Goal: Transaction & Acquisition: Obtain resource

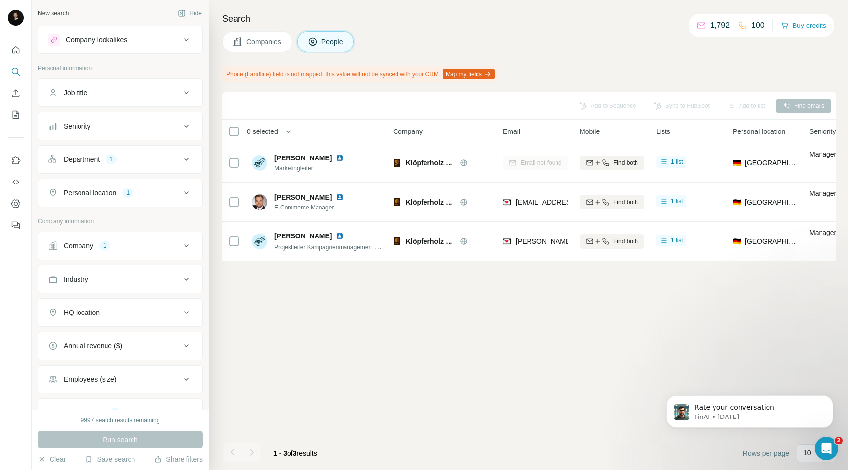
click at [184, 159] on icon at bounding box center [187, 160] width 12 height 12
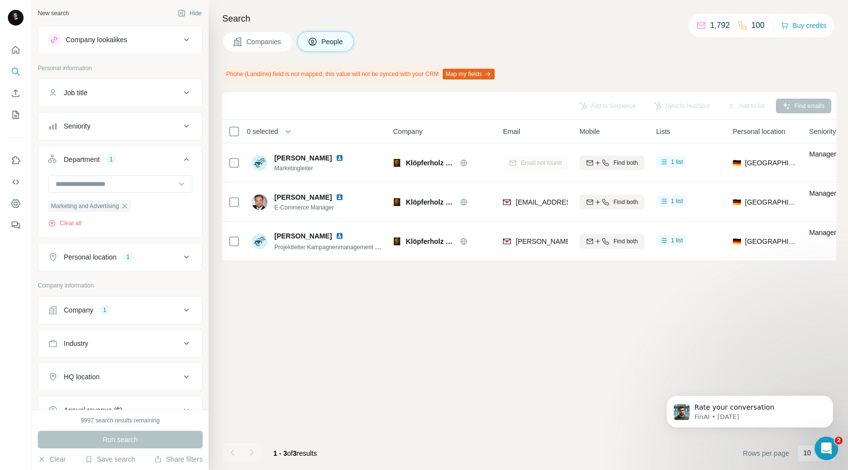
click at [184, 159] on icon at bounding box center [187, 160] width 12 height 12
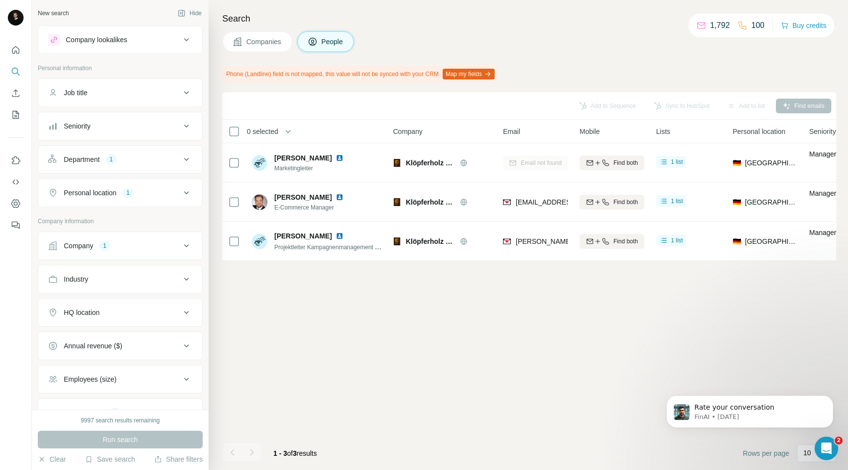
click at [187, 193] on icon at bounding box center [186, 192] width 5 height 3
click at [187, 193] on icon at bounding box center [187, 193] width 12 height 12
click at [97, 42] on div "Company lookalikes" at bounding box center [96, 40] width 61 height 10
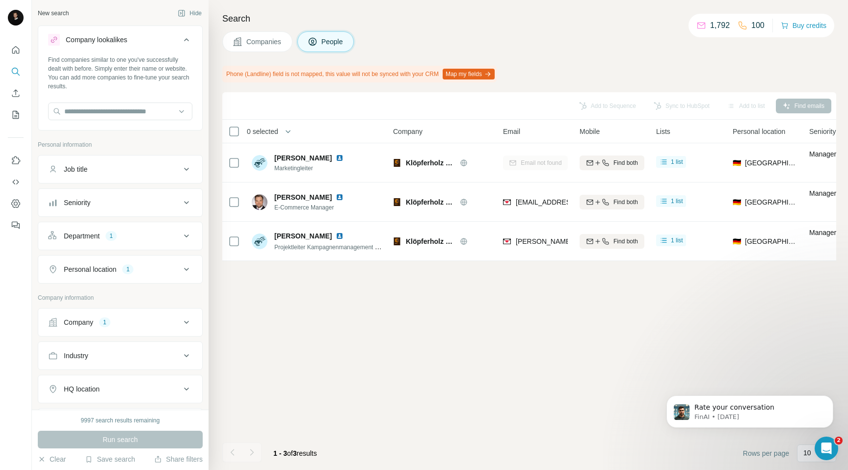
click at [190, 40] on icon at bounding box center [187, 40] width 12 height 12
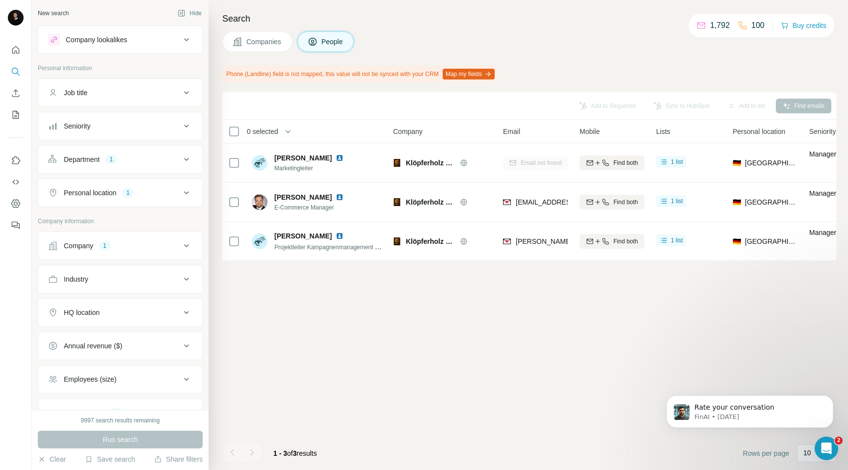
click at [144, 159] on div "Department 1" at bounding box center [114, 160] width 133 height 10
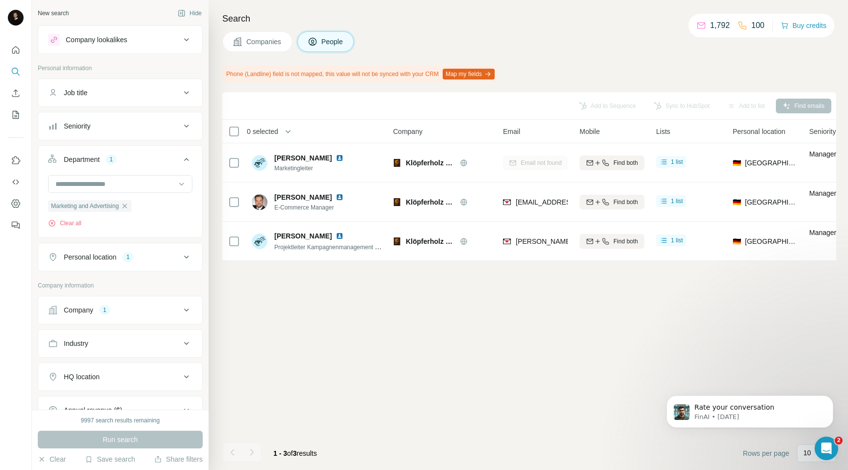
click at [138, 263] on button "Personal location 1" at bounding box center [120, 257] width 164 height 24
click at [138, 263] on button "Personal location 1" at bounding box center [120, 258] width 164 height 27
click at [257, 42] on span "Companies" at bounding box center [264, 42] width 36 height 10
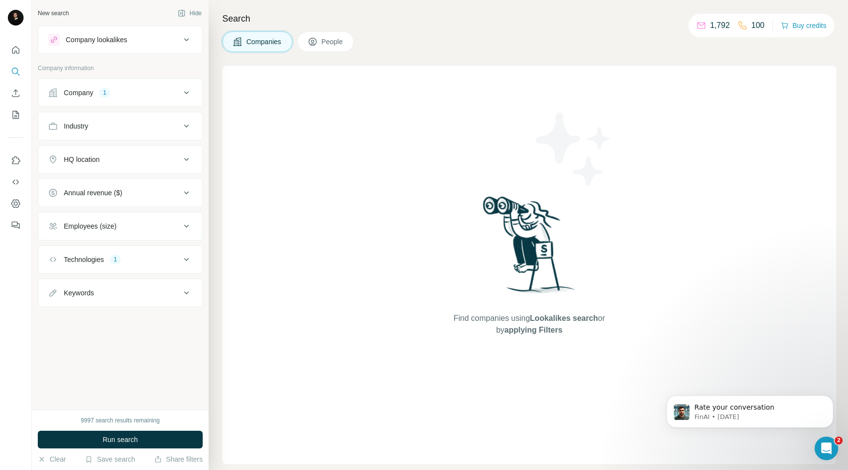
click at [177, 94] on div "Company 1" at bounding box center [114, 93] width 133 height 10
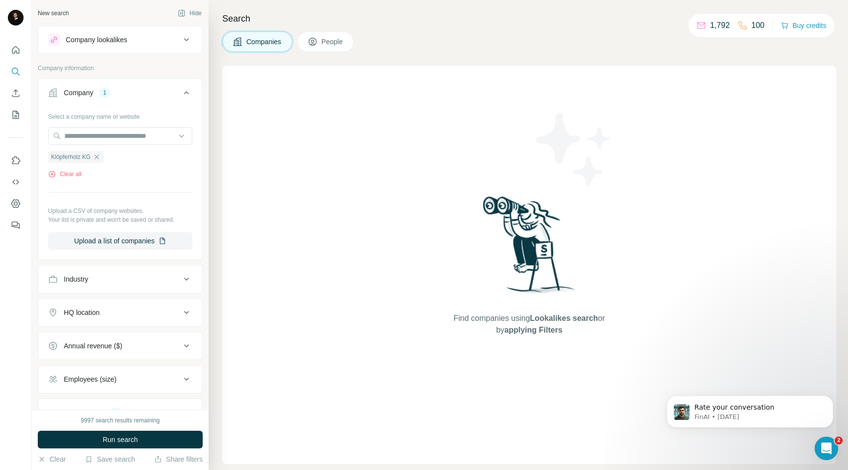
click at [177, 94] on div "Company 1" at bounding box center [114, 93] width 133 height 10
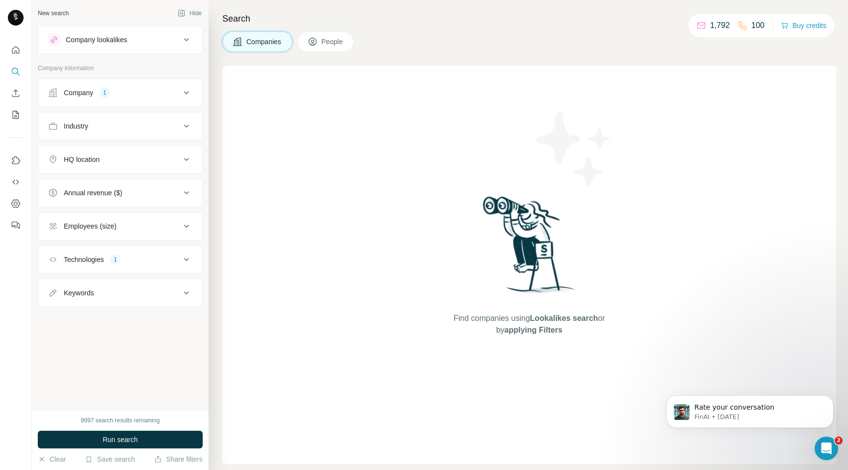
click at [175, 94] on div "Company 1" at bounding box center [114, 93] width 133 height 10
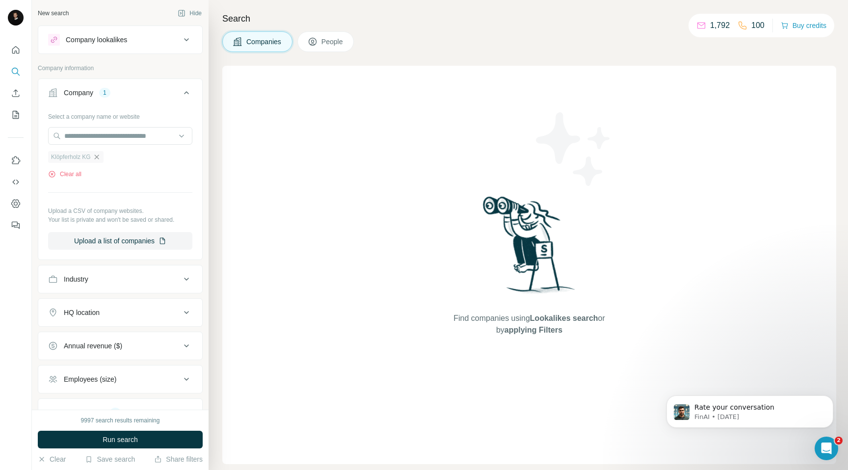
click at [99, 159] on icon "button" at bounding box center [96, 157] width 4 height 4
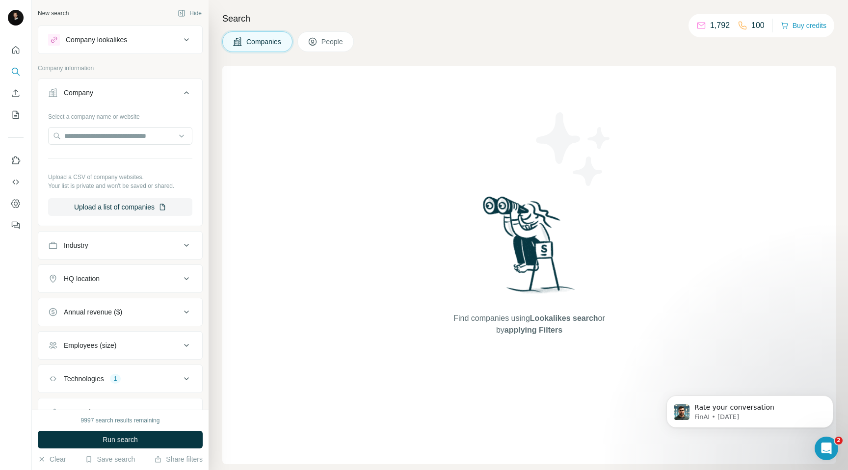
click at [181, 95] on icon at bounding box center [187, 93] width 12 height 12
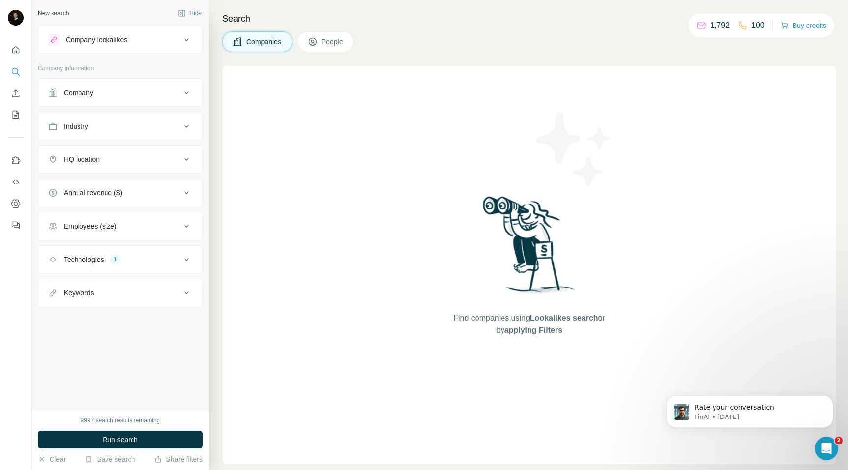
click at [149, 261] on div "Technologies 1" at bounding box center [114, 260] width 133 height 10
click at [150, 259] on div "Technologies 1" at bounding box center [114, 260] width 133 height 10
click at [114, 161] on div "HQ location" at bounding box center [114, 160] width 133 height 10
click at [103, 186] on input "text" at bounding box center [120, 184] width 144 height 18
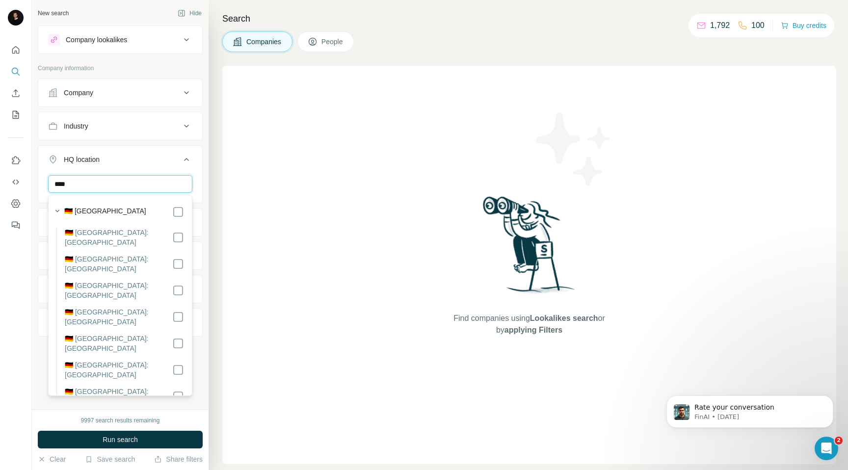
type input "****"
click at [87, 209] on label "🇩🇪 Germany" at bounding box center [105, 212] width 82 height 12
click at [187, 159] on icon at bounding box center [186, 159] width 5 height 3
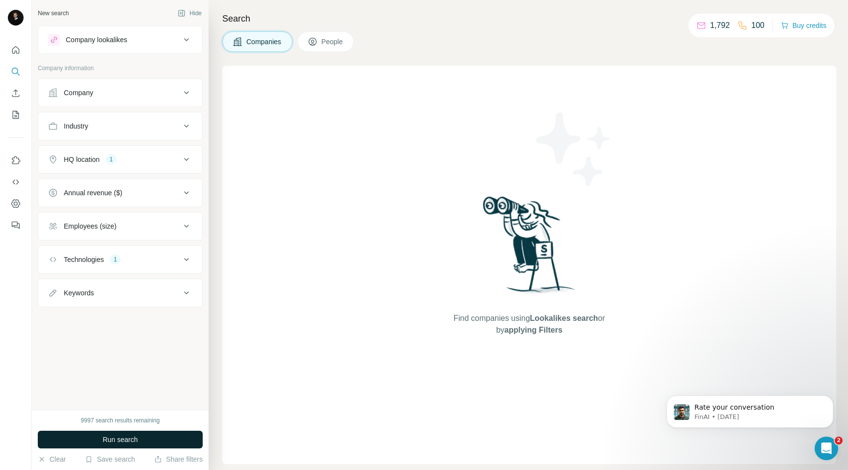
click at [95, 442] on button "Run search" at bounding box center [120, 440] width 165 height 18
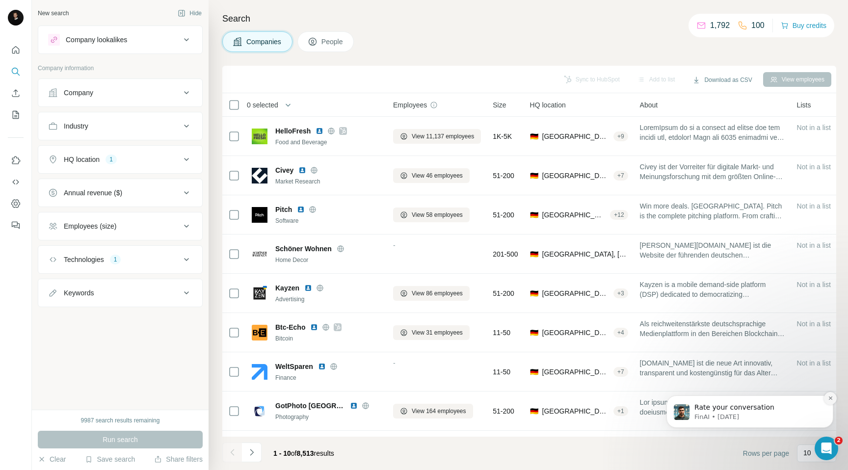
click at [831, 397] on icon "Dismiss notification" at bounding box center [830, 398] width 5 height 5
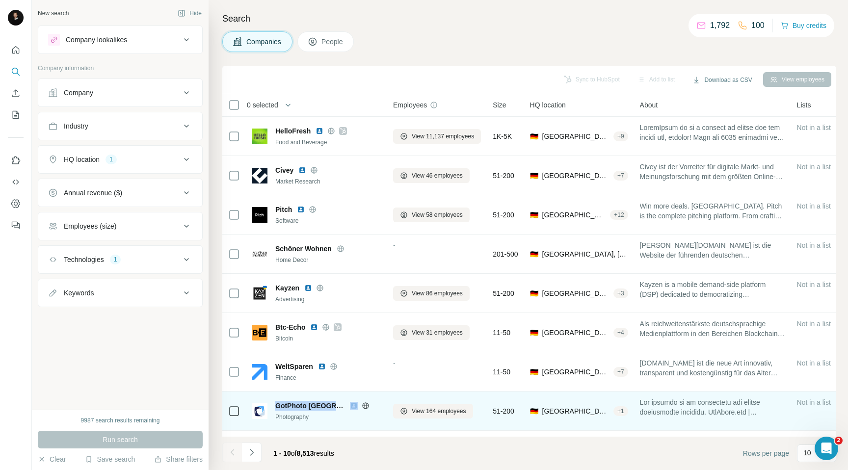
drag, startPoint x: 276, startPoint y: 409, endPoint x: 329, endPoint y: 406, distance: 53.6
click at [329, 406] on div "GotPhoto USA" at bounding box center [328, 406] width 106 height 10
copy span "GotPhoto USA"
click at [429, 410] on span "View 164 employees" at bounding box center [439, 411] width 54 height 9
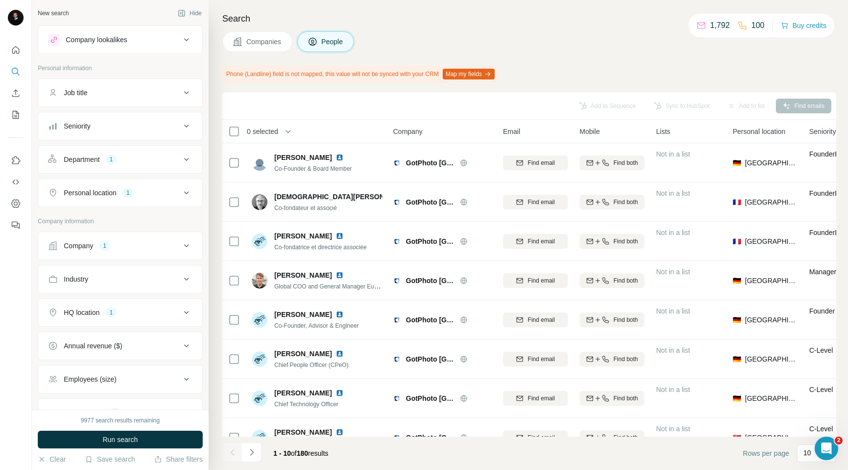
click at [173, 190] on div "Personal location 1" at bounding box center [114, 193] width 133 height 10
click at [153, 164] on button "Department 1" at bounding box center [120, 160] width 164 height 24
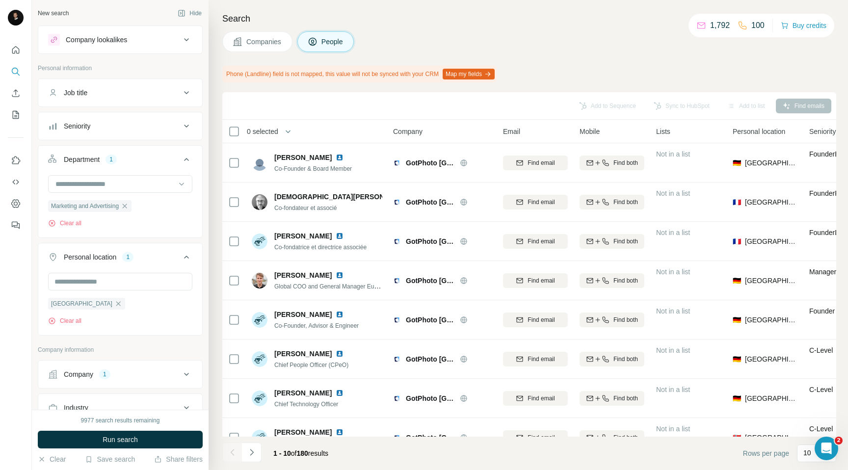
click at [153, 164] on div "Department 1" at bounding box center [114, 160] width 133 height 10
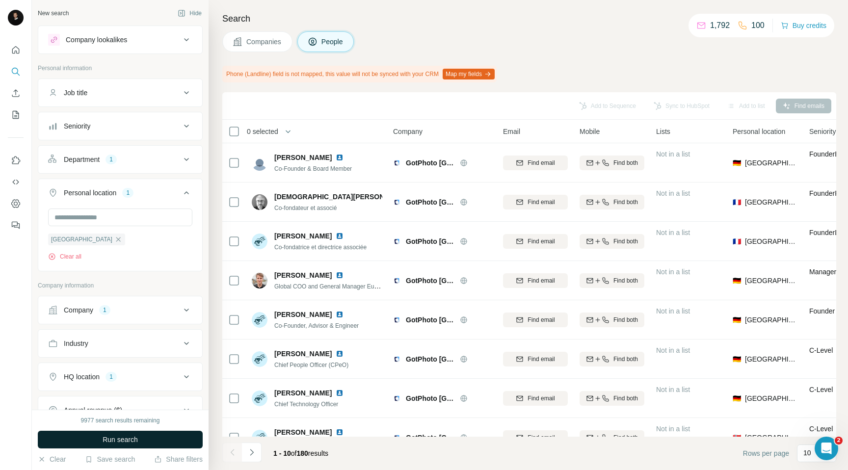
click at [109, 445] on button "Run search" at bounding box center [120, 440] width 165 height 18
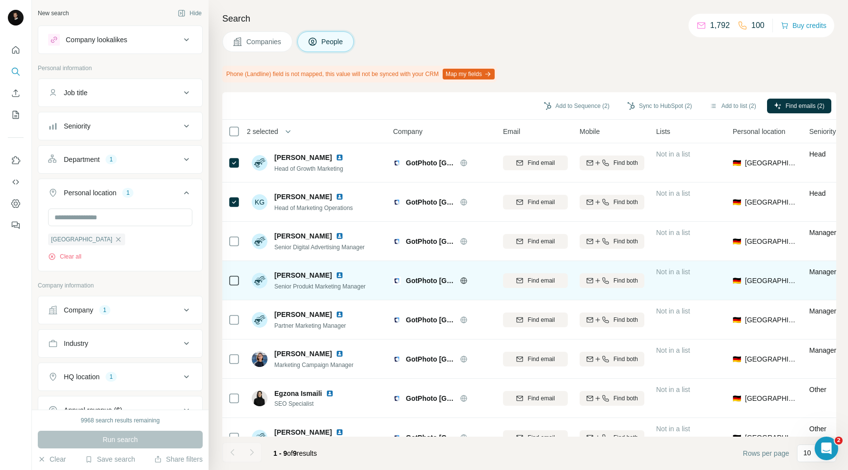
click at [258, 280] on img at bounding box center [260, 281] width 16 height 16
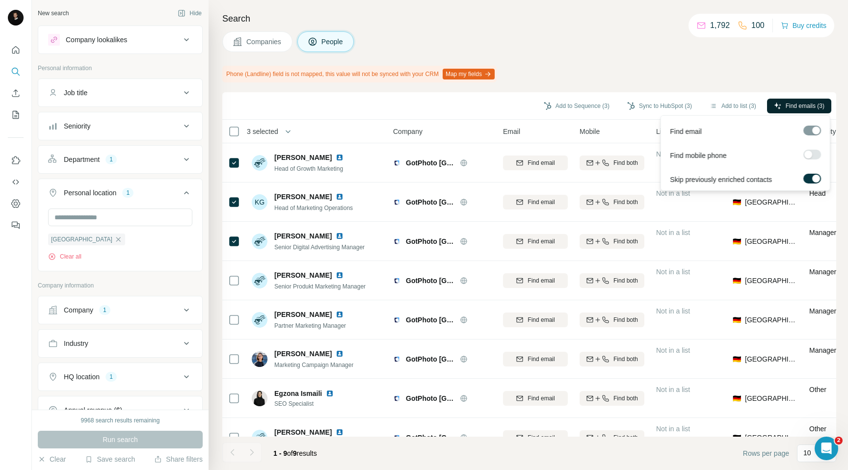
click at [794, 105] on span "Find emails (3)" at bounding box center [805, 106] width 39 height 9
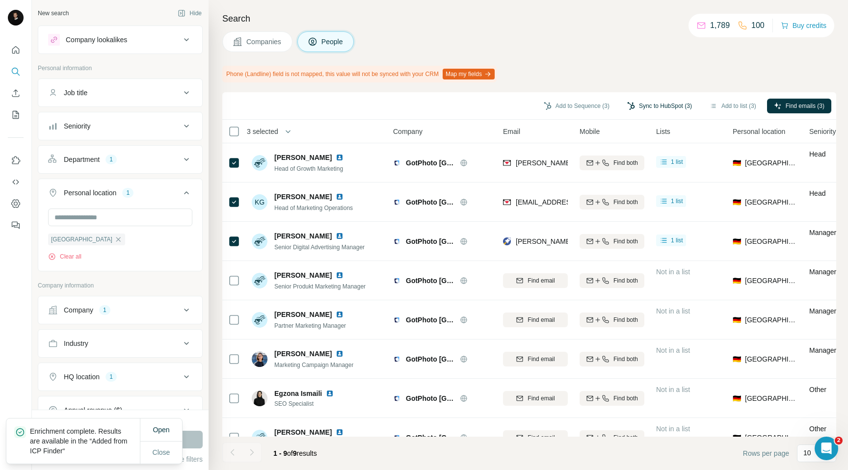
click at [647, 103] on button "Sync to HubSpot (3)" at bounding box center [659, 106] width 79 height 15
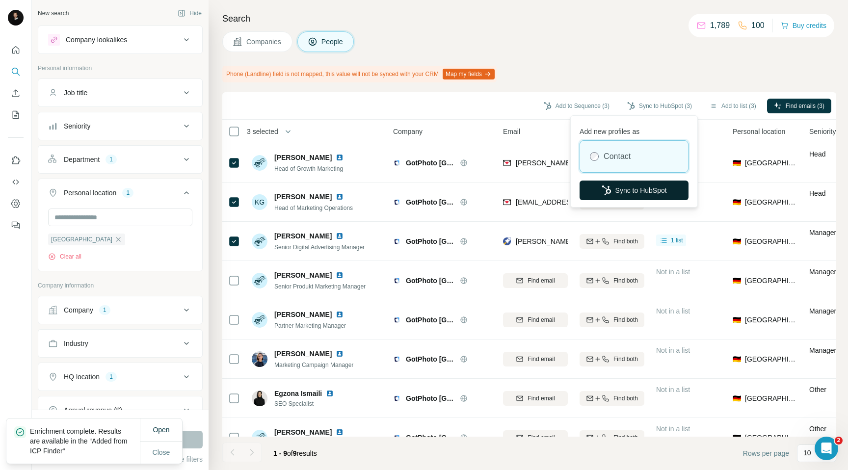
click at [622, 196] on button "Sync to HubSpot" at bounding box center [634, 191] width 109 height 20
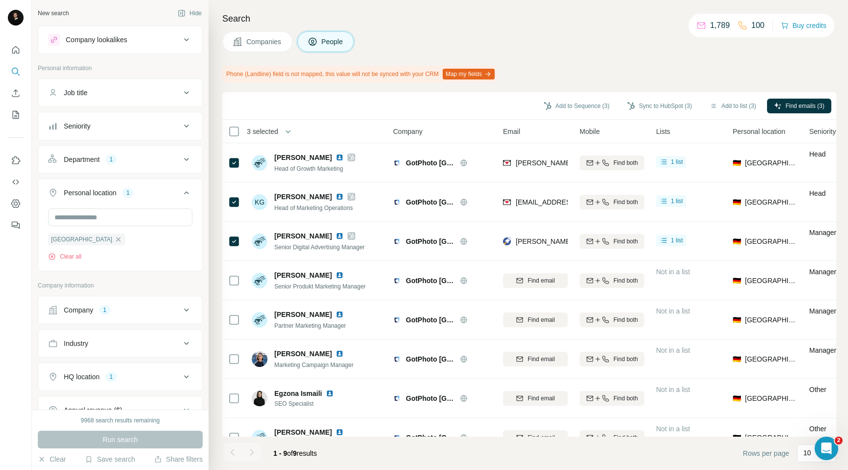
click at [264, 45] on span "Companies" at bounding box center [264, 42] width 36 height 10
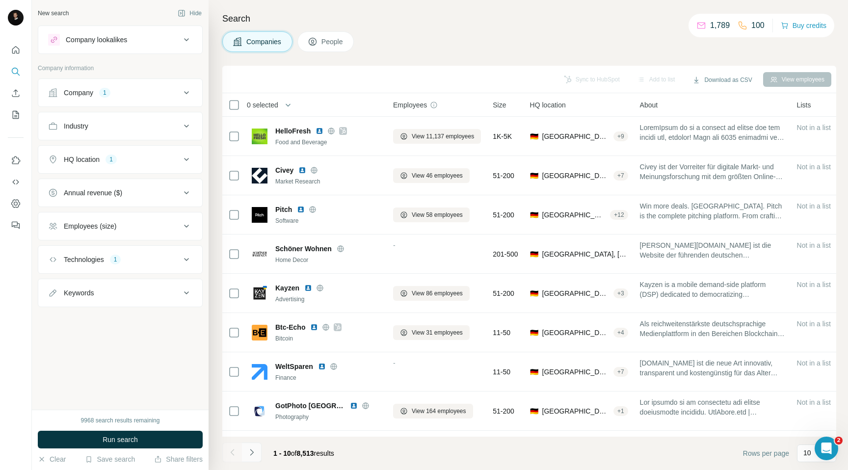
click at [253, 455] on icon "Navigate to next page" at bounding box center [252, 453] width 10 height 10
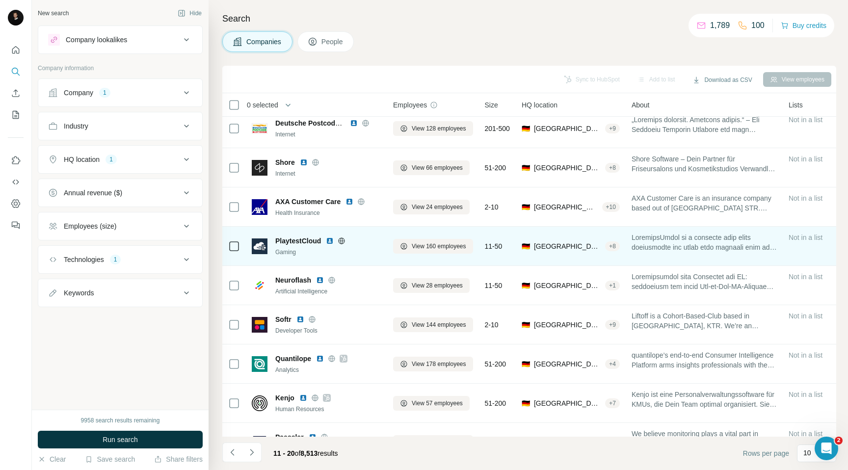
scroll to position [73, 0]
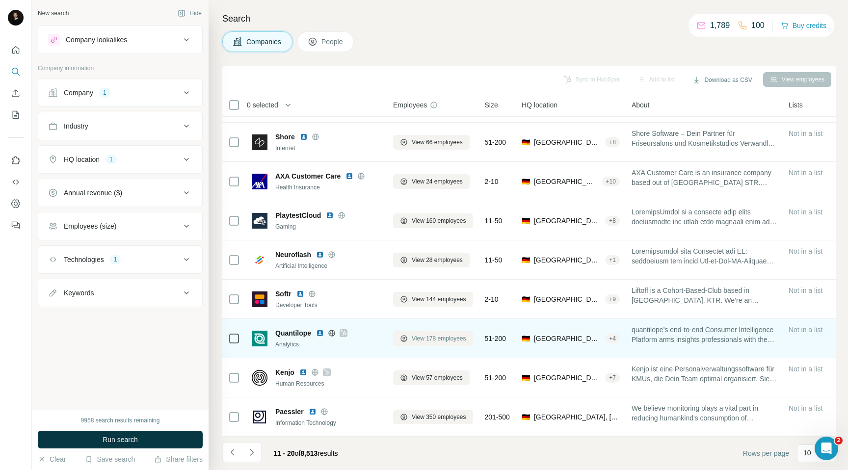
click at [425, 337] on span "View 178 employees" at bounding box center [439, 338] width 54 height 9
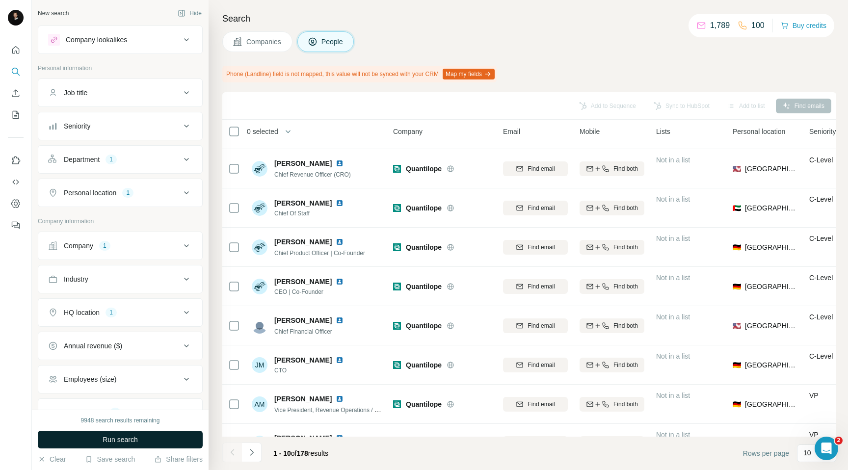
click at [90, 437] on button "Run search" at bounding box center [120, 440] width 165 height 18
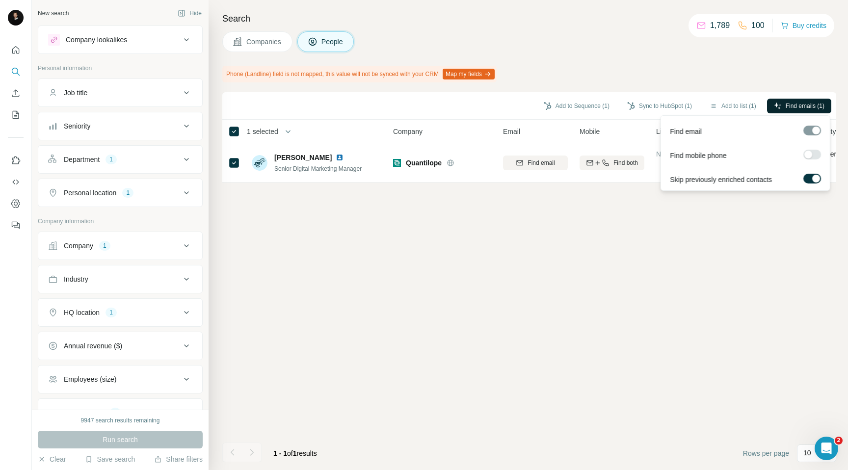
click at [778, 105] on icon "button" at bounding box center [778, 106] width 8 height 8
click at [499, 251] on div "Add to Sequence (1) Sync to HubSpot (1) Add to list (1) Find emails (1) 1 selec…" at bounding box center [529, 281] width 614 height 378
click at [134, 193] on div "1" at bounding box center [127, 192] width 11 height 9
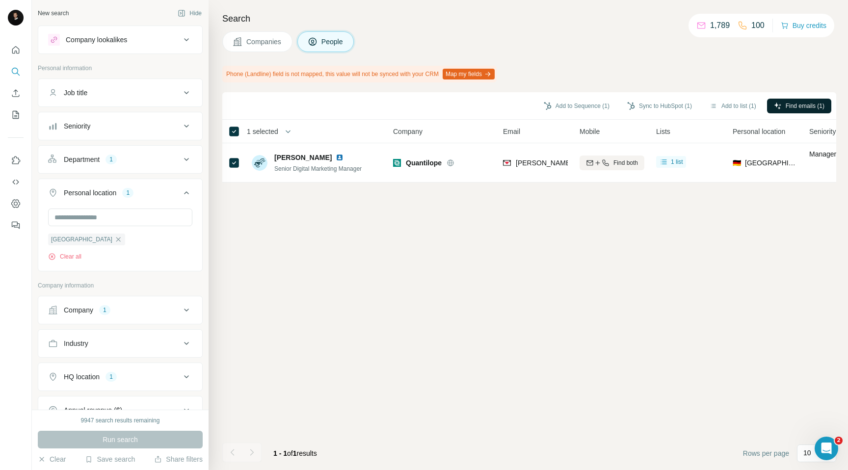
click at [134, 193] on div "1" at bounding box center [127, 192] width 11 height 9
click at [131, 157] on div "Department 1" at bounding box center [114, 160] width 133 height 10
click at [128, 205] on icon "button" at bounding box center [125, 206] width 8 height 8
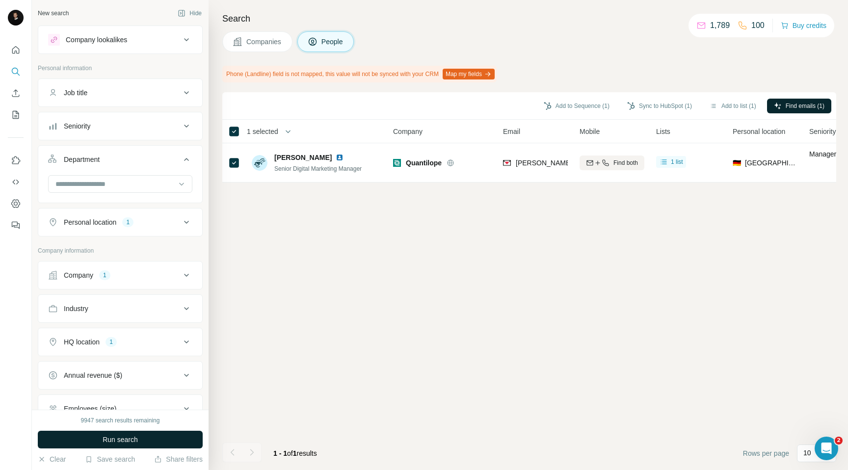
click at [116, 439] on span "Run search" at bounding box center [120, 440] width 35 height 10
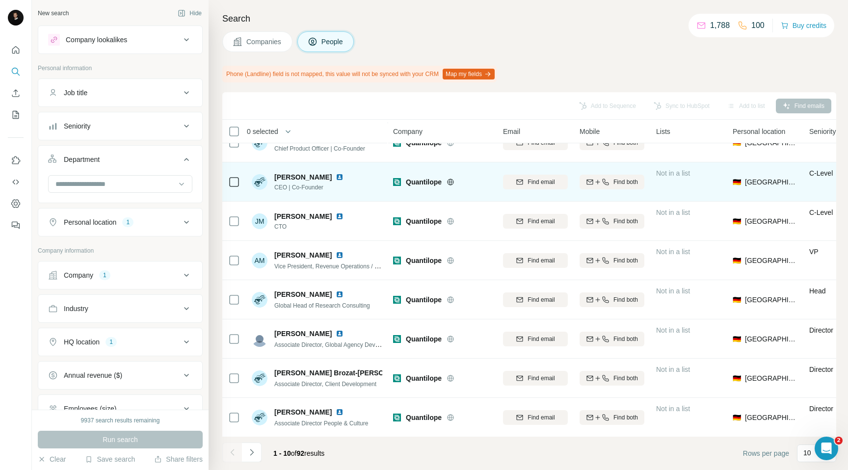
scroll to position [99, 0]
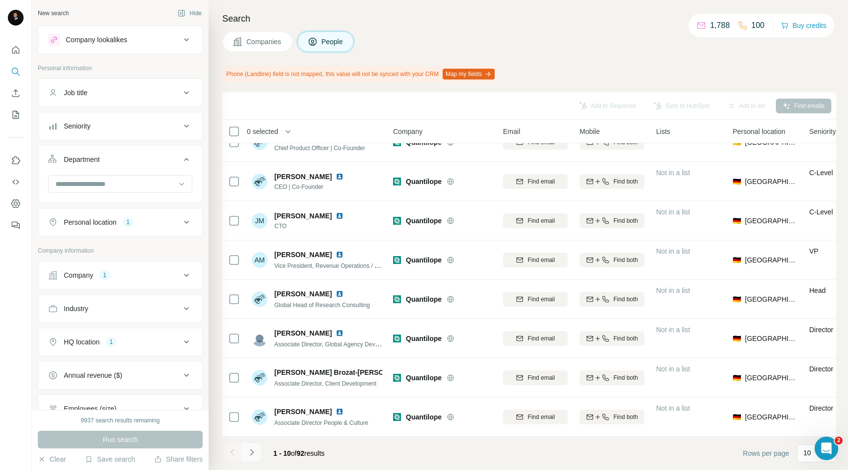
click at [252, 453] on icon "Navigate to next page" at bounding box center [251, 452] width 3 height 6
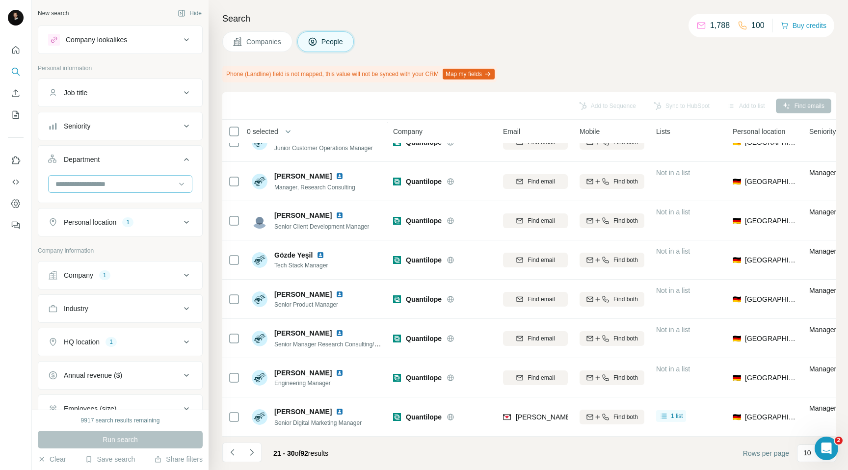
click at [102, 187] on input at bounding box center [114, 184] width 121 height 11
type input "****"
click at [90, 202] on p "Marketing and Advertising" at bounding box center [95, 206] width 79 height 10
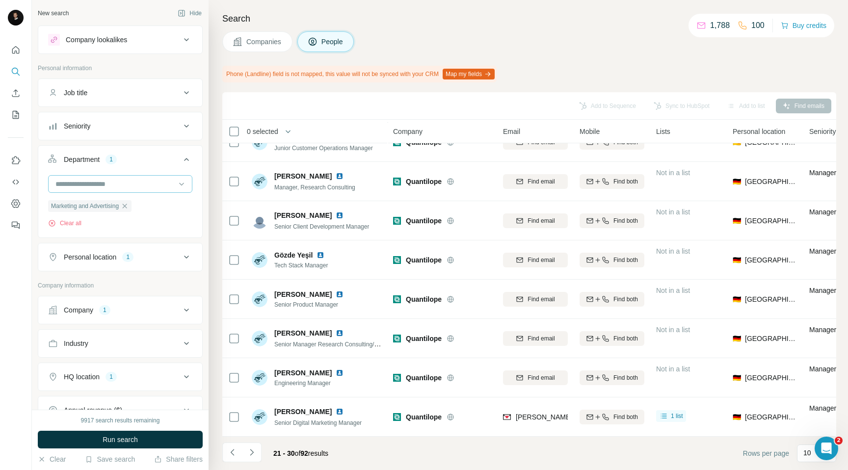
click at [71, 183] on input at bounding box center [114, 184] width 121 height 11
type input "***"
click at [66, 203] on p "Sales" at bounding box center [64, 206] width 17 height 10
click at [128, 443] on span "Run search" at bounding box center [120, 440] width 35 height 10
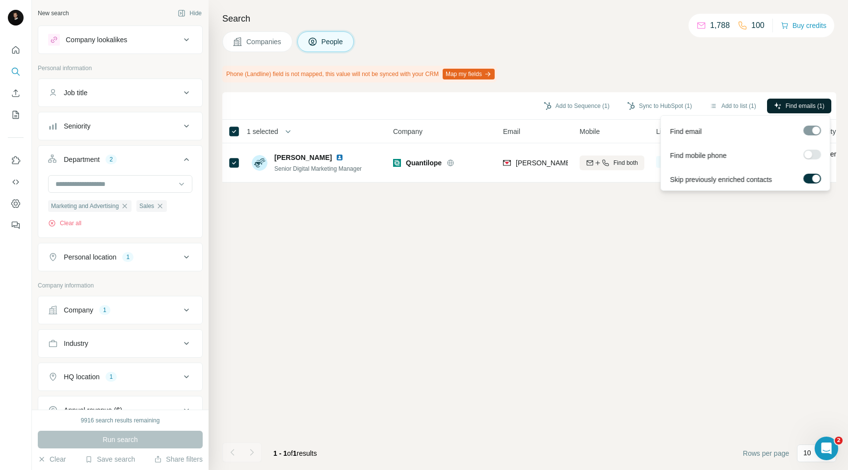
click at [771, 103] on button "Find emails (1)" at bounding box center [799, 106] width 64 height 15
click at [788, 104] on span "Find emails (1)" at bounding box center [805, 106] width 39 height 9
click at [703, 257] on div "Add to Sequence (1) Sync to HubSpot (1) Add to list (1) Find emails (1) 1 selec…" at bounding box center [529, 281] width 614 height 378
click at [800, 107] on span "Find emails (1)" at bounding box center [805, 106] width 39 height 9
click at [759, 246] on div "Add to Sequence (1) Sync to HubSpot (1) Add to list (1) Find emails (1) 1 selec…" at bounding box center [529, 281] width 614 height 378
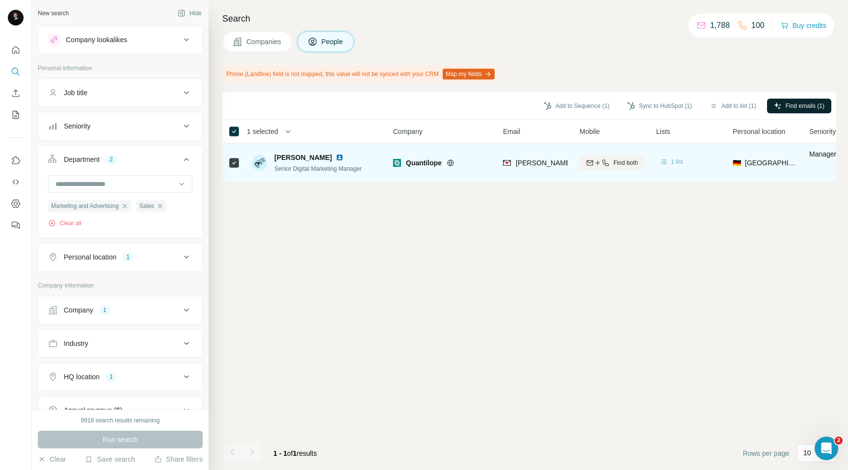
click at [678, 163] on span "1 list" at bounding box center [677, 162] width 12 height 9
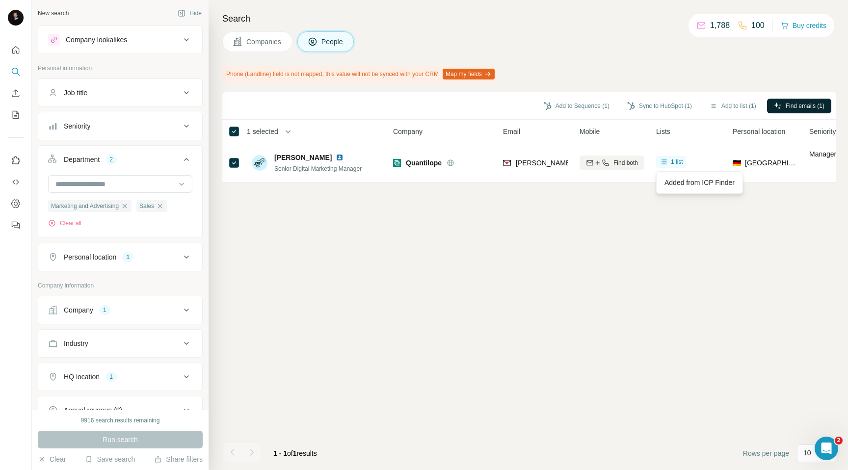
click at [587, 256] on div "Add to Sequence (1) Sync to HubSpot (1) Add to list (1) Find emails (1) 1 selec…" at bounding box center [529, 281] width 614 height 378
click at [643, 105] on button "Sync to HubSpot (1)" at bounding box center [659, 106] width 79 height 15
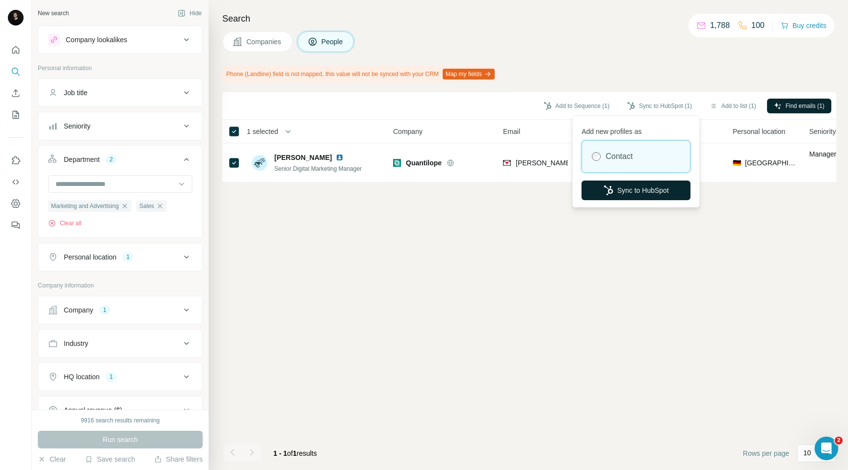
click at [629, 191] on button "Sync to HubSpot" at bounding box center [636, 191] width 109 height 20
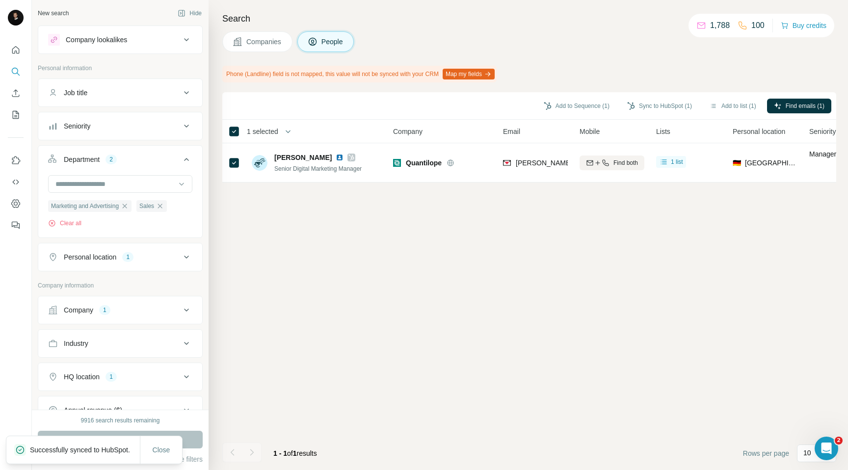
click at [268, 44] on span "Companies" at bounding box center [264, 42] width 36 height 10
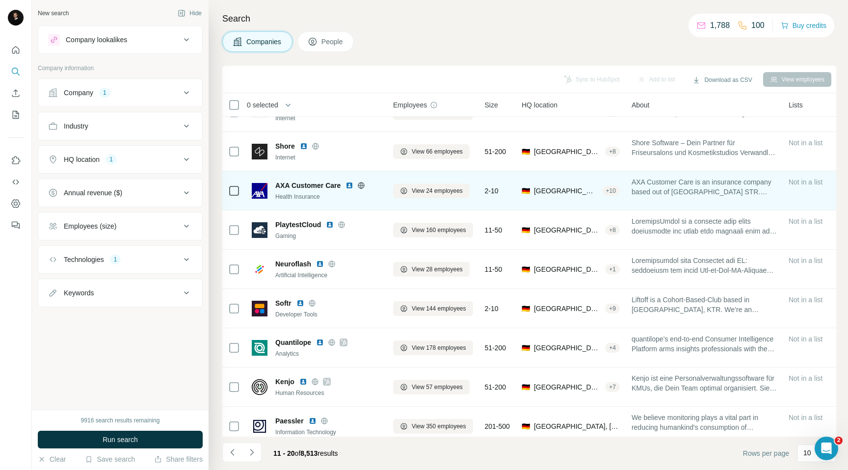
scroll to position [73, 0]
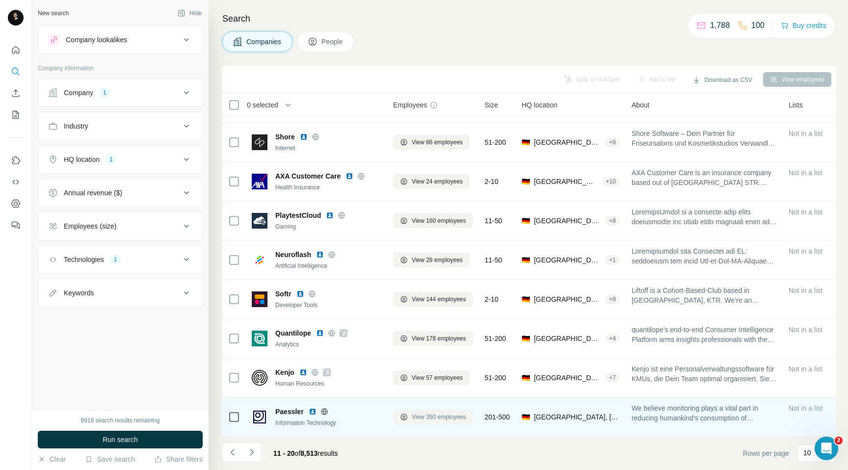
click at [415, 420] on span "View 350 employees" at bounding box center [439, 417] width 54 height 9
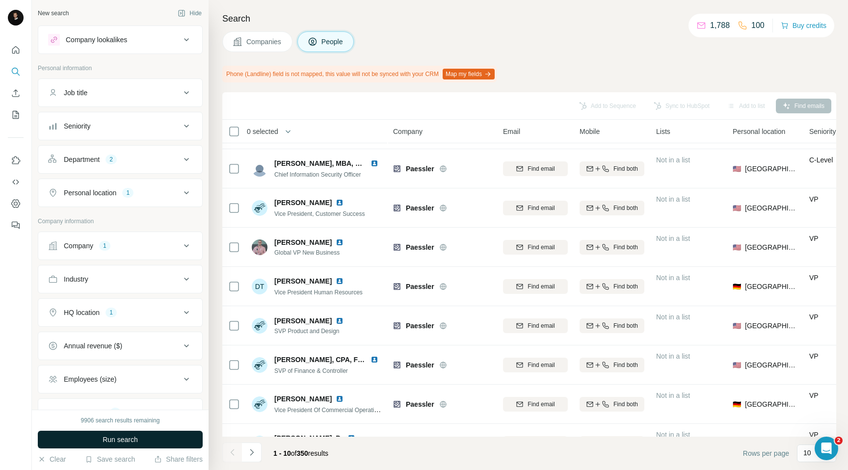
click at [140, 432] on button "Run search" at bounding box center [120, 440] width 165 height 18
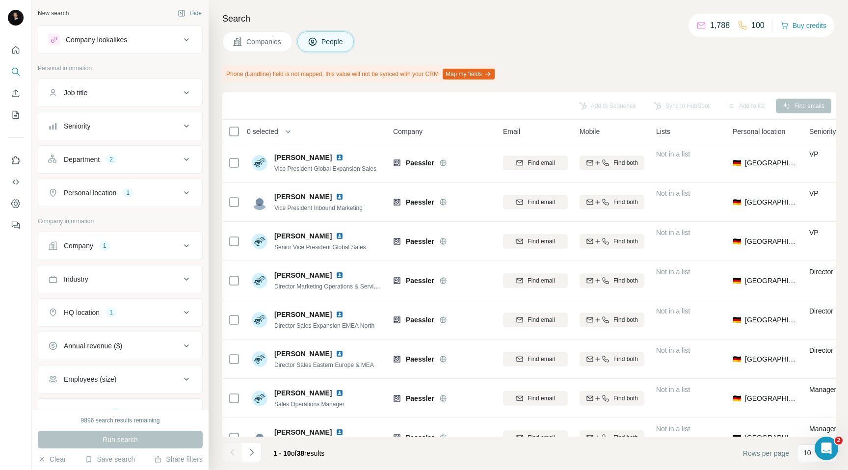
click at [109, 160] on div "2" at bounding box center [111, 159] width 11 height 9
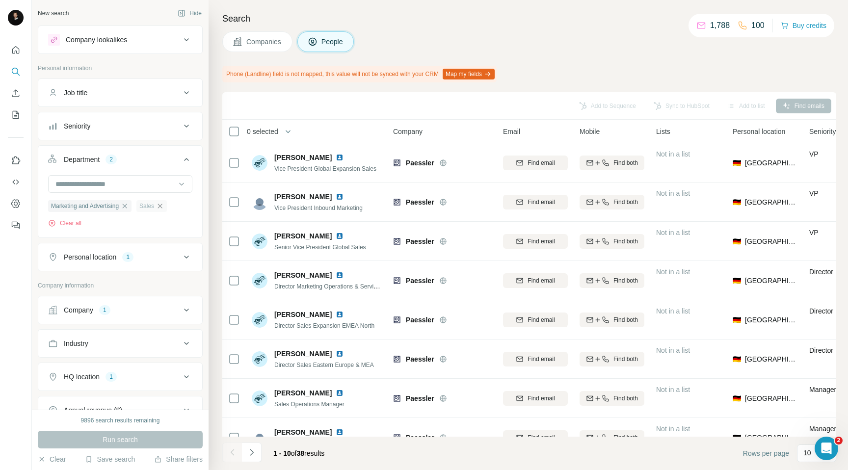
click at [164, 205] on icon "button" at bounding box center [160, 206] width 8 height 8
click at [139, 438] on button "Run search" at bounding box center [120, 440] width 165 height 18
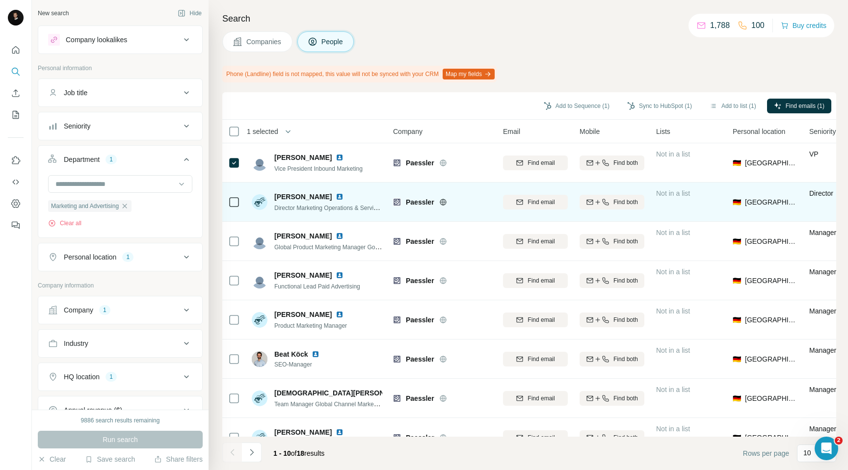
click at [231, 186] on td at bounding box center [234, 202] width 24 height 39
click at [232, 208] on div at bounding box center [234, 201] width 12 height 27
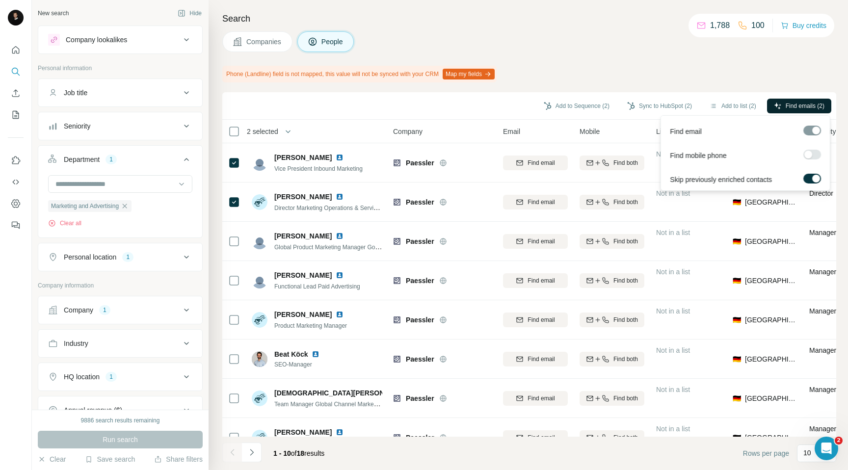
click at [798, 106] on span "Find emails (2)" at bounding box center [805, 106] width 39 height 9
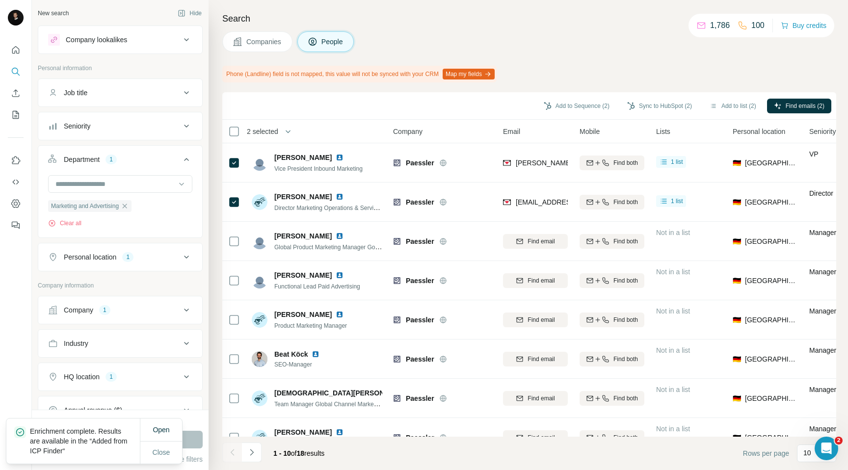
click at [635, 108] on button "Sync to HubSpot (2)" at bounding box center [659, 106] width 79 height 15
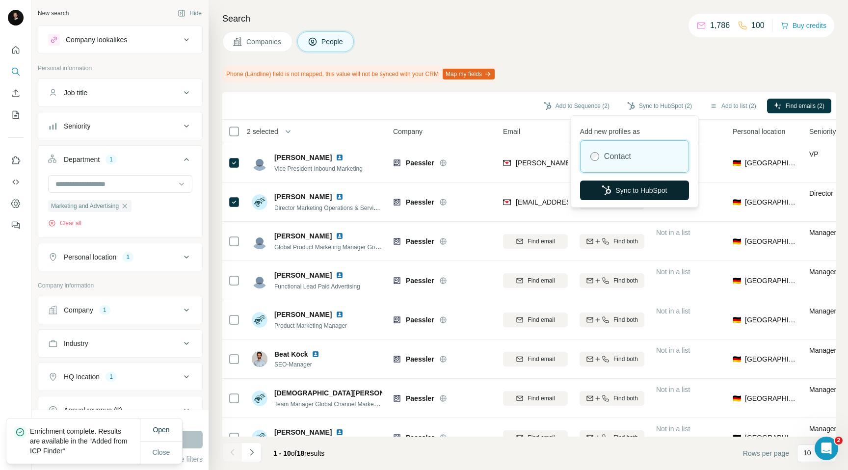
click at [612, 193] on button "Sync to HubSpot" at bounding box center [634, 191] width 109 height 20
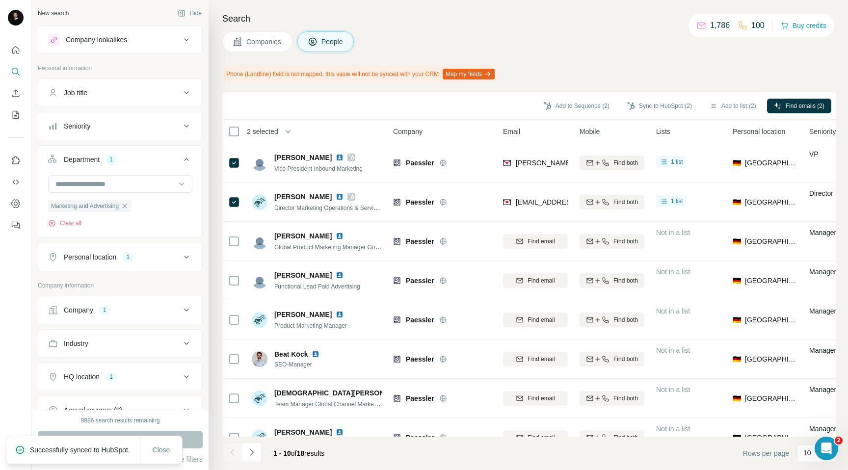
click at [255, 33] on button "Companies" at bounding box center [257, 41] width 70 height 21
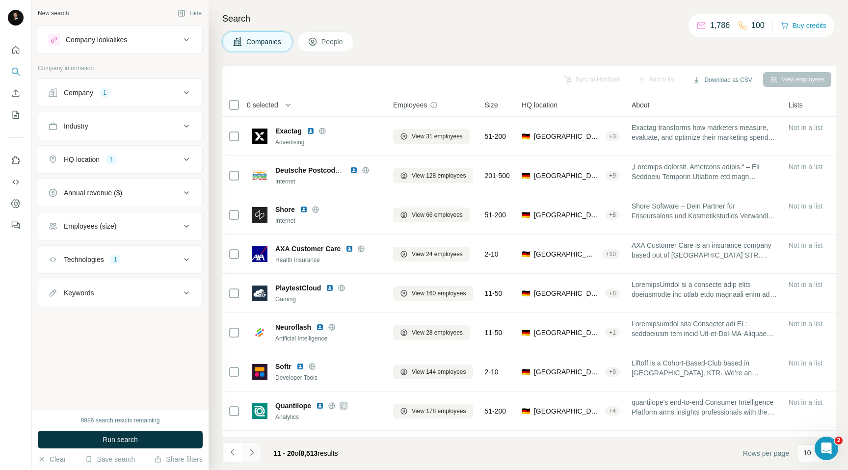
click at [251, 454] on icon "Navigate to next page" at bounding box center [251, 452] width 3 height 6
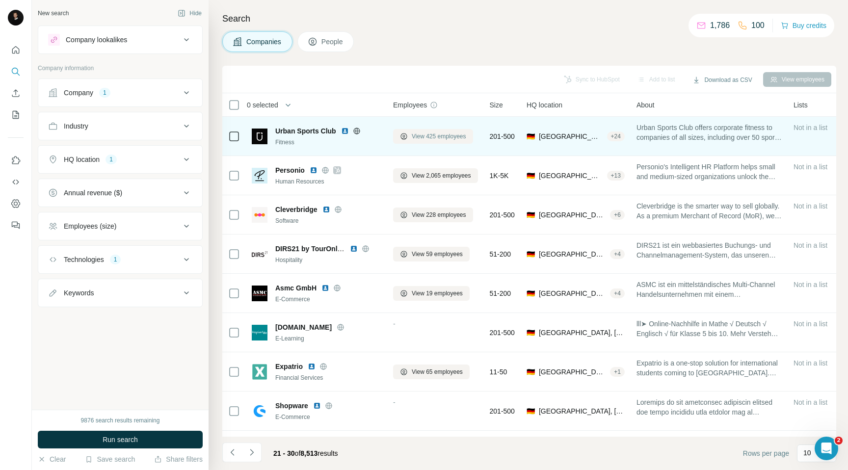
click at [439, 134] on span "View 425 employees" at bounding box center [439, 136] width 54 height 9
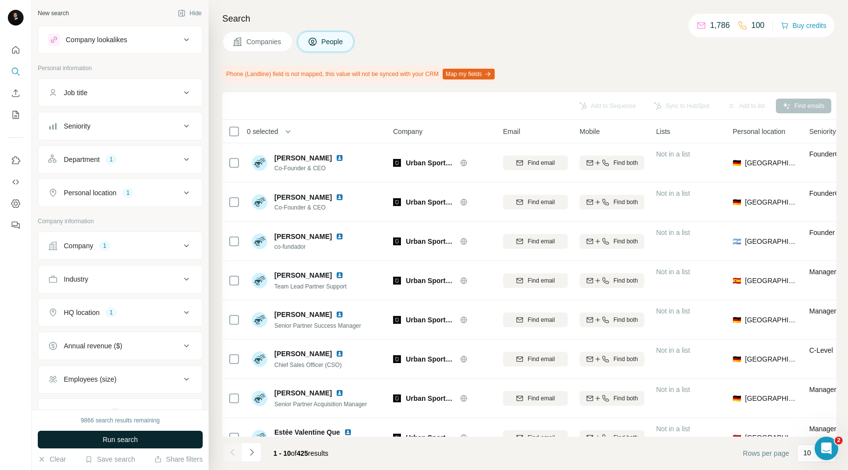
click at [124, 437] on span "Run search" at bounding box center [120, 440] width 35 height 10
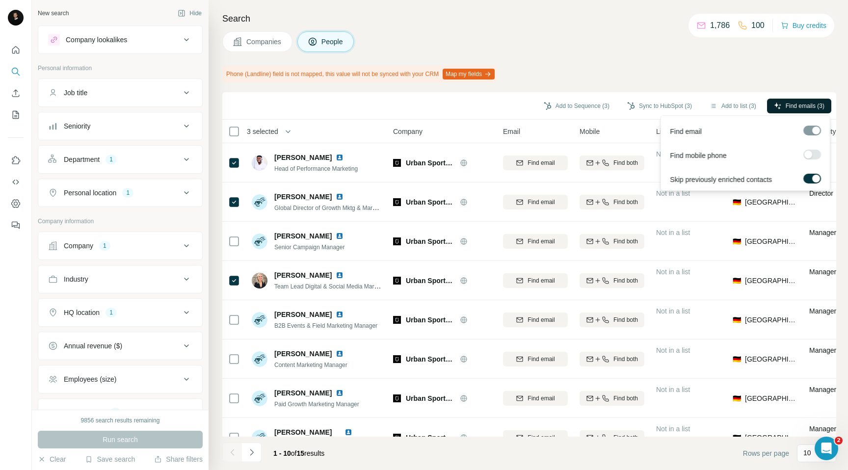
click at [797, 106] on span "Find emails (3)" at bounding box center [805, 106] width 39 height 9
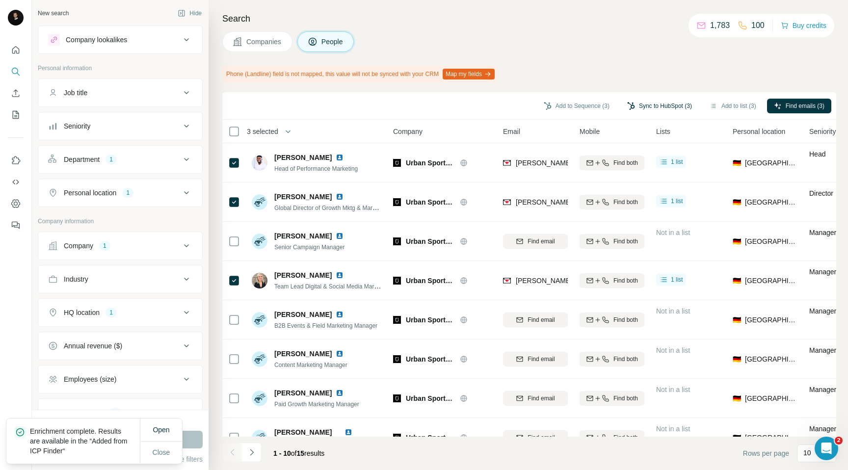
click at [667, 107] on button "Sync to HubSpot (3)" at bounding box center [659, 106] width 79 height 15
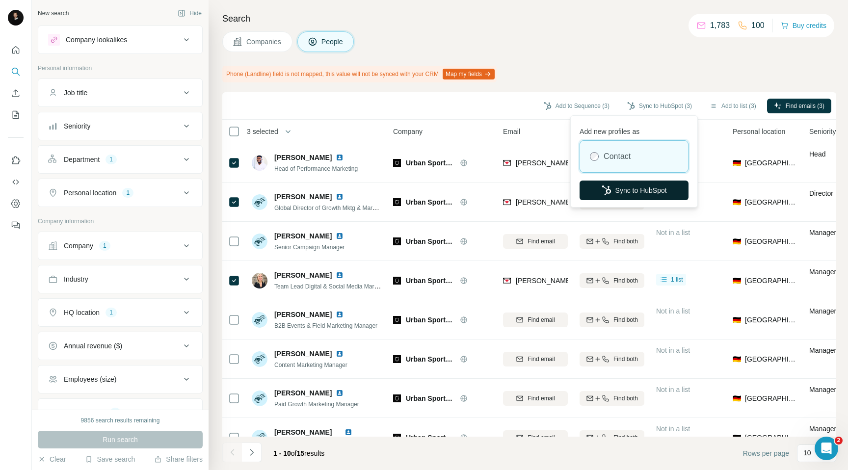
click at [633, 193] on button "Sync to HubSpot" at bounding box center [634, 191] width 109 height 20
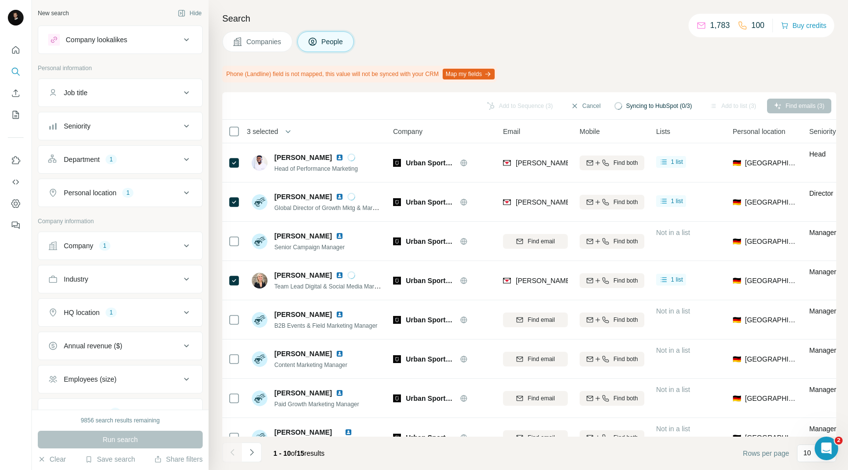
click at [622, 39] on div "Companies People" at bounding box center [529, 41] width 614 height 21
click at [266, 38] on span "Companies" at bounding box center [264, 42] width 36 height 10
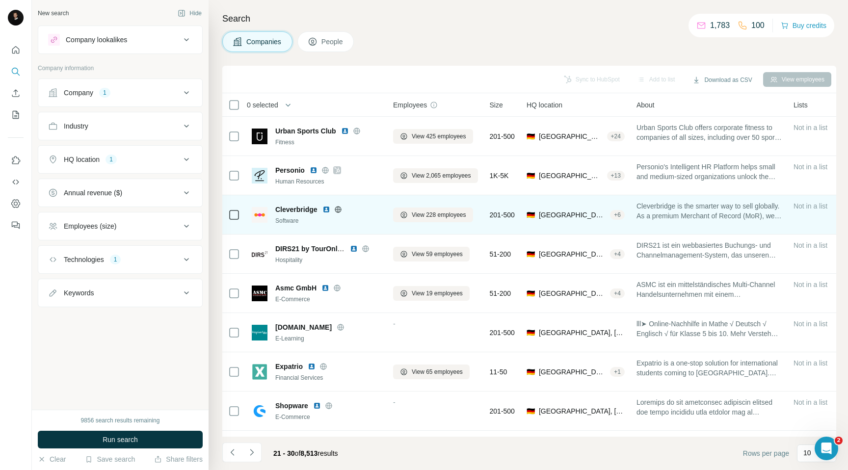
click at [308, 210] on span "Cleverbridge" at bounding box center [296, 210] width 42 height 10
copy span "Cleverbridge"
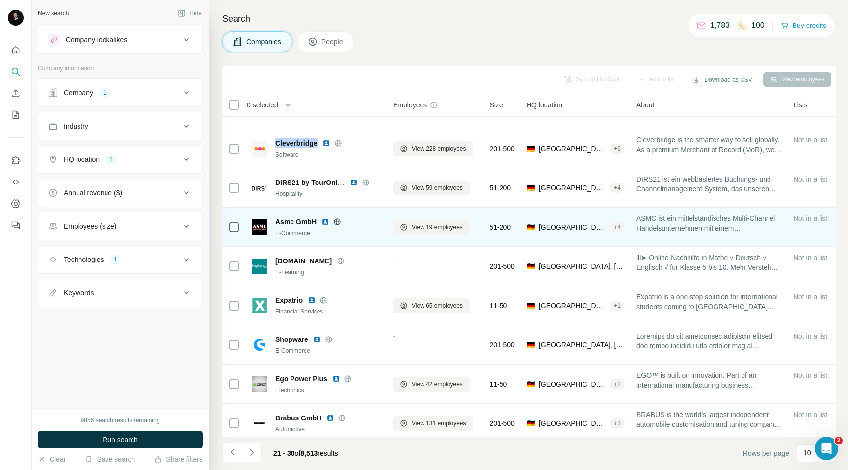
scroll to position [73, 0]
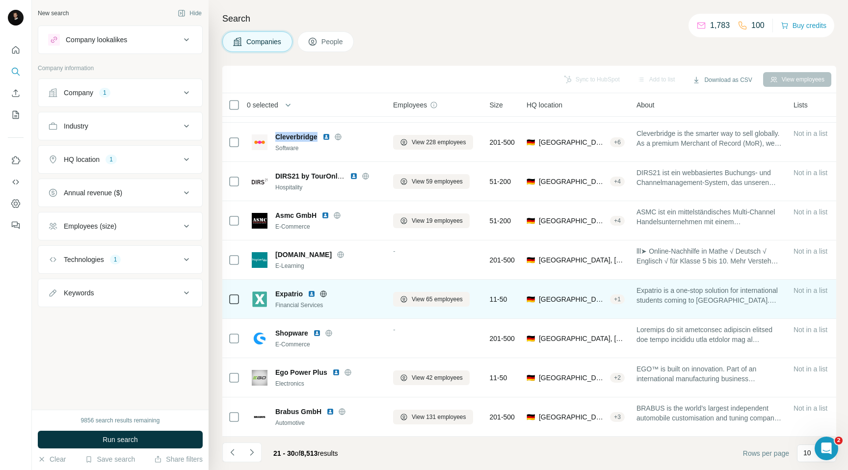
click at [288, 292] on span "Expatrio" at bounding box center [288, 294] width 27 height 10
copy span "Expatrio"
click at [425, 300] on span "View 65 employees" at bounding box center [437, 299] width 51 height 9
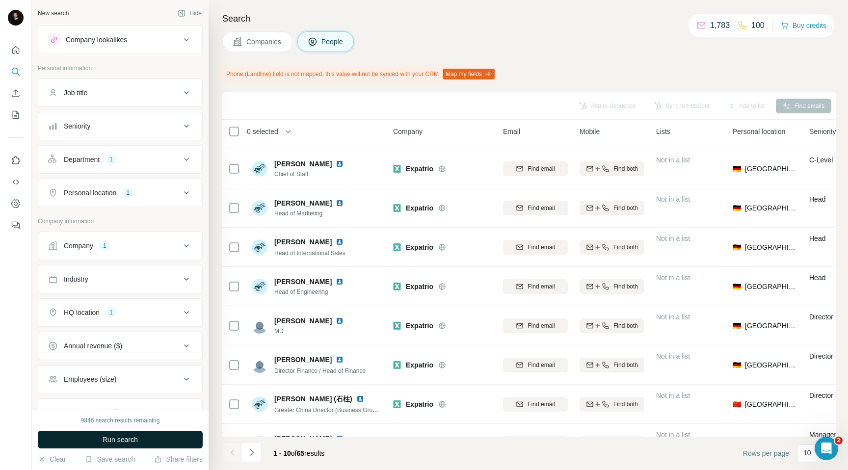
click at [142, 438] on button "Run search" at bounding box center [120, 440] width 165 height 18
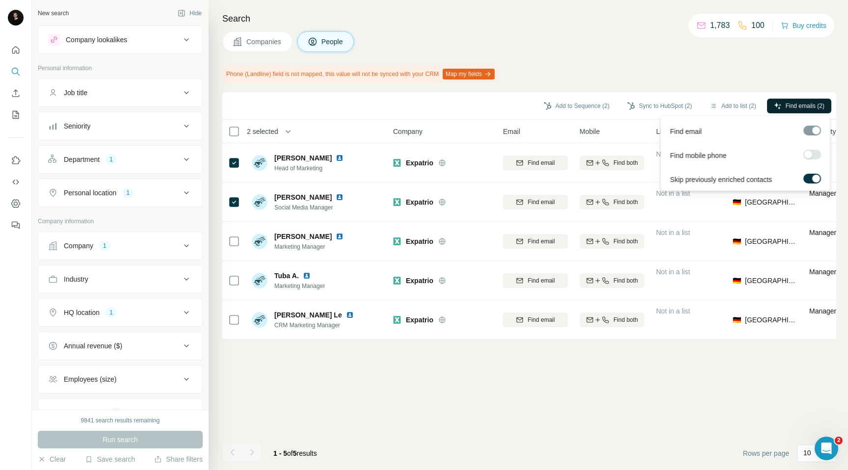
click at [794, 106] on span "Find emails (2)" at bounding box center [805, 106] width 39 height 9
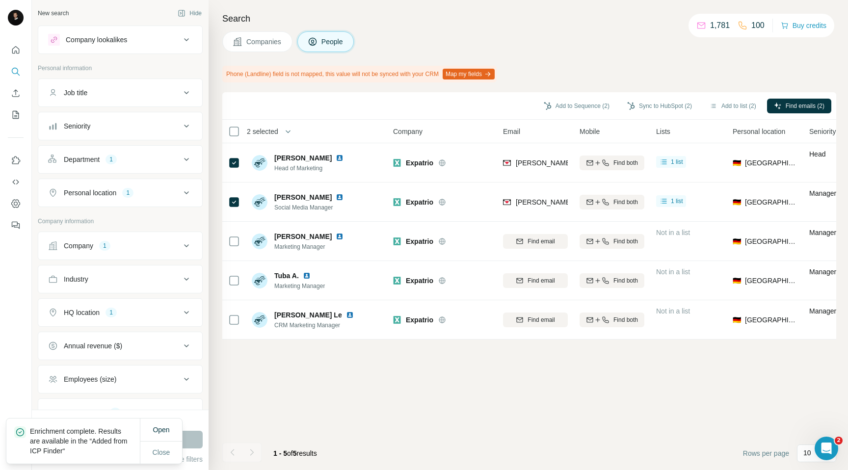
click at [627, 104] on icon "button" at bounding box center [631, 106] width 8 height 8
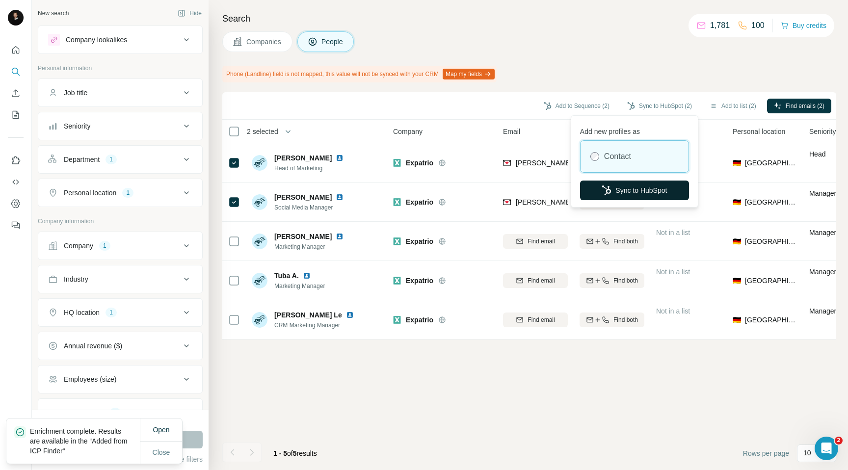
click at [613, 191] on button "Sync to HubSpot" at bounding box center [634, 191] width 109 height 20
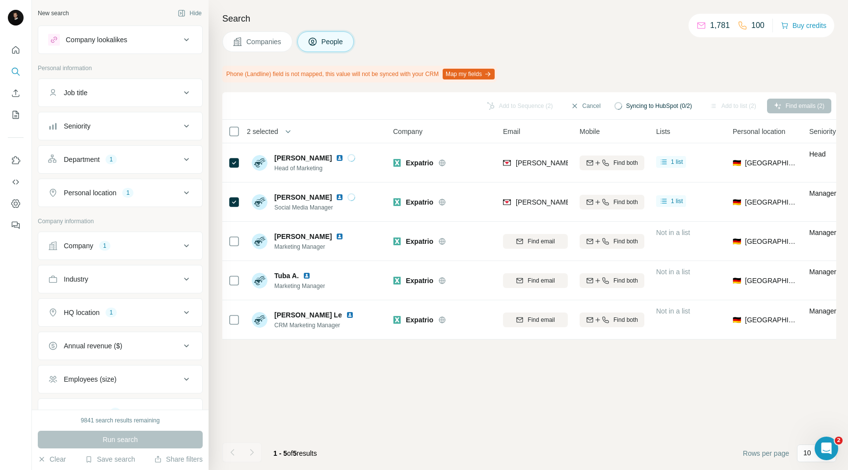
click at [161, 457] on span "Close" at bounding box center [162, 462] width 18 height 10
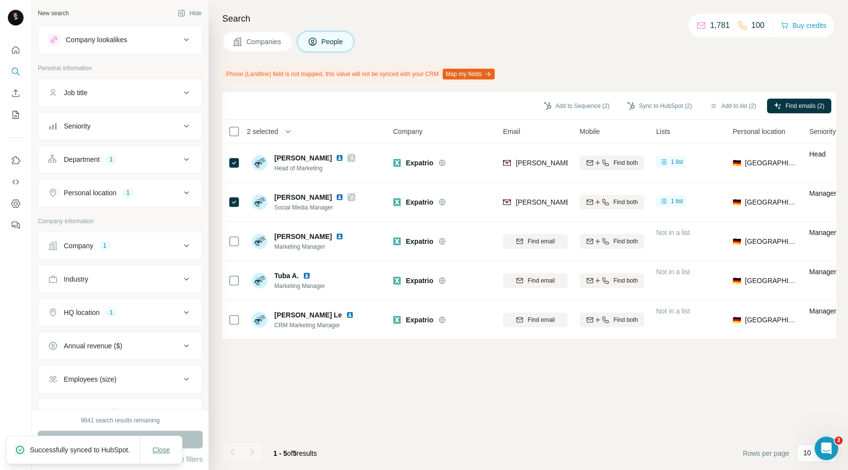
click at [163, 447] on span "Close" at bounding box center [162, 450] width 18 height 10
click at [275, 45] on span "Companies" at bounding box center [264, 42] width 36 height 10
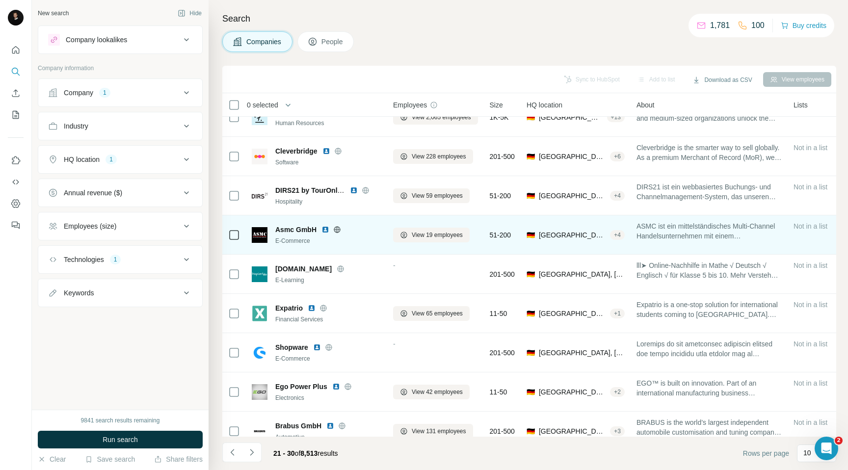
scroll to position [73, 0]
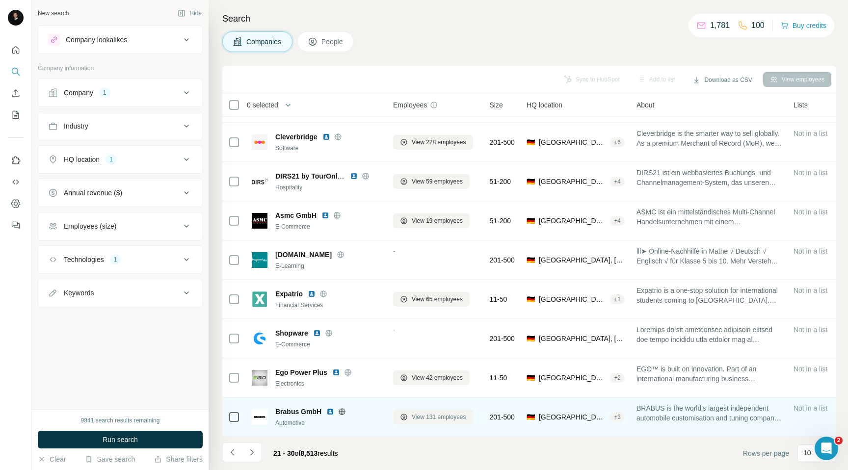
click at [415, 417] on span "View 131 employees" at bounding box center [439, 417] width 54 height 9
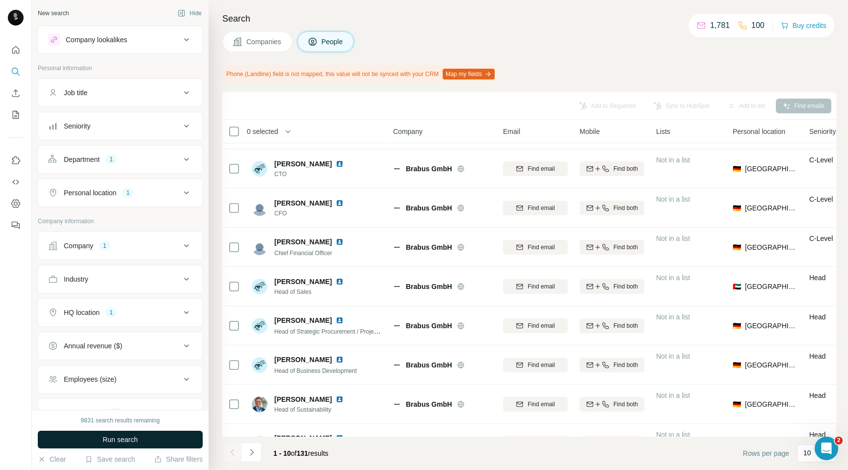
click at [139, 436] on button "Run search" at bounding box center [120, 440] width 165 height 18
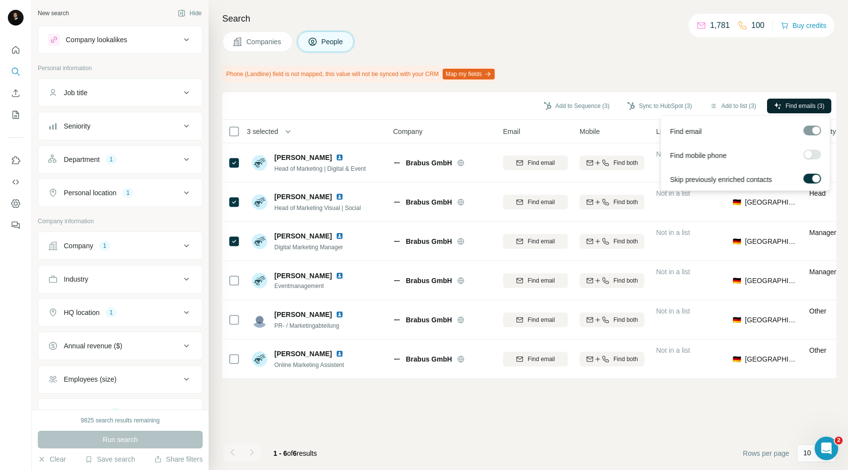
click at [794, 107] on span "Find emails (3)" at bounding box center [805, 106] width 39 height 9
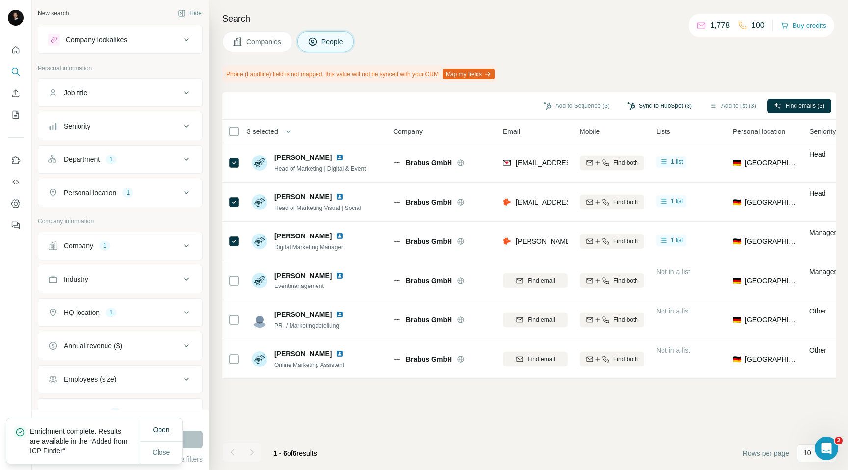
click at [641, 107] on button "Sync to HubSpot (3)" at bounding box center [659, 106] width 79 height 15
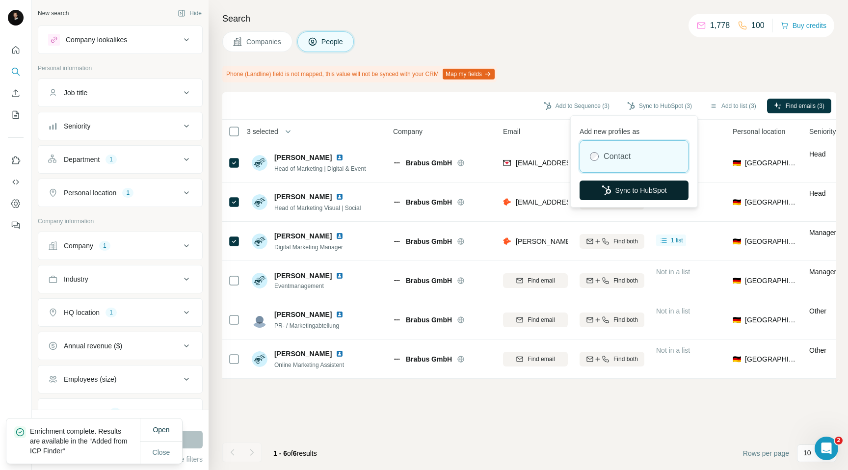
click at [615, 186] on button "Sync to HubSpot" at bounding box center [634, 191] width 109 height 20
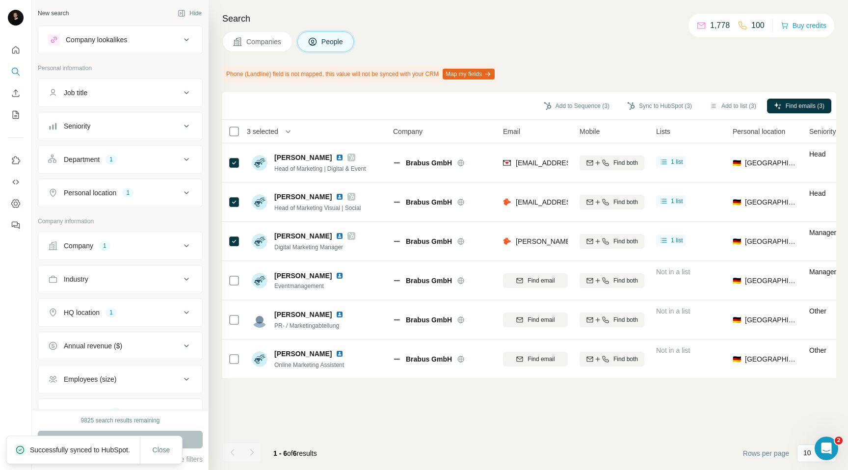
click at [264, 45] on span "Companies" at bounding box center [264, 42] width 36 height 10
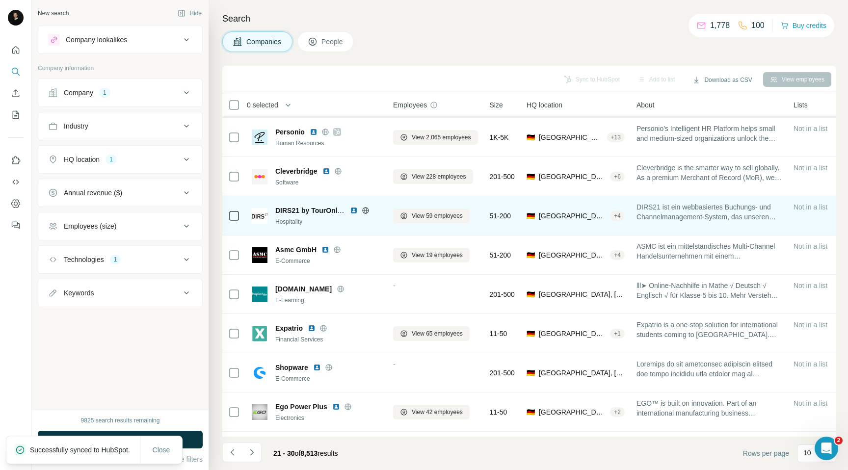
scroll to position [73, 0]
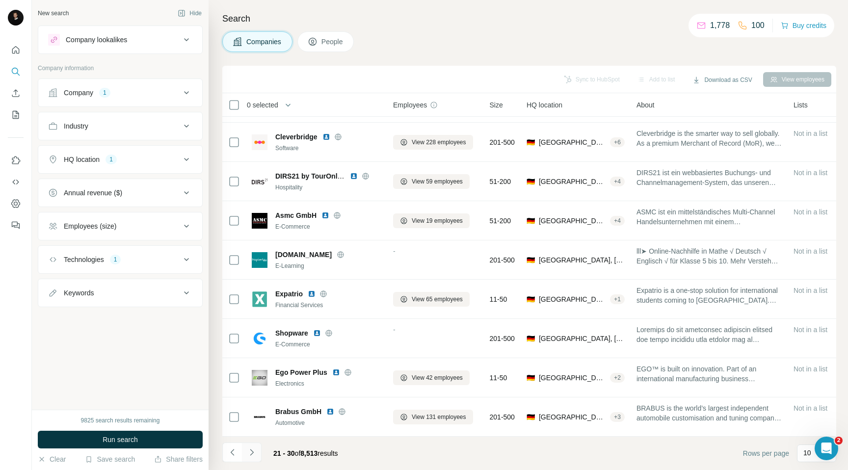
click at [252, 454] on icon "Navigate to next page" at bounding box center [251, 452] width 3 height 6
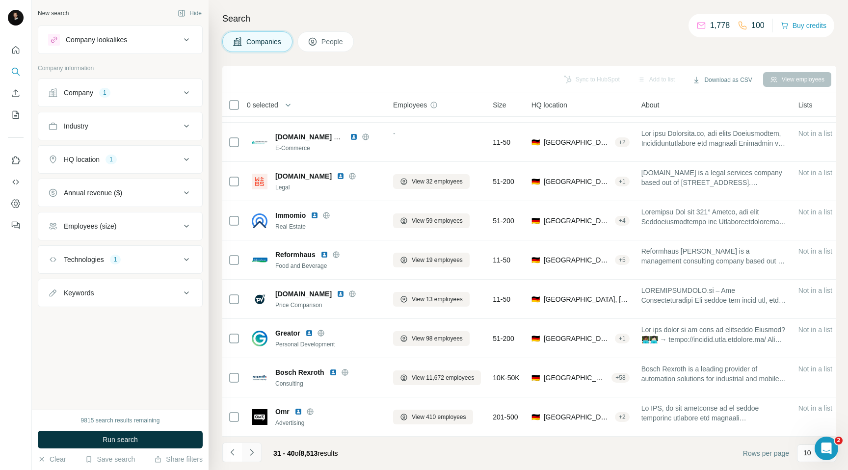
click at [256, 457] on button "Navigate to next page" at bounding box center [252, 453] width 20 height 20
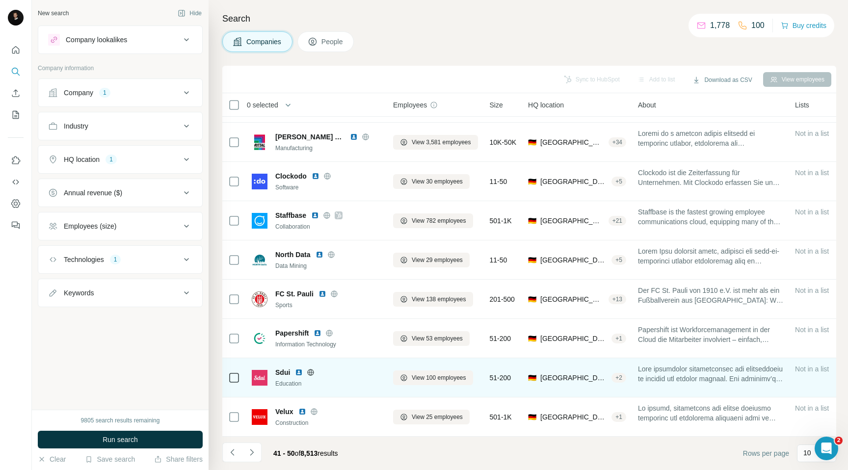
click at [282, 372] on span "Sdui" at bounding box center [282, 373] width 15 height 10
copy span "Sdui"
click at [423, 378] on span "View 100 employees" at bounding box center [439, 378] width 54 height 9
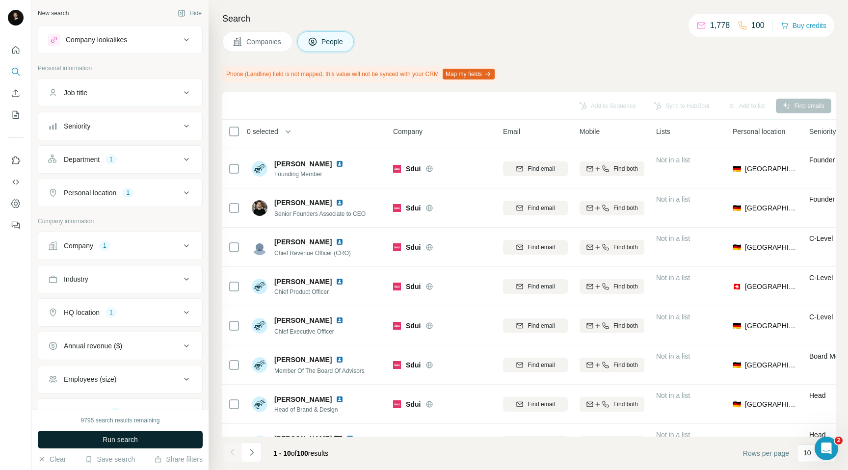
click at [149, 440] on button "Run search" at bounding box center [120, 440] width 165 height 18
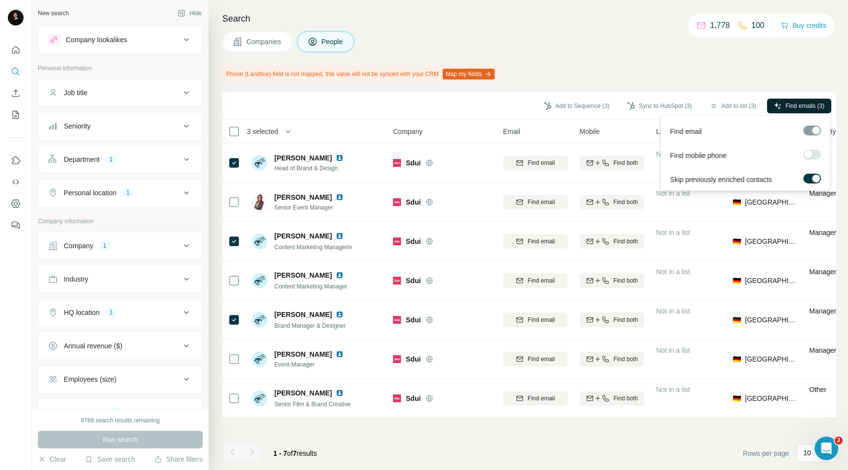
click at [787, 102] on span "Find emails (3)" at bounding box center [805, 106] width 39 height 9
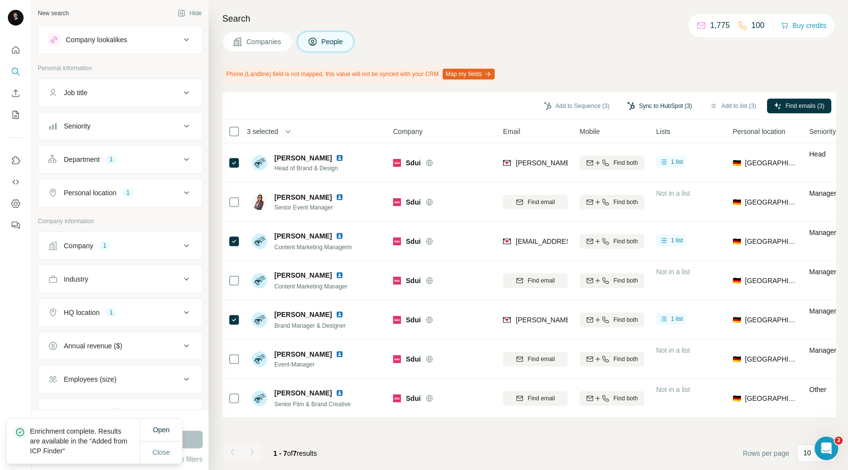
click at [633, 103] on button "Sync to HubSpot (3)" at bounding box center [659, 106] width 79 height 15
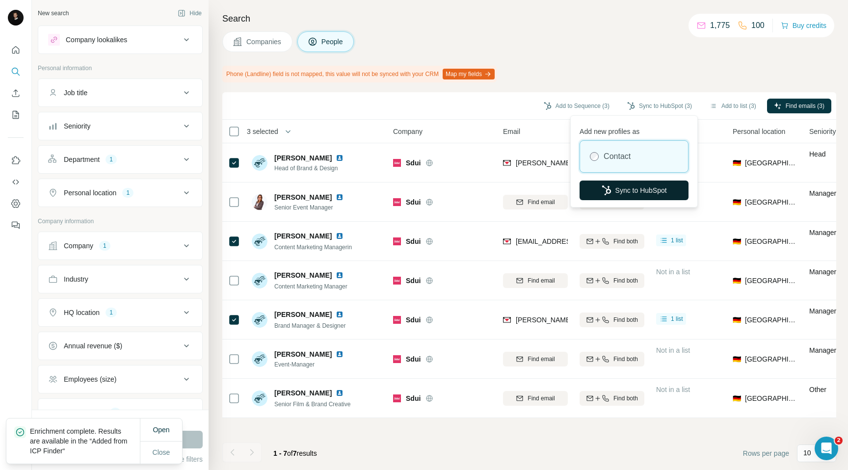
click at [618, 190] on button "Sync to HubSpot" at bounding box center [634, 191] width 109 height 20
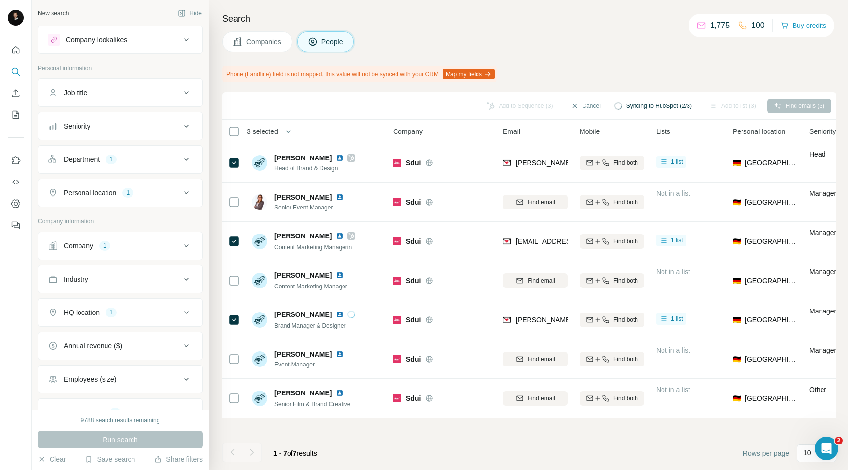
click at [259, 43] on span "Companies" at bounding box center [264, 42] width 36 height 10
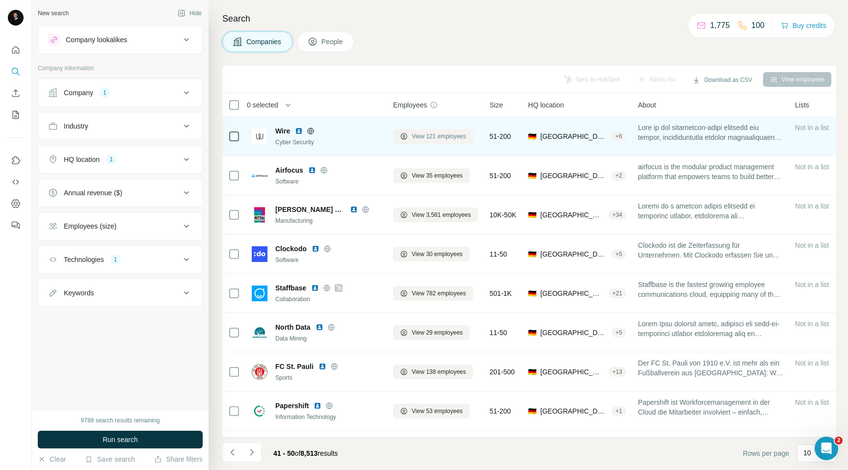
click at [440, 134] on span "View 121 employees" at bounding box center [439, 136] width 54 height 9
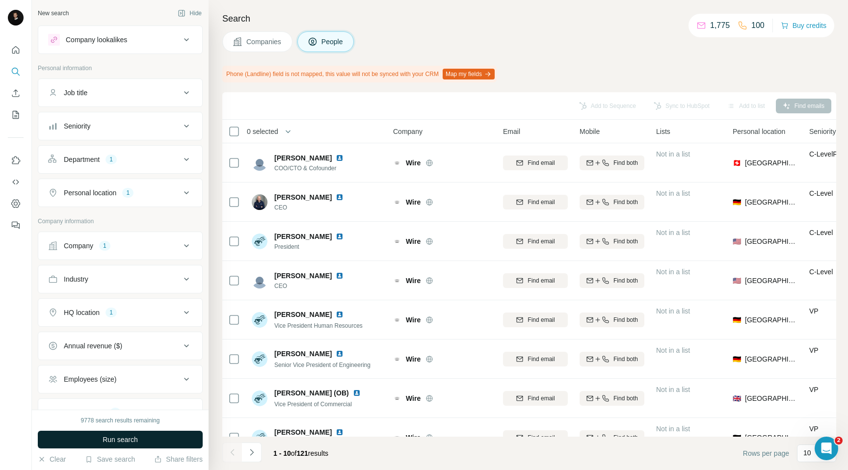
click at [147, 443] on button "Run search" at bounding box center [120, 440] width 165 height 18
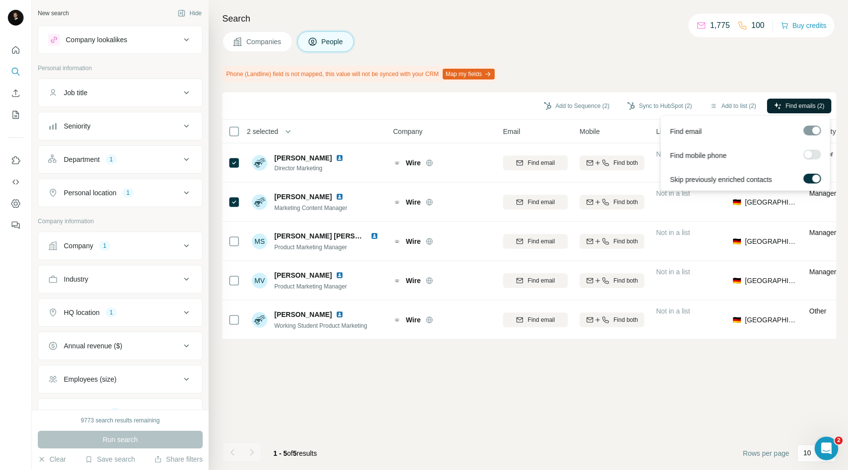
click at [801, 106] on span "Find emails (2)" at bounding box center [805, 106] width 39 height 9
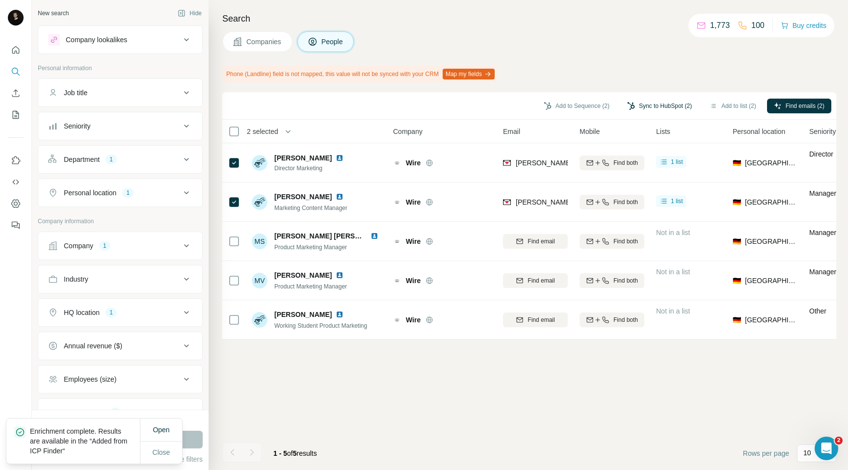
click at [639, 105] on button "Sync to HubSpot (2)" at bounding box center [659, 106] width 79 height 15
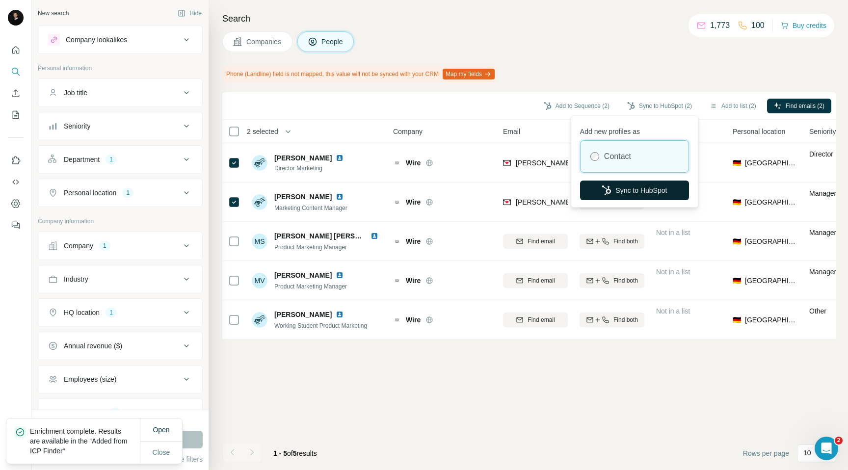
click at [617, 189] on button "Sync to HubSpot" at bounding box center [634, 191] width 109 height 20
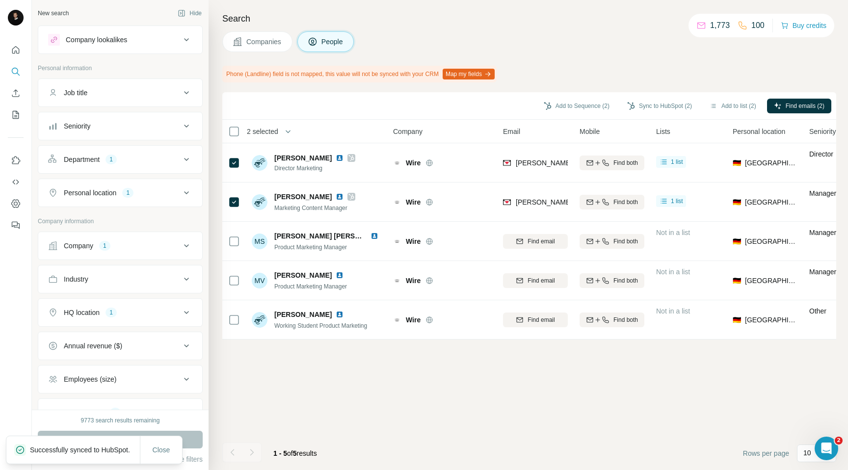
click at [256, 44] on span "Companies" at bounding box center [264, 42] width 36 height 10
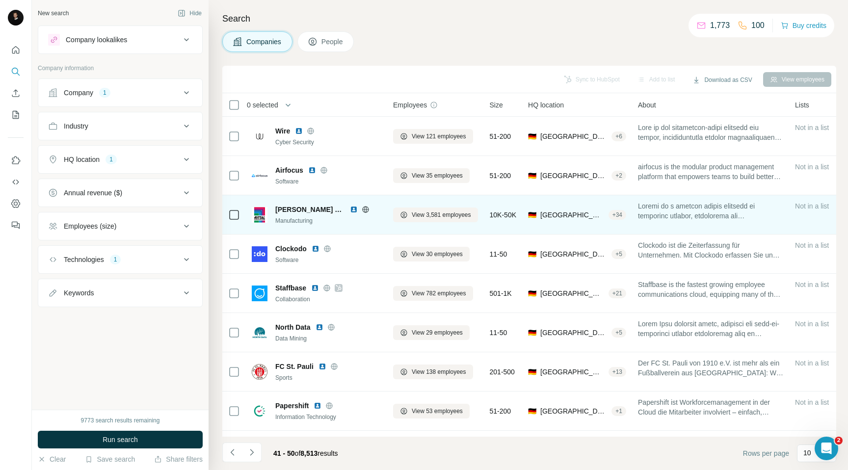
scroll to position [73, 0]
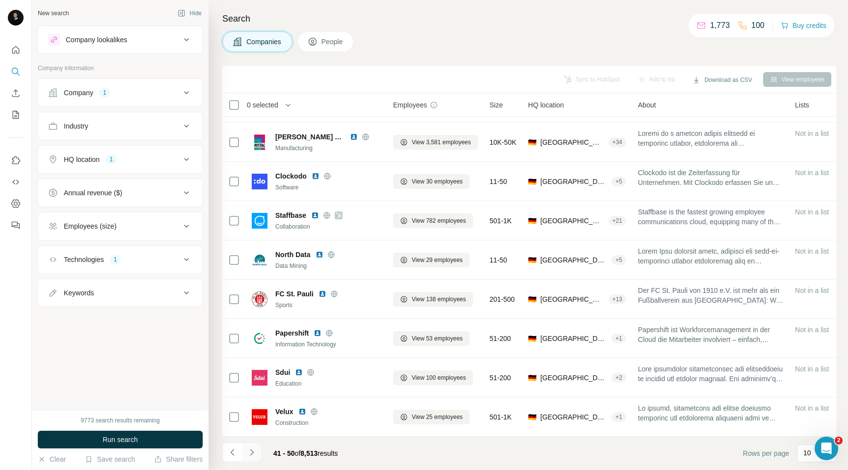
click at [255, 456] on icon "Navigate to next page" at bounding box center [252, 453] width 10 height 10
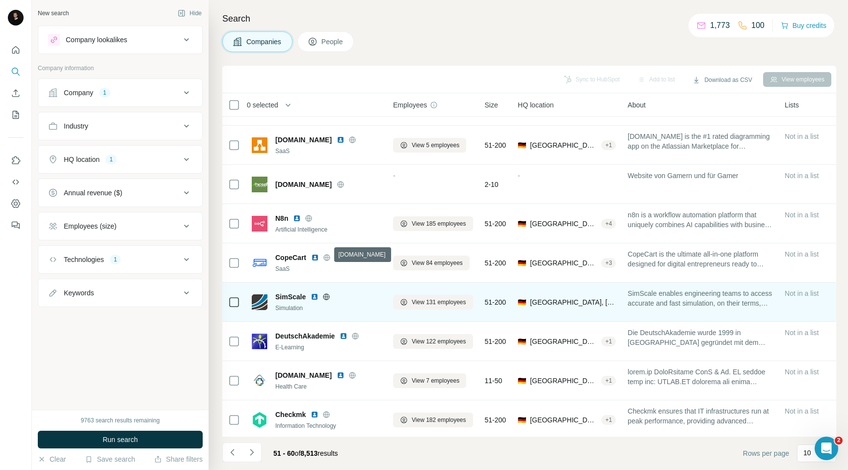
scroll to position [0, 0]
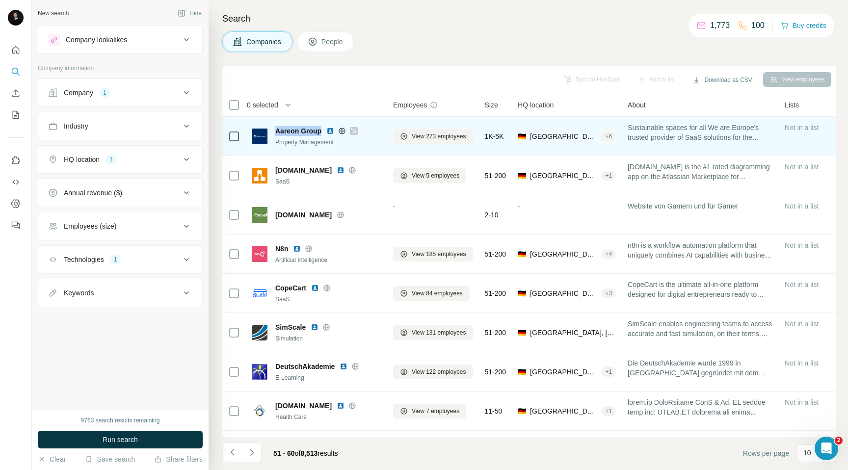
drag, startPoint x: 322, startPoint y: 130, endPoint x: 273, endPoint y: 130, distance: 48.6
click at [273, 130] on div "Aareon Group Property Management" at bounding box center [317, 136] width 130 height 21
copy span "Aareon Group"
click at [434, 131] on button "View 273 employees" at bounding box center [433, 136] width 80 height 15
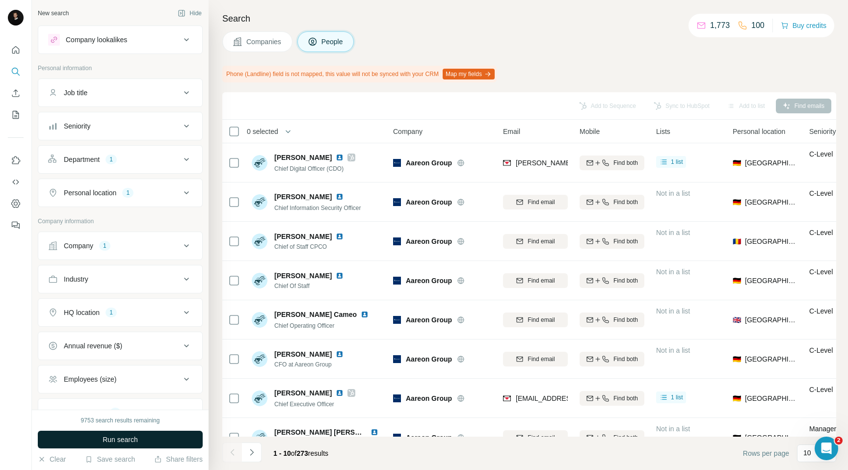
click at [129, 439] on span "Run search" at bounding box center [120, 440] width 35 height 10
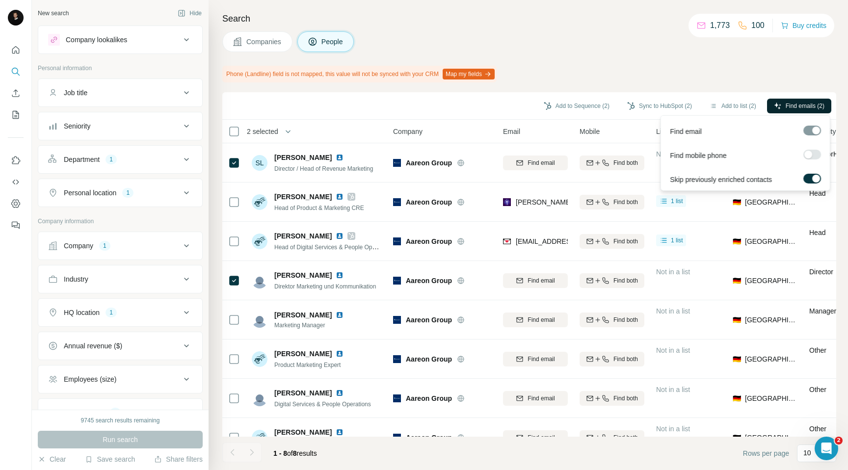
click at [786, 108] on span "Find emails (2)" at bounding box center [805, 106] width 39 height 9
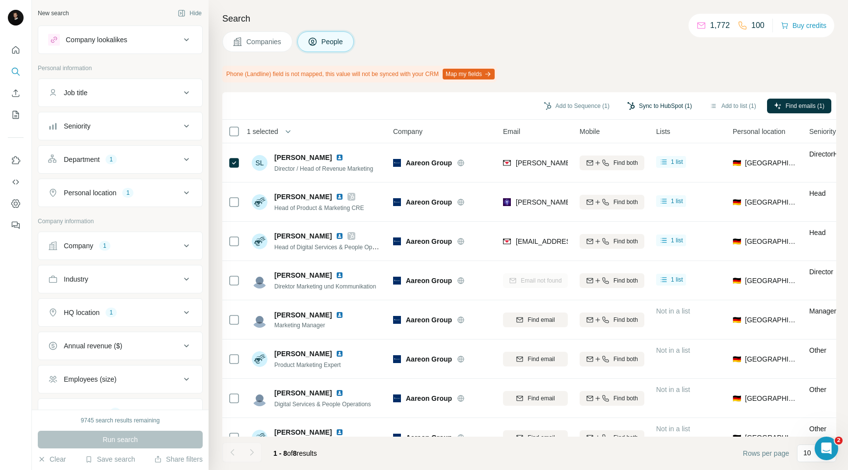
click at [640, 103] on button "Sync to HubSpot (1)" at bounding box center [659, 106] width 79 height 15
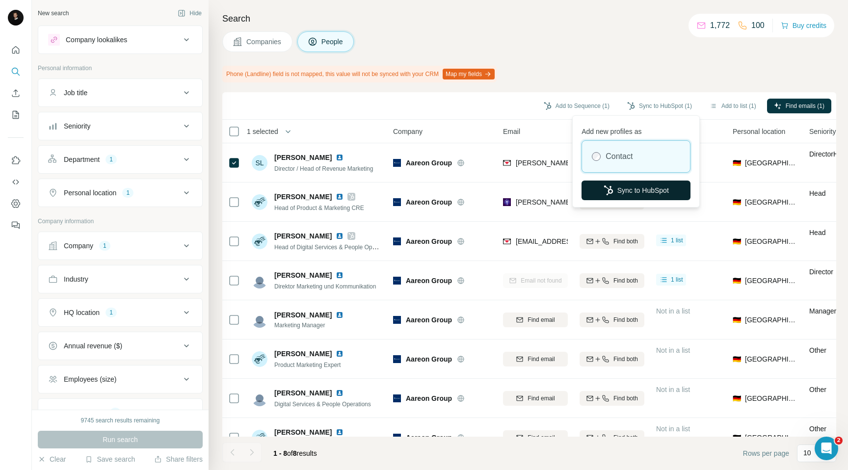
click at [636, 184] on button "Sync to HubSpot" at bounding box center [636, 191] width 109 height 20
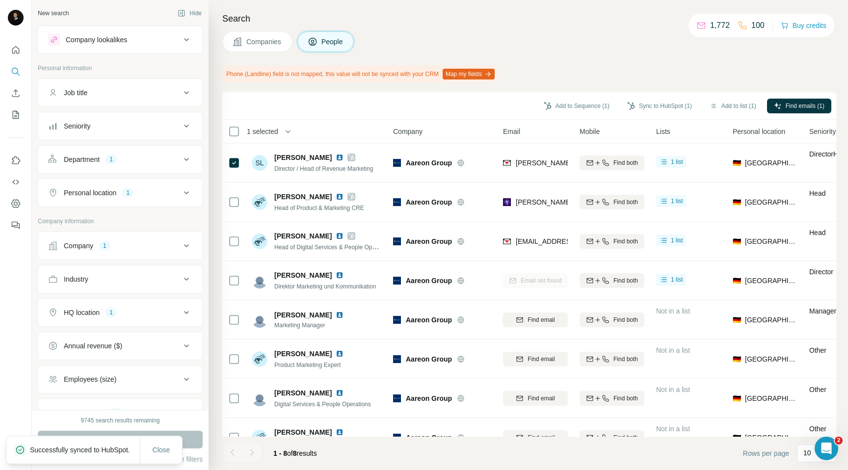
click at [260, 42] on span "Companies" at bounding box center [264, 42] width 36 height 10
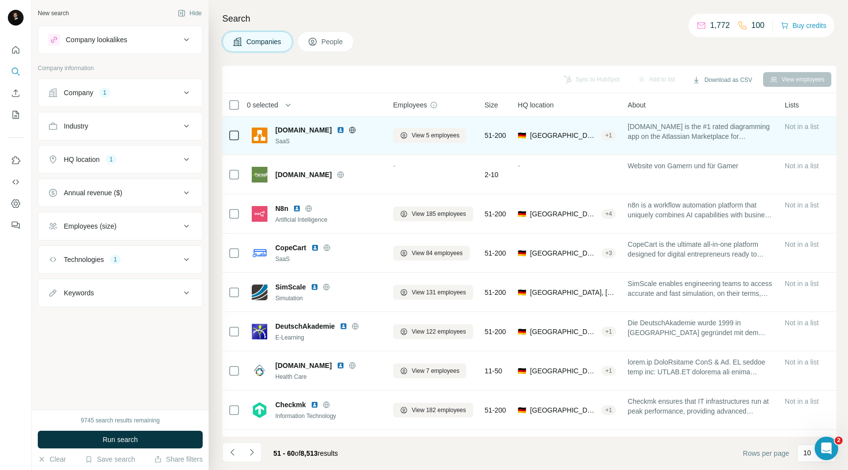
scroll to position [73, 0]
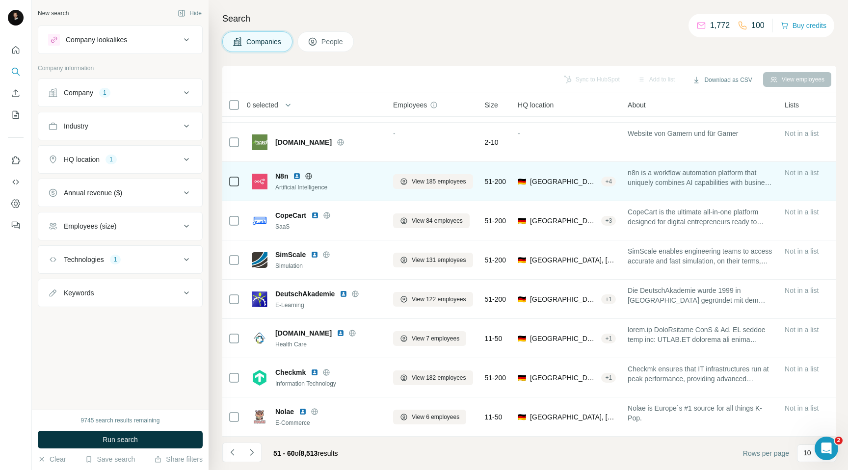
click at [283, 177] on span "N8n" at bounding box center [281, 176] width 13 height 10
copy span "N8n"
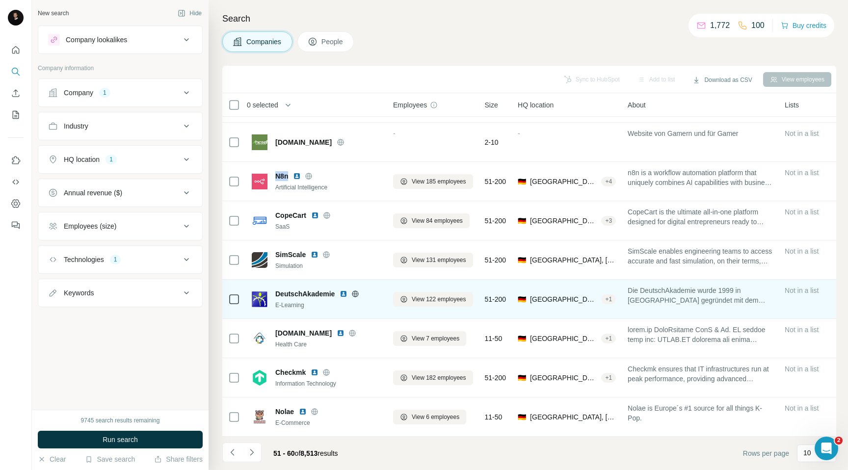
click at [287, 293] on span "DeutschAkademie" at bounding box center [304, 294] width 59 height 10
copy span "DeutschAkademie"
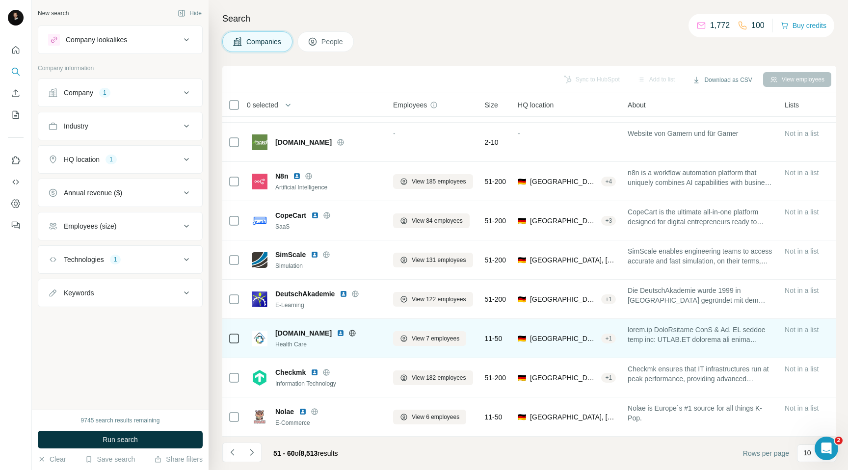
click at [350, 333] on div "arzte.de" at bounding box center [328, 333] width 106 height 10
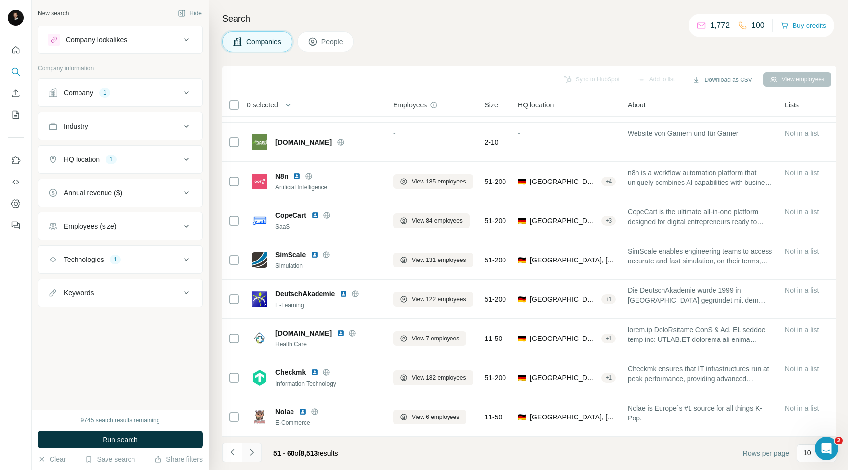
click at [253, 453] on icon "Navigate to next page" at bounding box center [252, 453] width 10 height 10
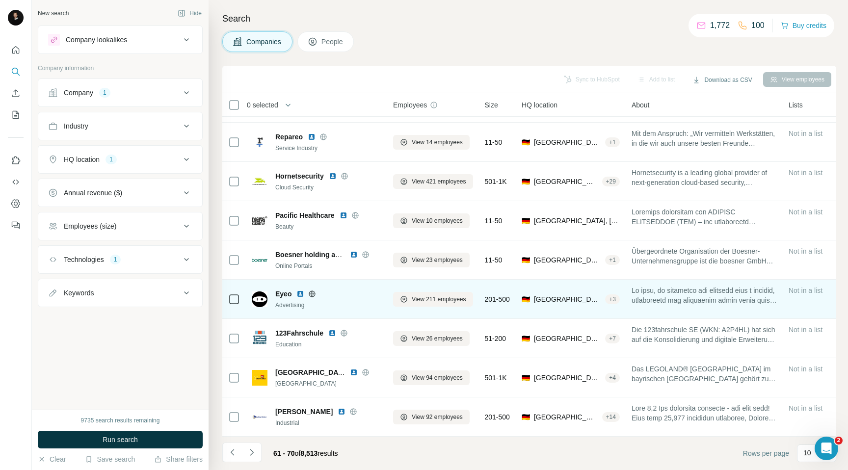
click at [286, 295] on span "Eyeo" at bounding box center [283, 294] width 16 height 10
copy span "Eyeo"
click at [429, 297] on span "View 211 employees" at bounding box center [439, 299] width 54 height 9
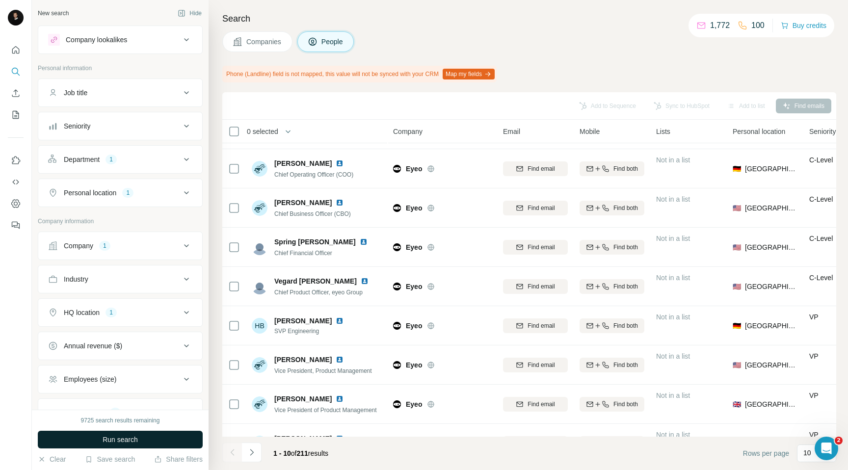
click at [120, 440] on span "Run search" at bounding box center [120, 440] width 35 height 10
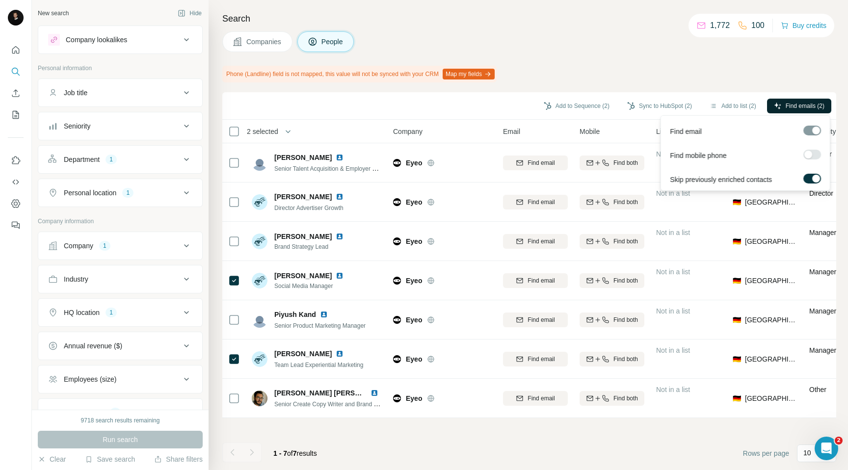
click at [791, 107] on span "Find emails (2)" at bounding box center [805, 106] width 39 height 9
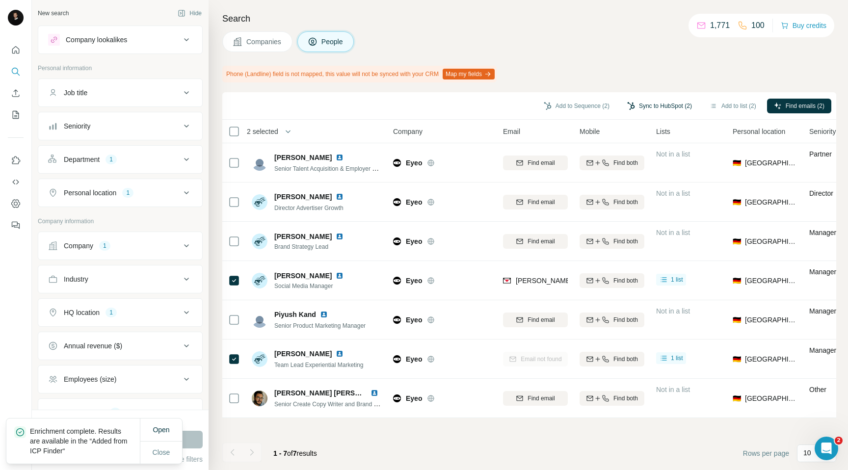
click at [635, 103] on button "Sync to HubSpot (2)" at bounding box center [659, 106] width 79 height 15
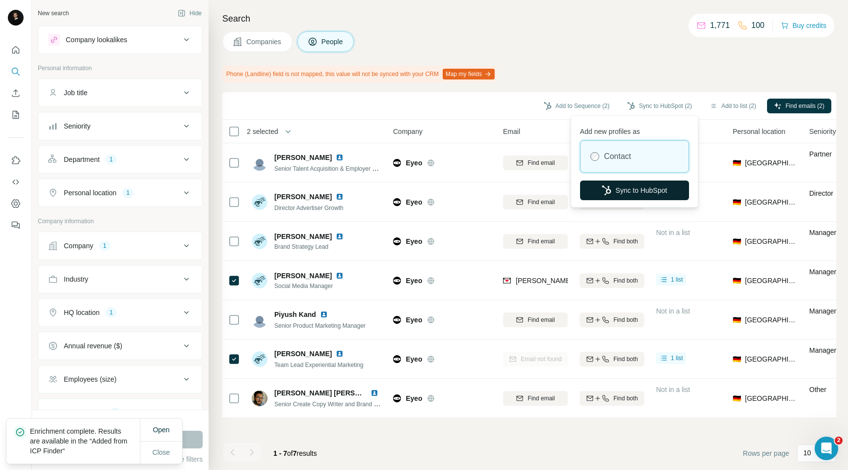
click at [619, 188] on button "Sync to HubSpot" at bounding box center [634, 191] width 109 height 20
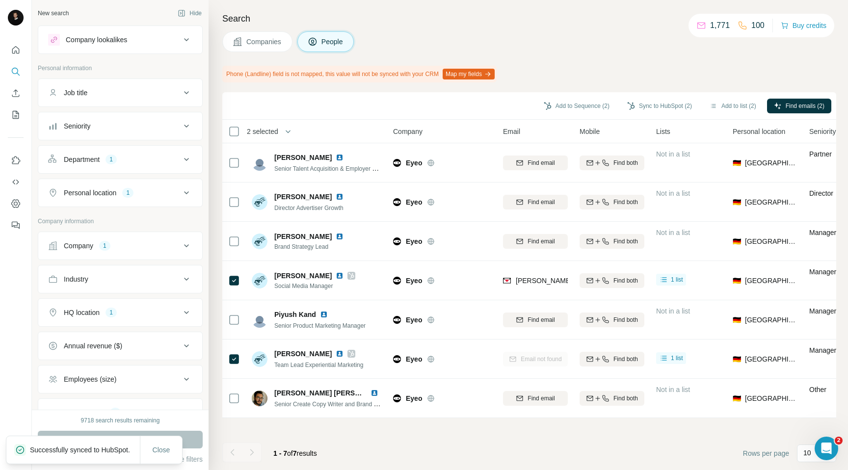
click at [250, 38] on span "Companies" at bounding box center [264, 42] width 36 height 10
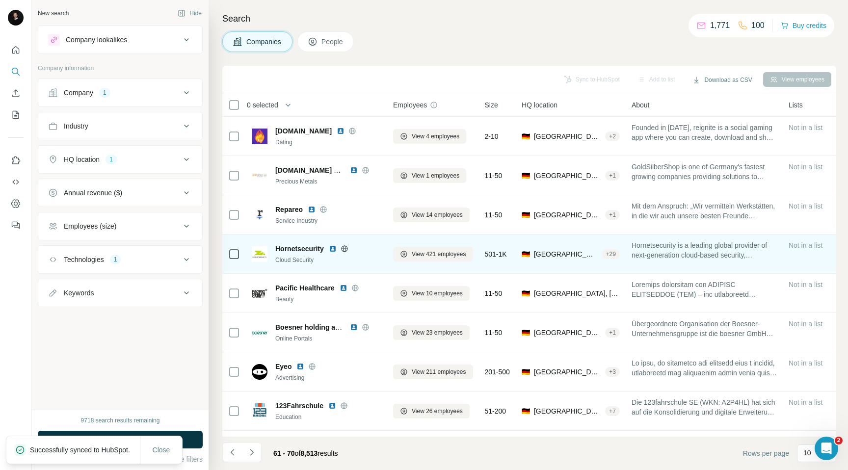
click at [300, 251] on span "Hornetsecurity" at bounding box center [299, 249] width 49 height 10
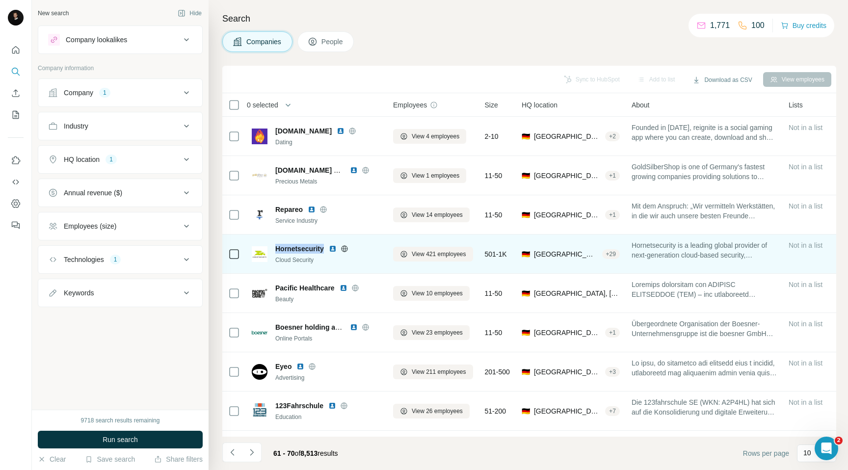
copy span "Hornetsecurity"
click at [419, 256] on span "View 421 employees" at bounding box center [439, 254] width 54 height 9
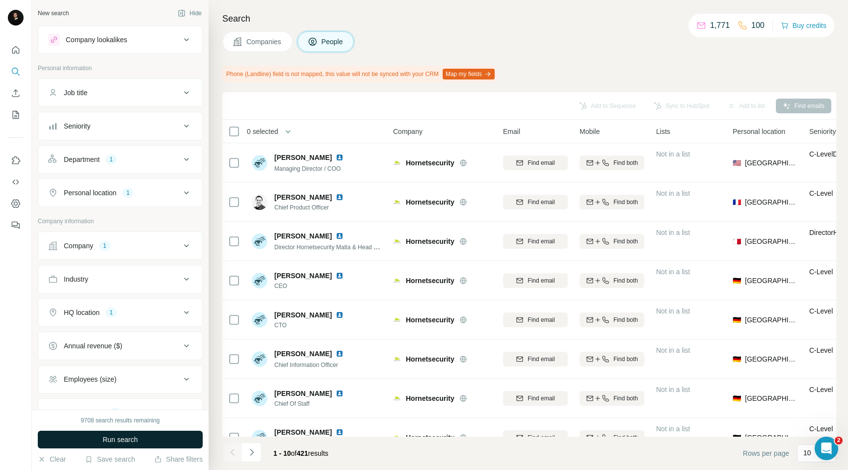
click at [144, 438] on button "Run search" at bounding box center [120, 440] width 165 height 18
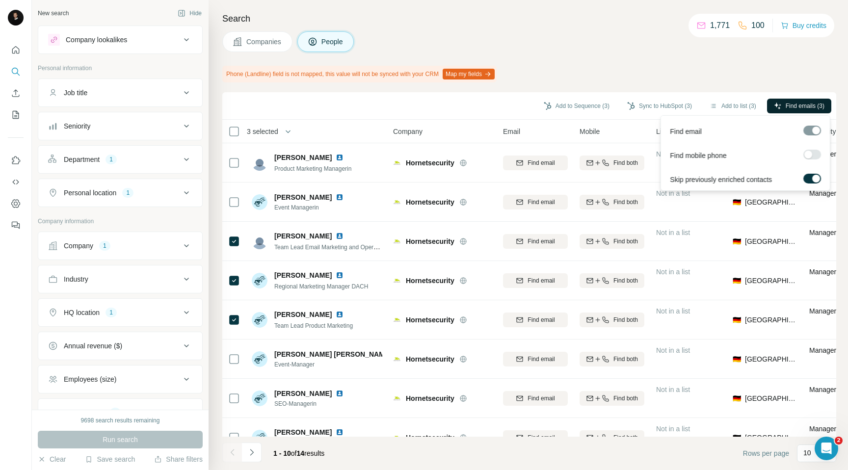
click at [796, 104] on span "Find emails (3)" at bounding box center [805, 106] width 39 height 9
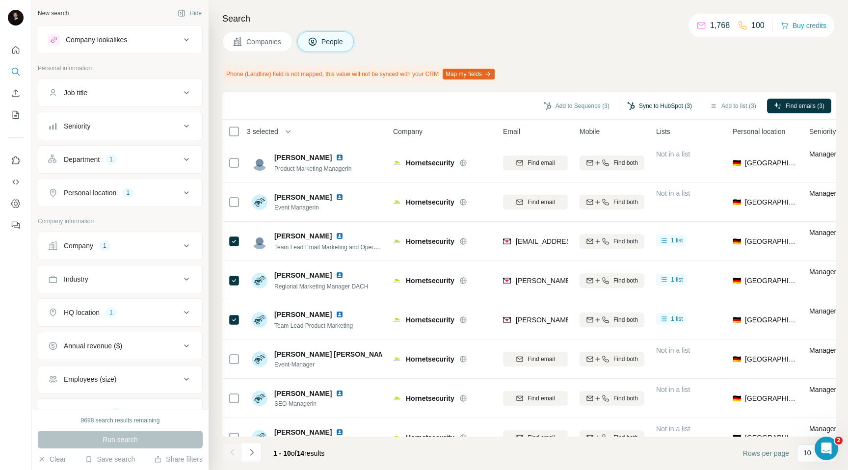
click at [652, 105] on button "Sync to HubSpot (3)" at bounding box center [659, 106] width 79 height 15
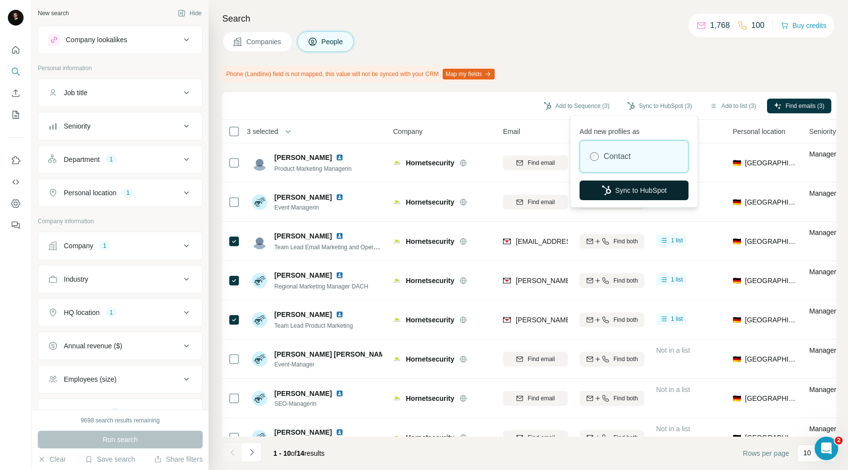
click at [619, 185] on button "Sync to HubSpot" at bounding box center [634, 191] width 109 height 20
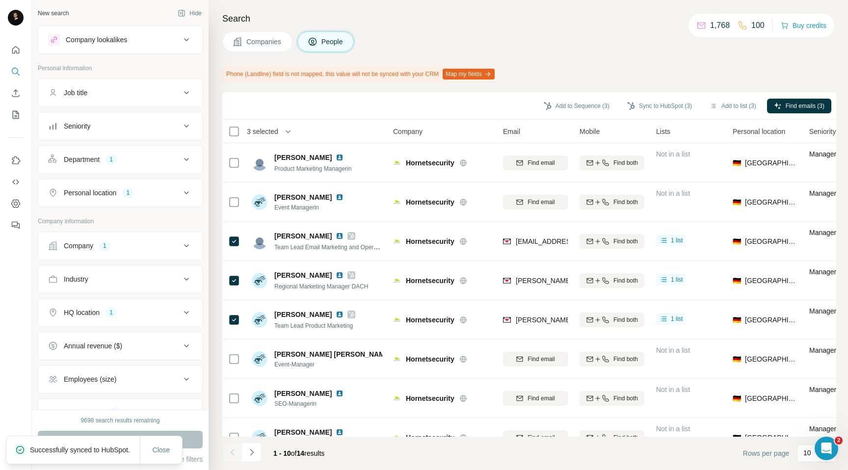
click at [260, 44] on span "Companies" at bounding box center [264, 42] width 36 height 10
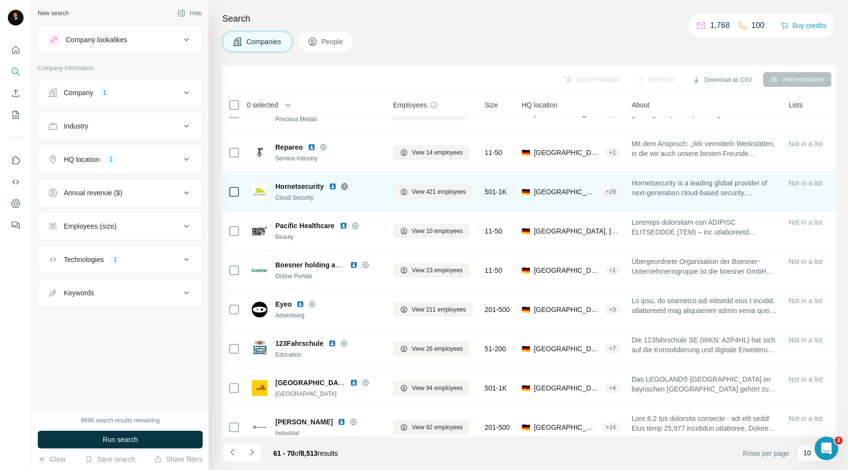
scroll to position [73, 0]
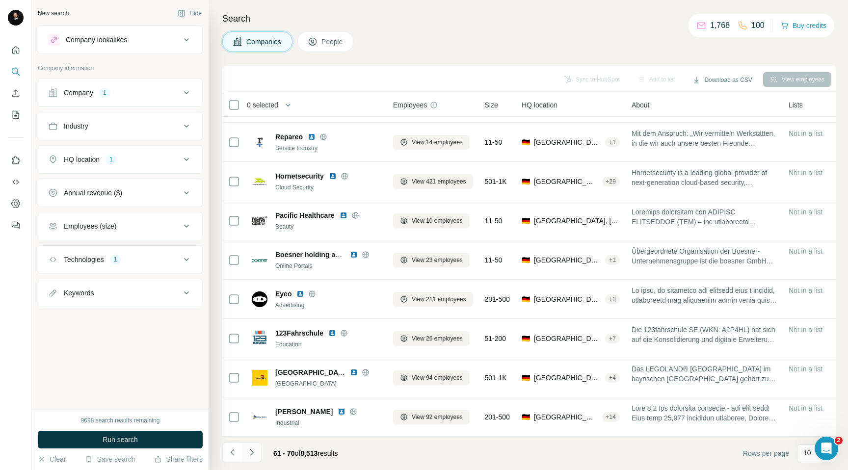
click at [259, 452] on button "Navigate to next page" at bounding box center [252, 453] width 20 height 20
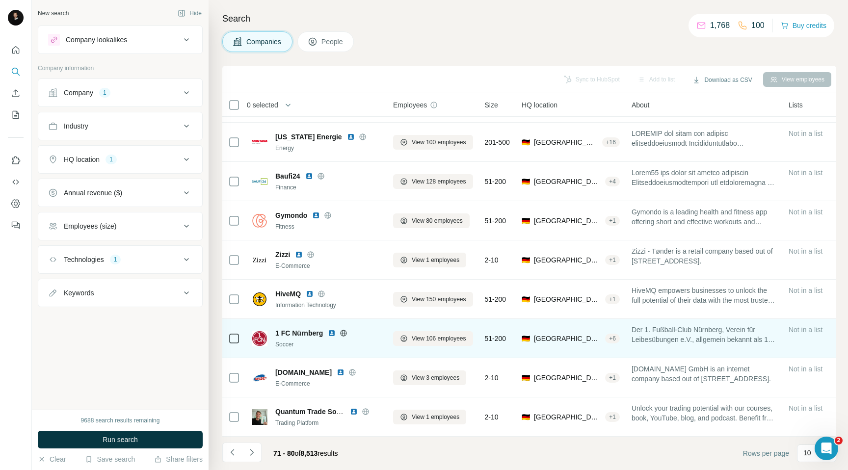
scroll to position [0, 0]
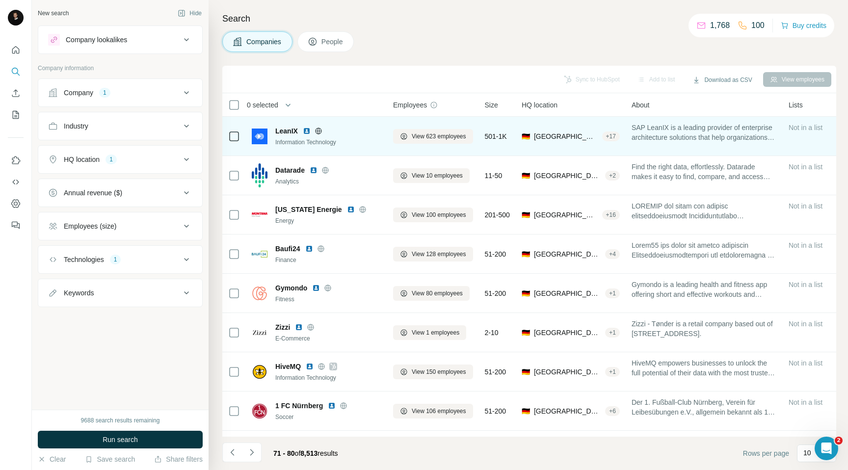
click at [288, 133] on span "LeanIX" at bounding box center [286, 131] width 23 height 10
copy span "LeanIX"
click at [412, 135] on span "View 623 employees" at bounding box center [439, 136] width 54 height 9
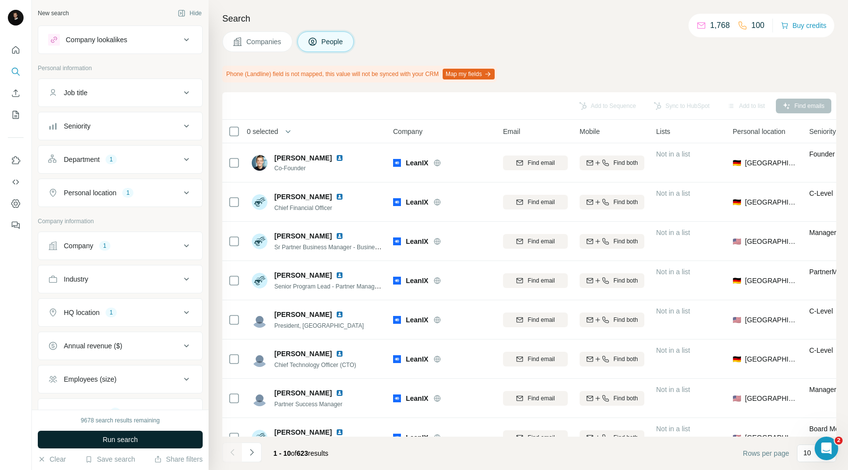
click at [91, 443] on button "Run search" at bounding box center [120, 440] width 165 height 18
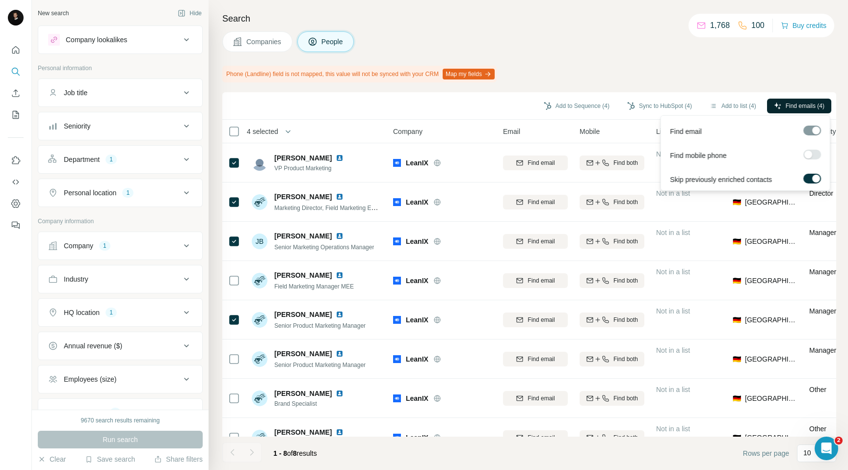
click at [795, 106] on span "Find emails (4)" at bounding box center [805, 106] width 39 height 9
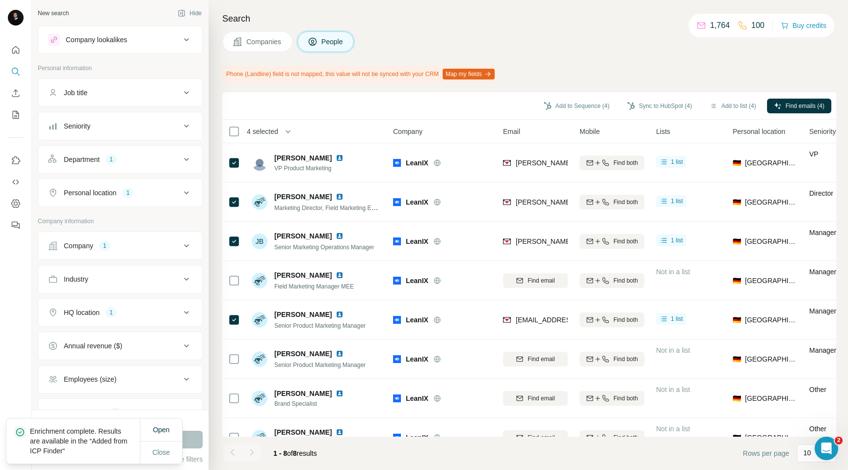
click at [624, 104] on button "Sync to HubSpot (4)" at bounding box center [659, 106] width 79 height 15
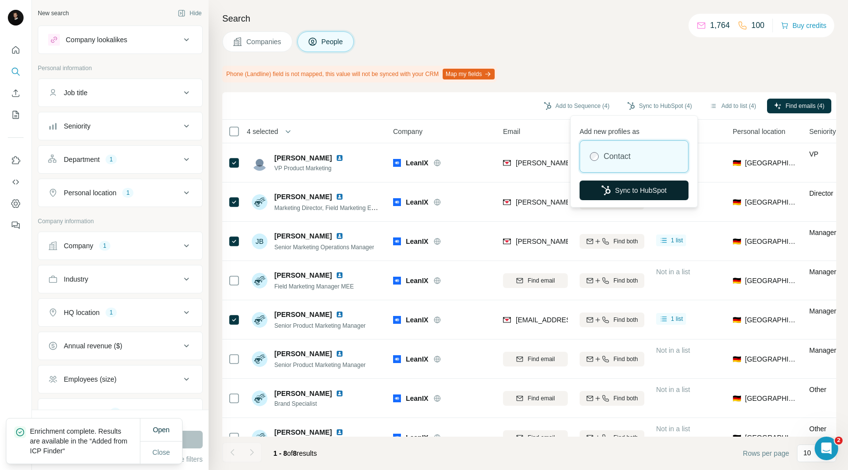
click at [634, 195] on button "Sync to HubSpot" at bounding box center [634, 191] width 109 height 20
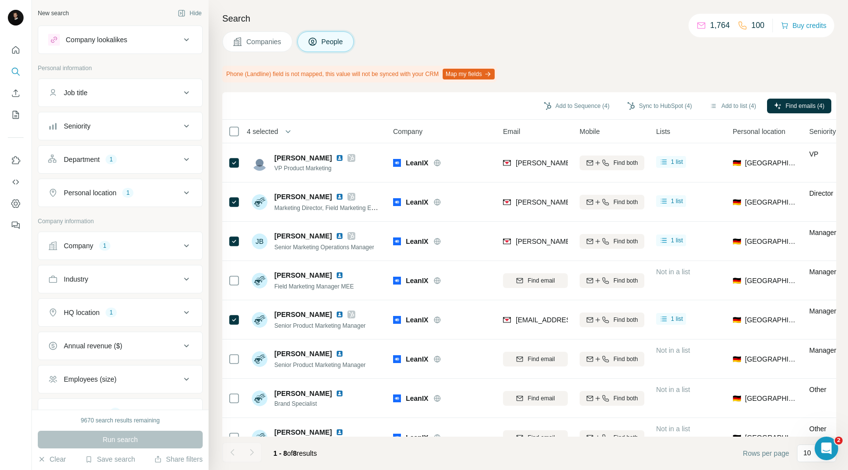
click at [269, 47] on button "Companies" at bounding box center [257, 41] width 70 height 21
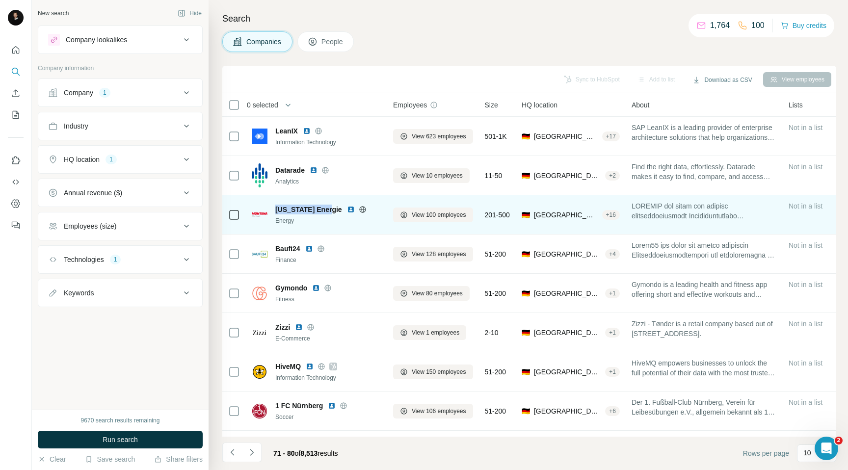
drag, startPoint x: 275, startPoint y: 209, endPoint x: 330, endPoint y: 209, distance: 54.5
click at [330, 209] on span "[US_STATE] Energie" at bounding box center [308, 210] width 67 height 10
click at [406, 213] on icon at bounding box center [404, 215] width 6 height 6
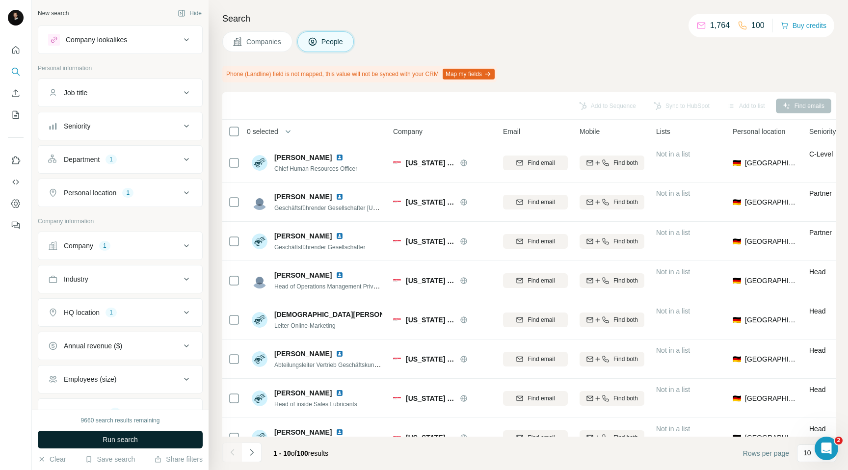
click at [105, 443] on span "Run search" at bounding box center [120, 440] width 35 height 10
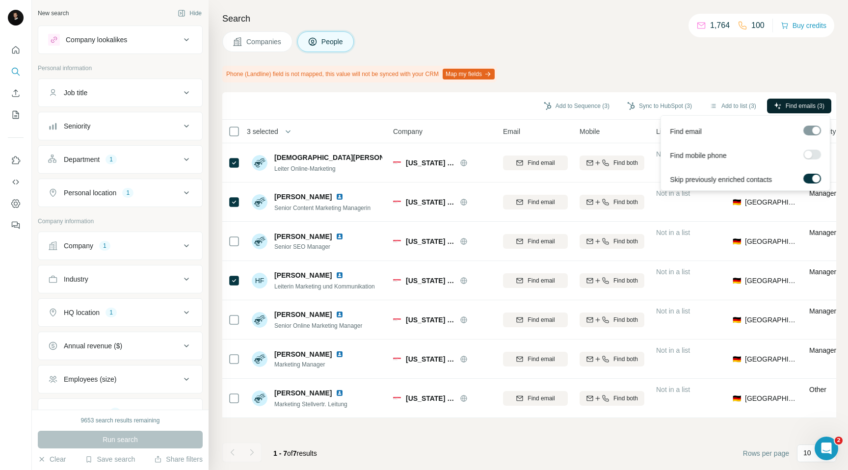
click at [775, 106] on icon "button" at bounding box center [778, 106] width 8 height 8
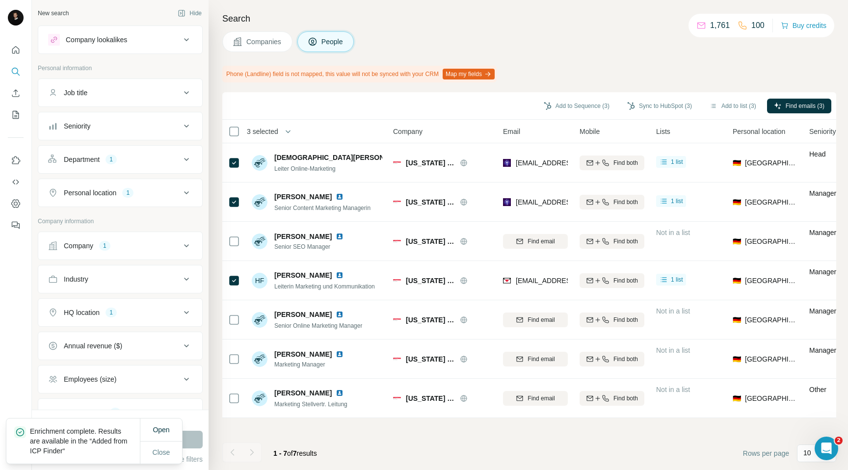
click at [649, 114] on div "Sync to HubSpot (3)" at bounding box center [659, 107] width 79 height 17
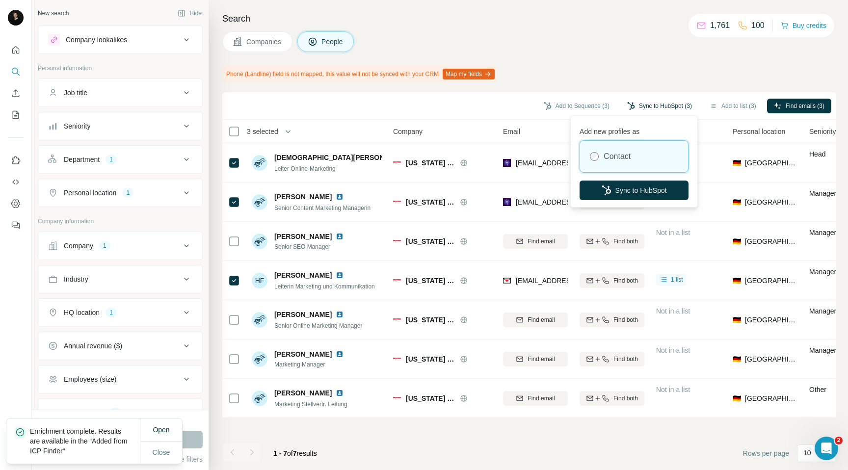
click at [651, 109] on button "Sync to HubSpot (3)" at bounding box center [659, 106] width 79 height 15
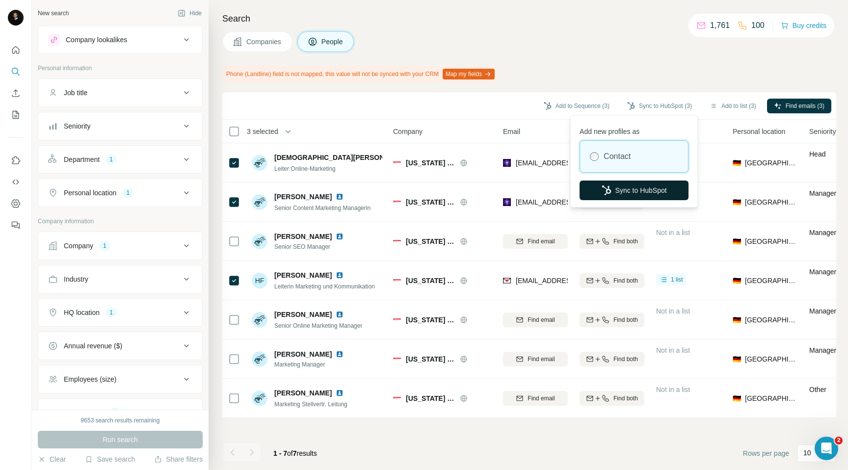
click at [626, 189] on button "Sync to HubSpot" at bounding box center [634, 191] width 109 height 20
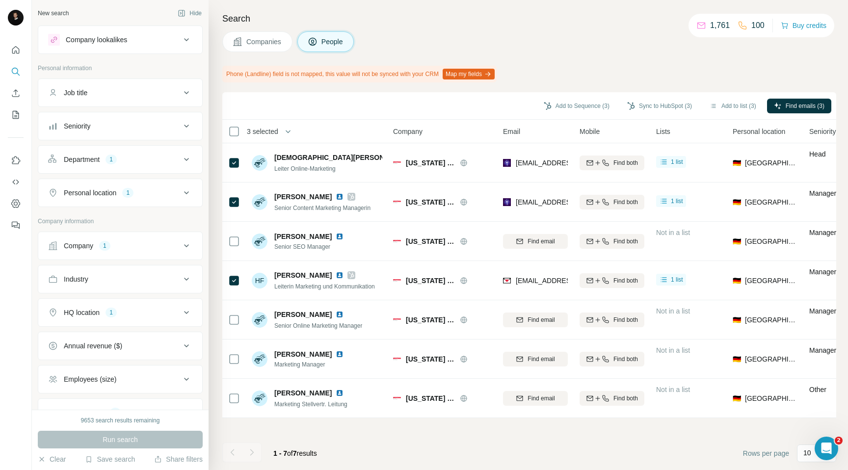
click at [261, 42] on span "Companies" at bounding box center [264, 42] width 36 height 10
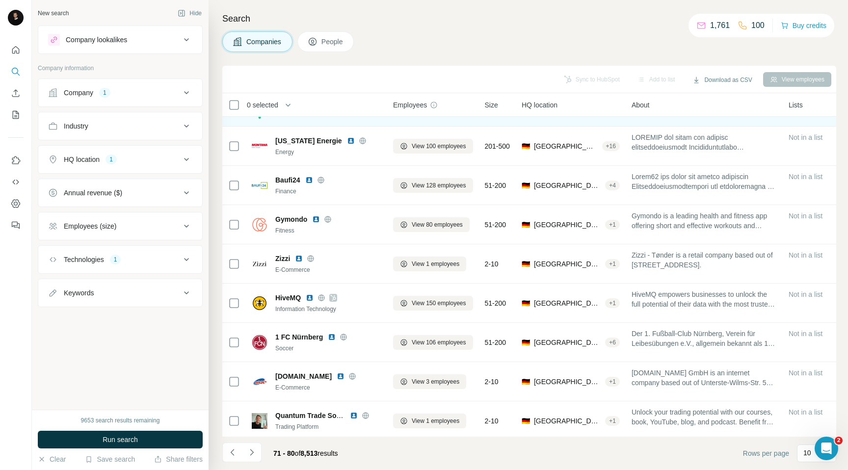
scroll to position [73, 0]
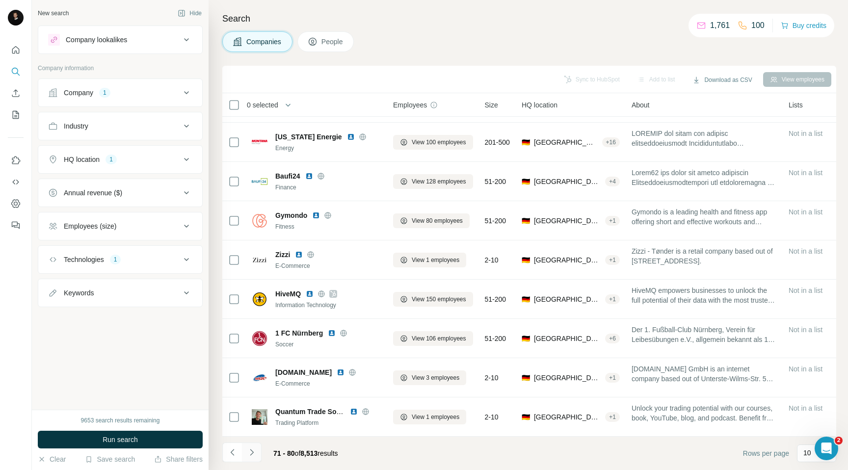
click at [254, 455] on icon "Navigate to next page" at bounding box center [252, 453] width 10 height 10
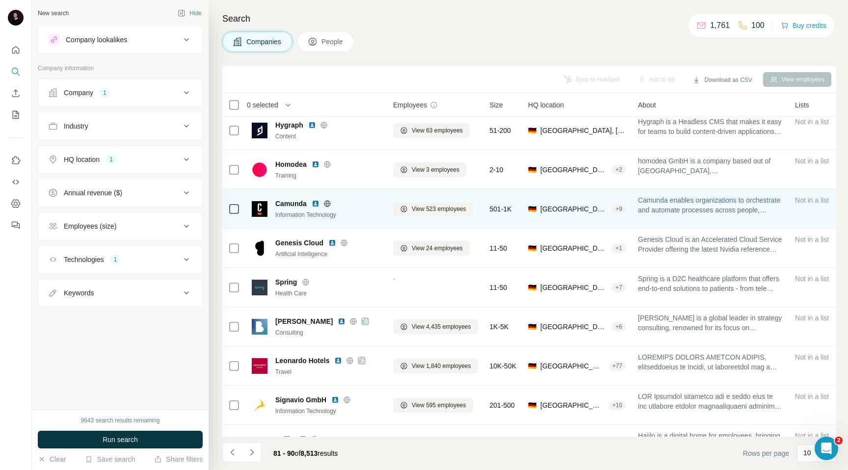
scroll to position [0, 0]
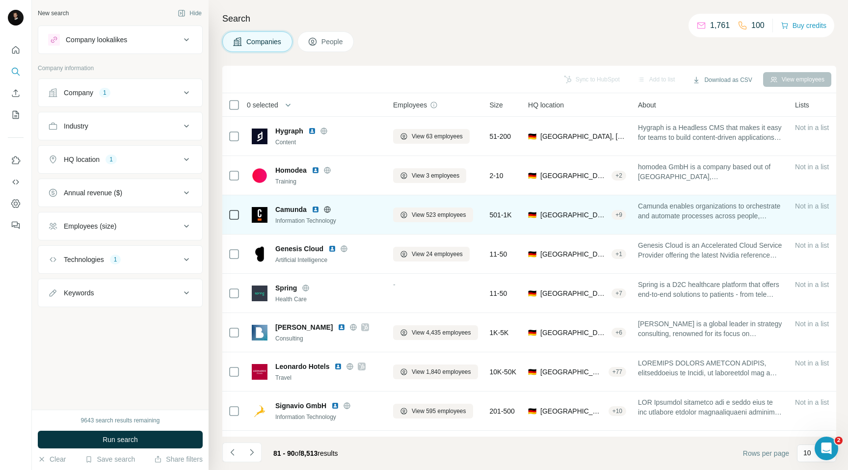
click at [290, 210] on span "Camunda" at bounding box center [290, 210] width 31 height 10
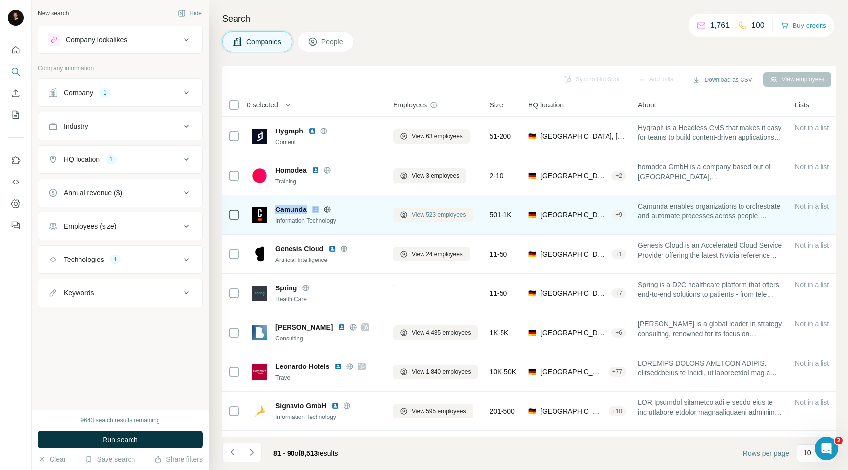
click at [417, 216] on span "View 523 employees" at bounding box center [439, 215] width 54 height 9
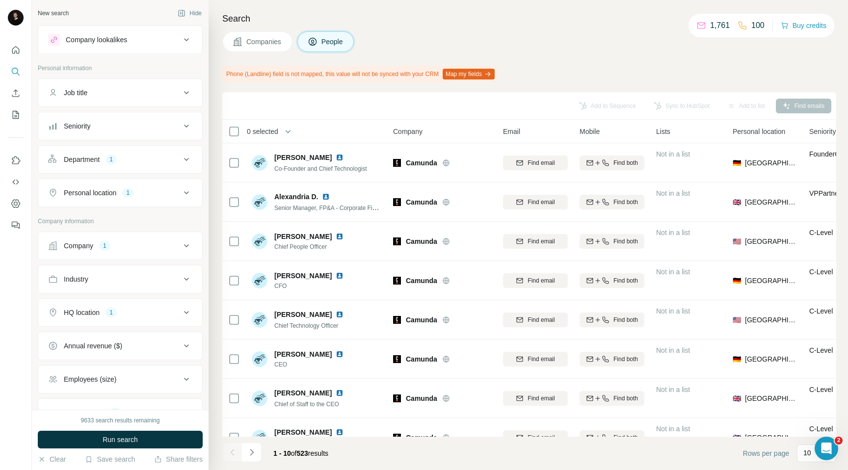
click at [129, 444] on span "Run search" at bounding box center [120, 440] width 35 height 10
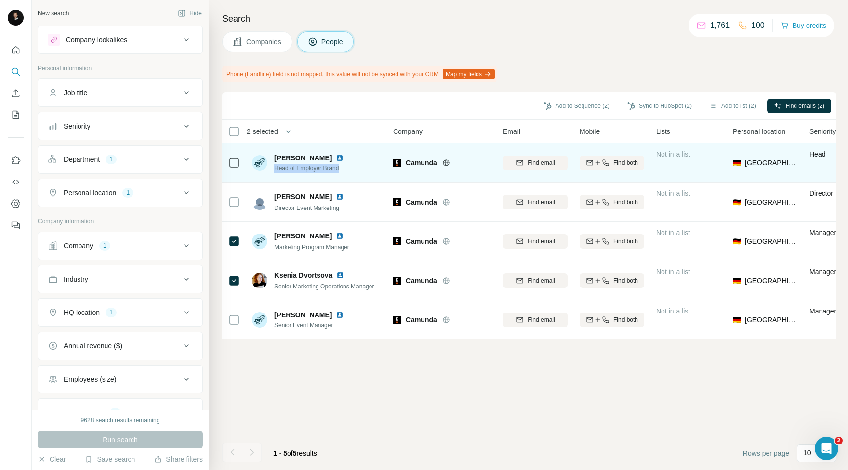
drag, startPoint x: 275, startPoint y: 169, endPoint x: 354, endPoint y: 169, distance: 79.5
click at [354, 169] on div "[PERSON_NAME] Head of Employer Brand" at bounding box center [317, 162] width 131 height 27
copy span "Head of Employer Brand"
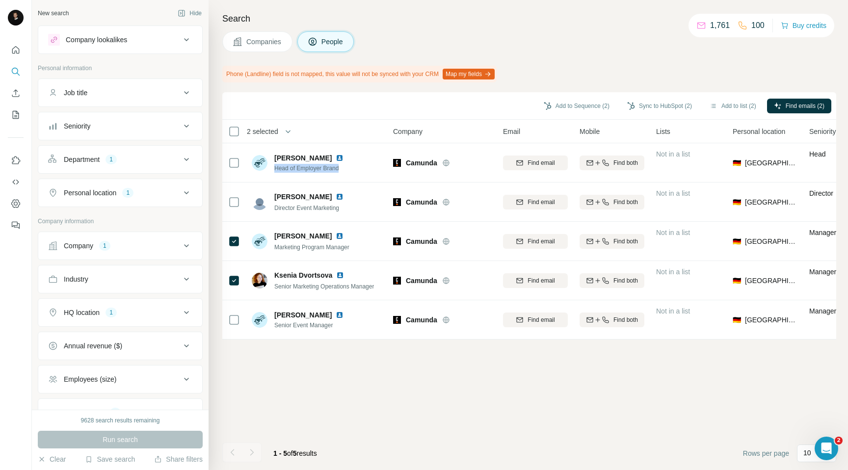
click at [260, 47] on button "Companies" at bounding box center [257, 41] width 70 height 21
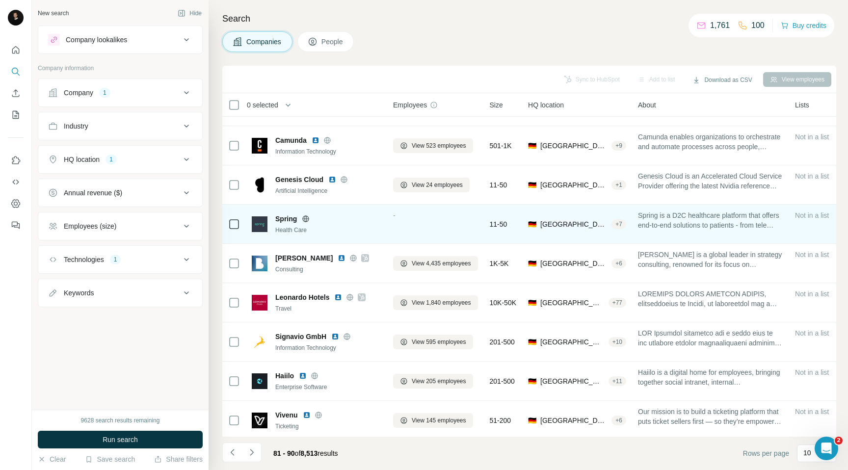
scroll to position [73, 0]
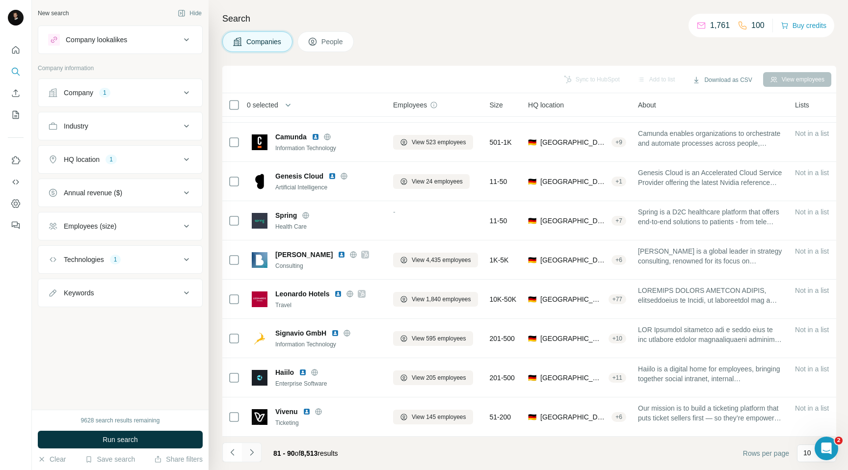
click at [254, 456] on icon "Navigate to next page" at bounding box center [252, 453] width 10 height 10
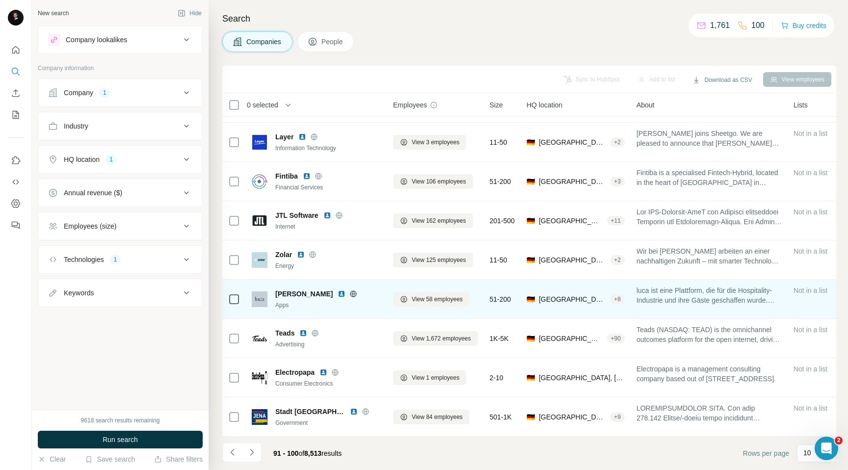
scroll to position [0, 0]
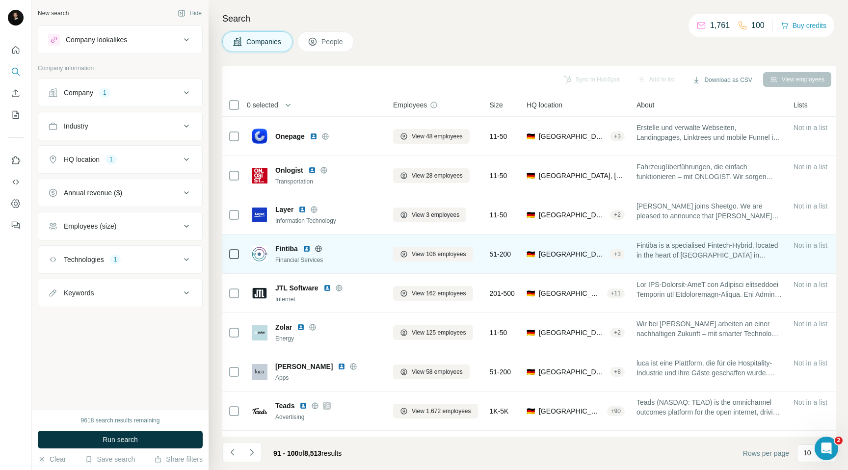
click at [286, 250] on span "Fintiba" at bounding box center [286, 249] width 23 height 10
copy span "Fintiba"
click at [421, 257] on span "View 106 employees" at bounding box center [439, 254] width 54 height 9
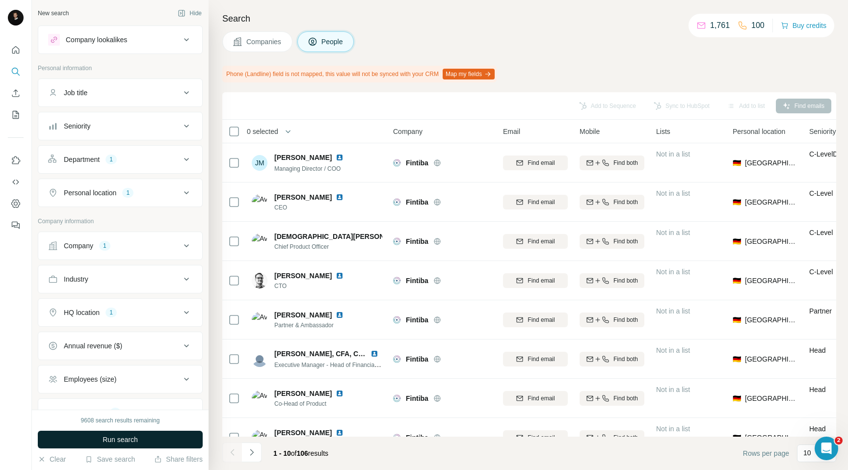
click at [156, 446] on button "Run search" at bounding box center [120, 440] width 165 height 18
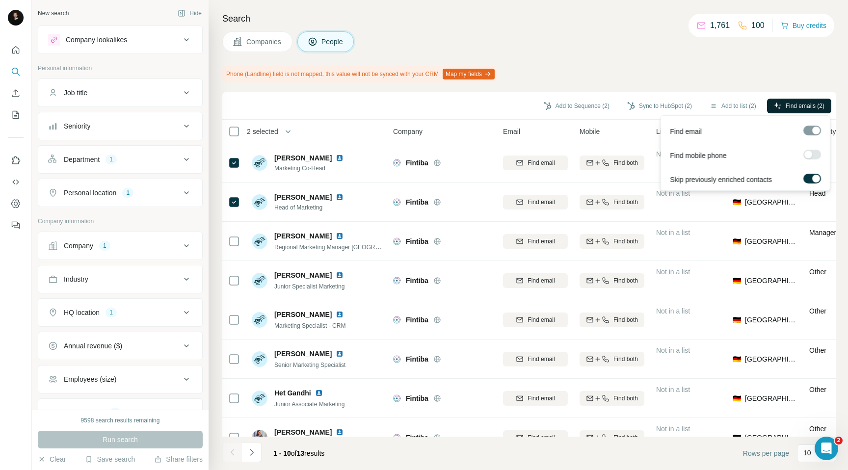
click at [781, 109] on button "Find emails (2)" at bounding box center [799, 106] width 64 height 15
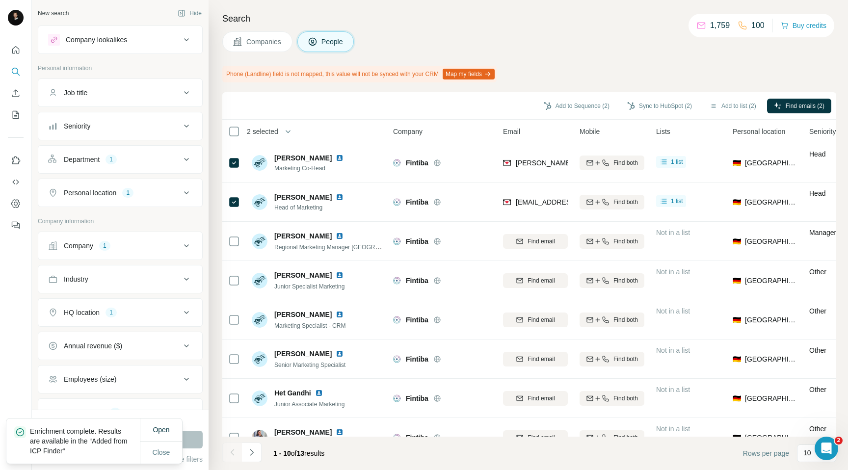
click at [627, 107] on icon "button" at bounding box center [631, 106] width 8 height 8
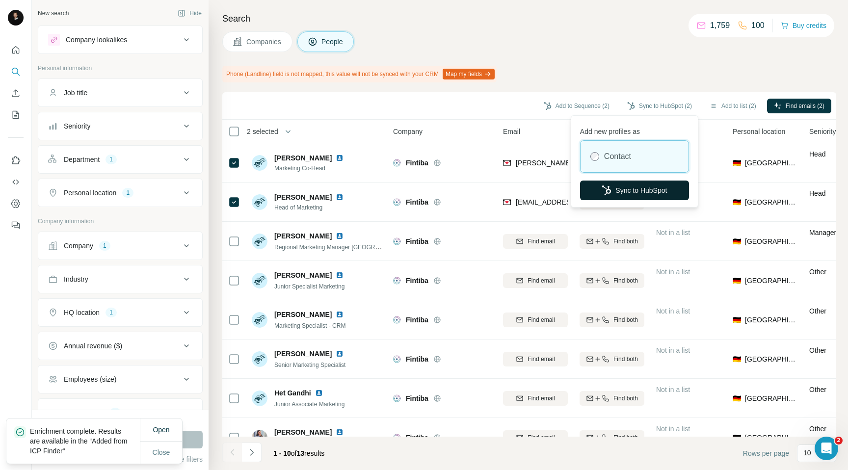
click at [609, 190] on icon "button" at bounding box center [607, 191] width 10 height 10
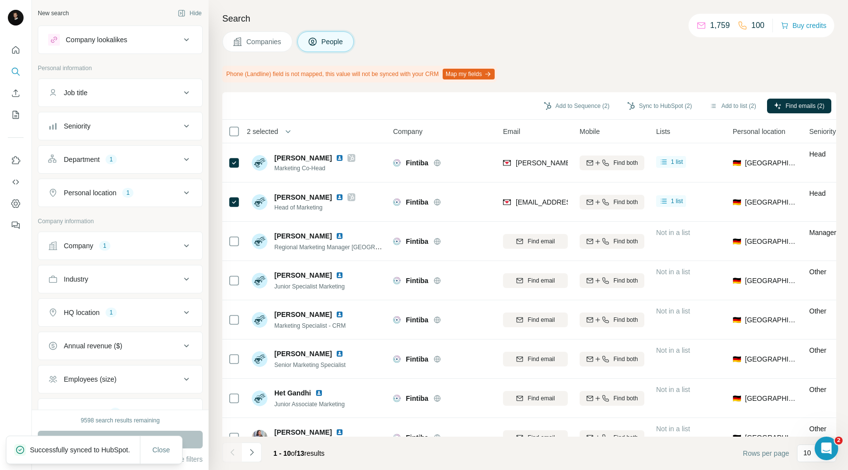
click at [281, 43] on span "Companies" at bounding box center [264, 42] width 36 height 10
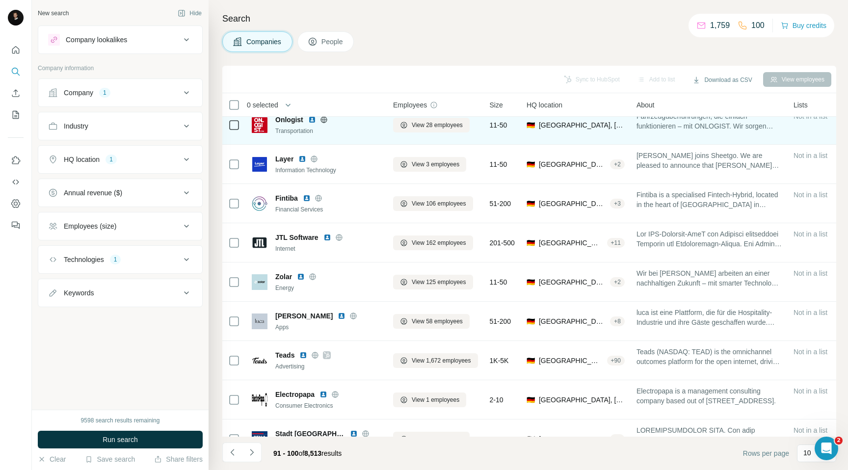
scroll to position [51, 4]
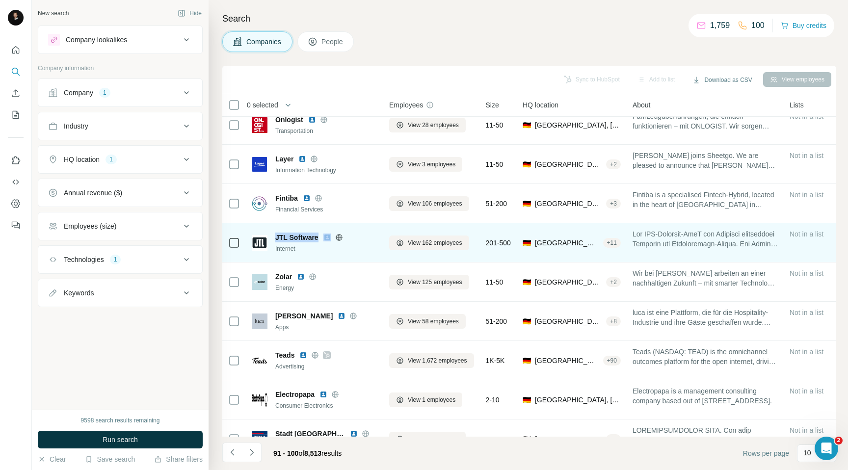
drag, startPoint x: 275, startPoint y: 238, endPoint x: 324, endPoint y: 239, distance: 48.6
click at [324, 239] on div "JTL Software" at bounding box center [328, 238] width 106 height 10
copy span "JTL Software"
click at [426, 242] on span "View 162 employees" at bounding box center [435, 243] width 54 height 9
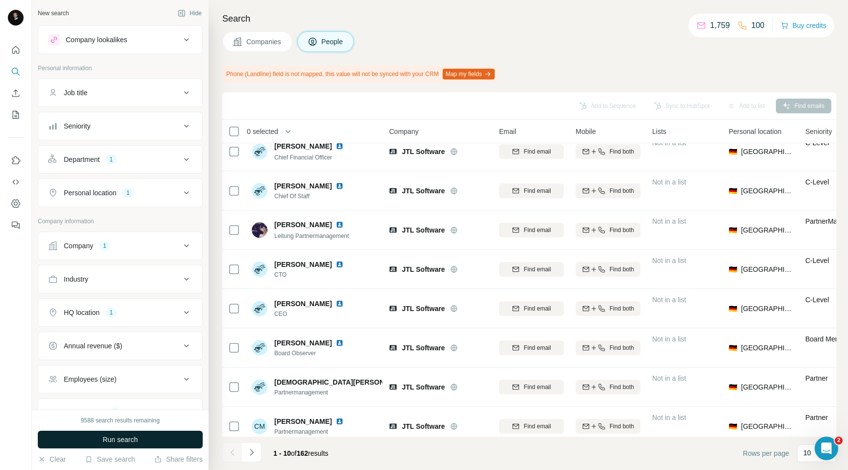
click at [136, 445] on button "Run search" at bounding box center [120, 440] width 165 height 18
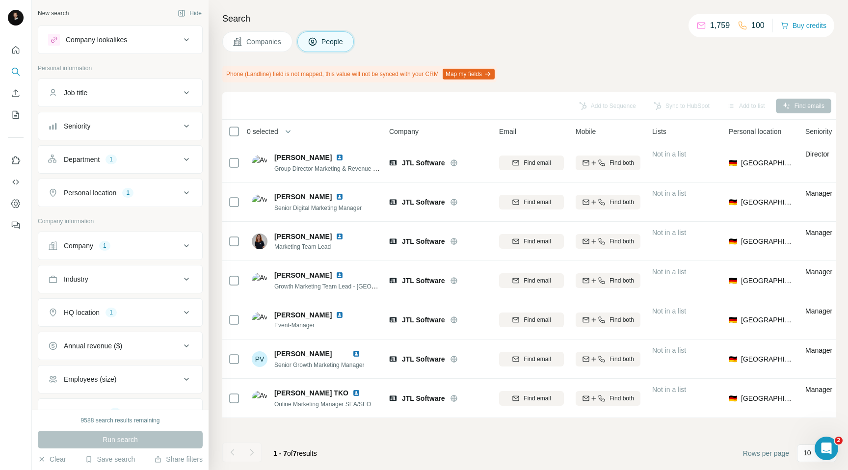
scroll to position [0, 4]
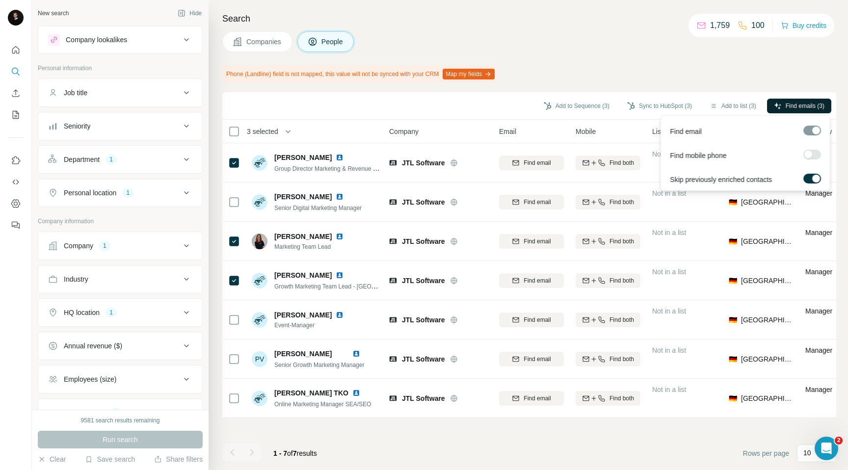
click at [795, 107] on span "Find emails (3)" at bounding box center [805, 106] width 39 height 9
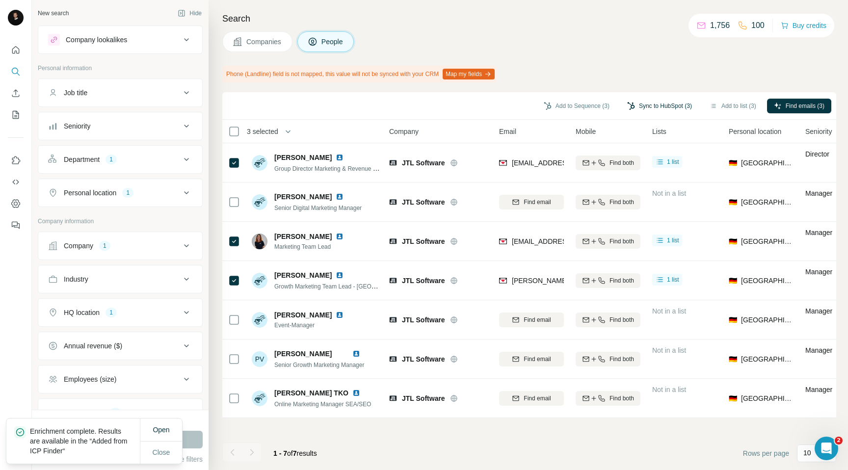
click at [643, 107] on button "Sync to HubSpot (3)" at bounding box center [659, 106] width 79 height 15
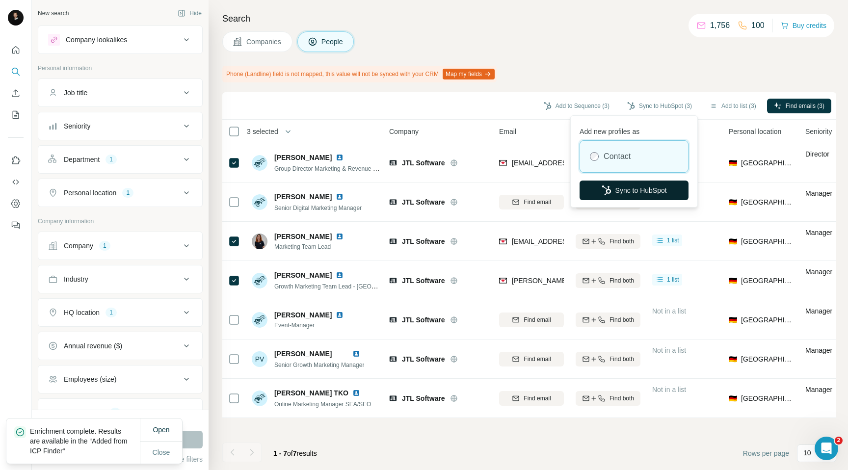
click at [617, 190] on button "Sync to HubSpot" at bounding box center [634, 191] width 109 height 20
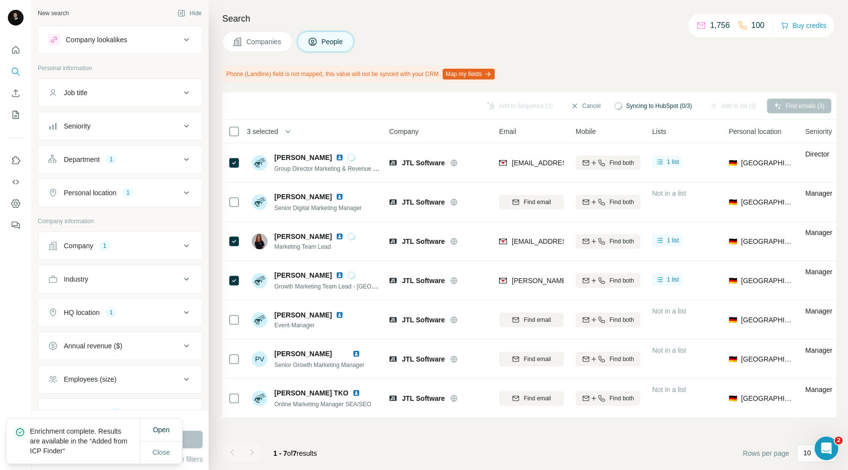
click at [617, 190] on div "Find both" at bounding box center [608, 201] width 65 height 27
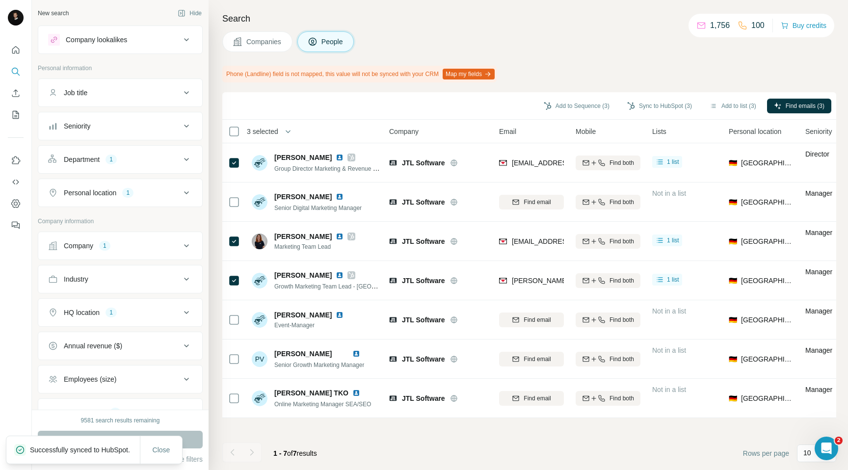
click at [267, 41] on span "Companies" at bounding box center [264, 42] width 36 height 10
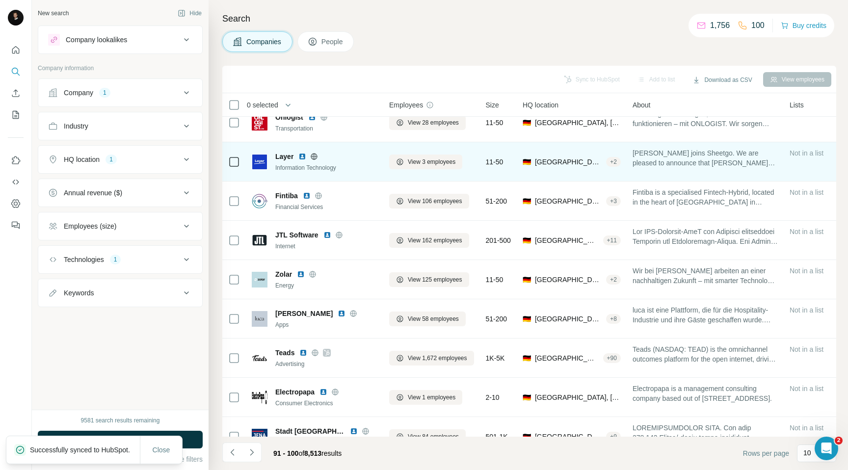
scroll to position [73, 4]
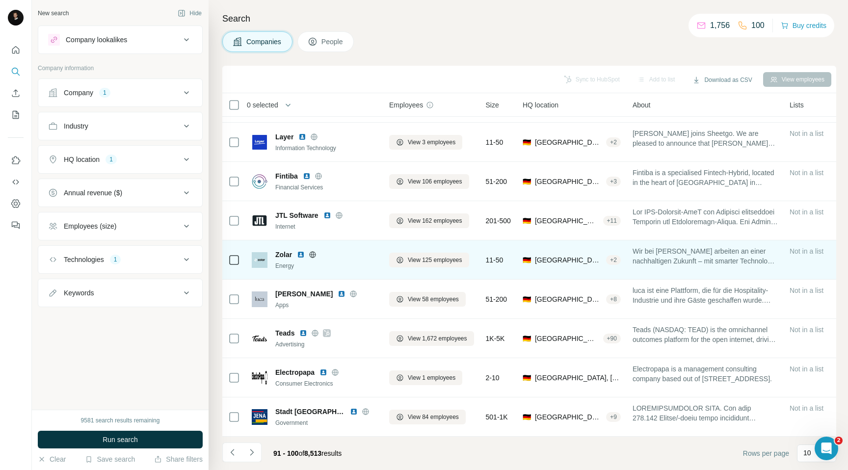
click at [280, 255] on span "Zolar" at bounding box center [283, 255] width 17 height 10
copy span "Zolar"
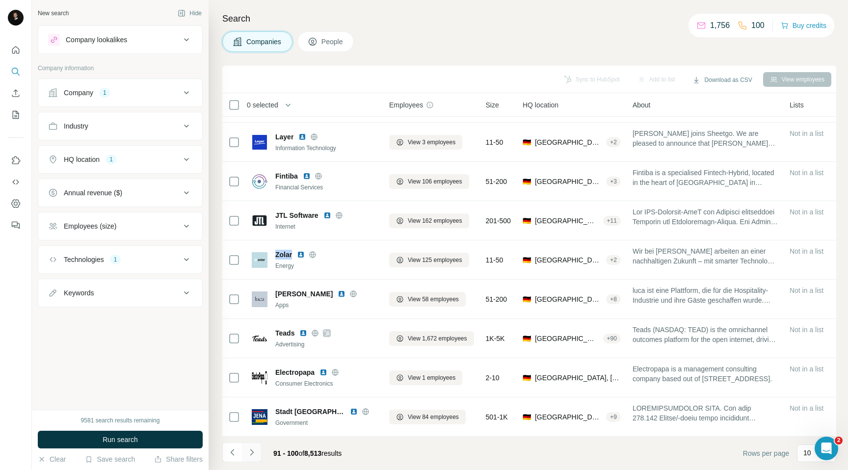
click at [255, 451] on icon "Navigate to next page" at bounding box center [252, 453] width 10 height 10
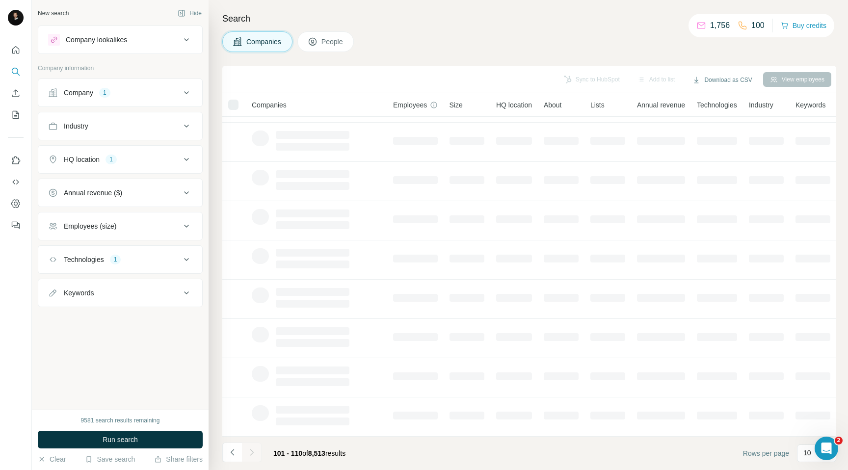
scroll to position [73, 0]
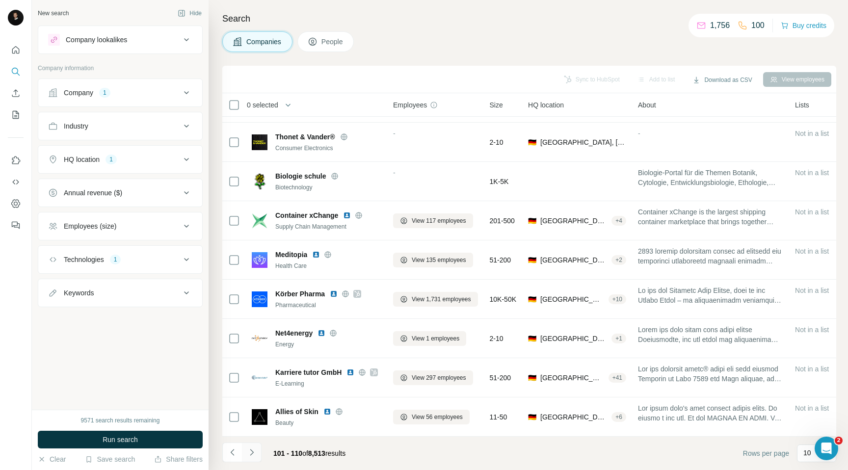
click at [249, 455] on icon "Navigate to next page" at bounding box center [252, 453] width 10 height 10
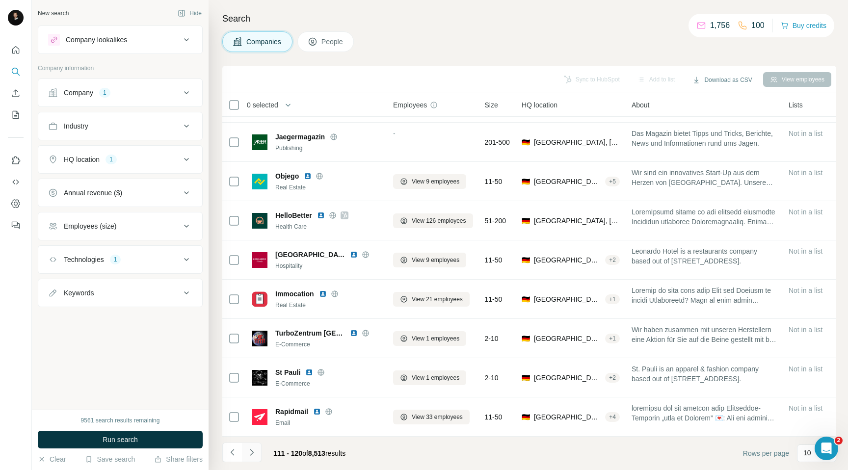
click at [250, 451] on icon "Navigate to next page" at bounding box center [252, 453] width 10 height 10
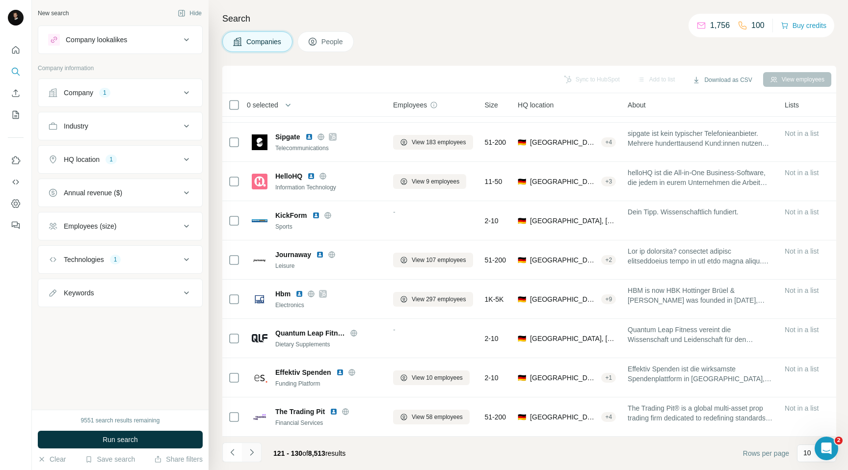
click at [251, 459] on button "Navigate to next page" at bounding box center [252, 453] width 20 height 20
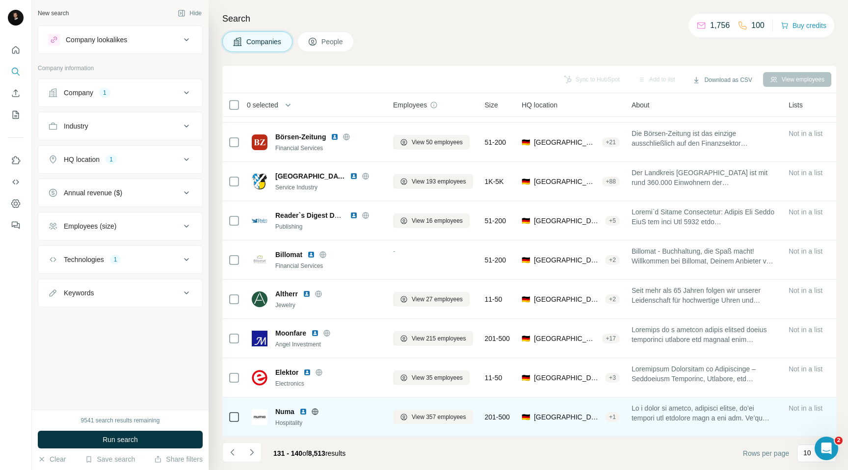
click at [284, 412] on span "Numa" at bounding box center [284, 412] width 19 height 10
copy span "Numa"
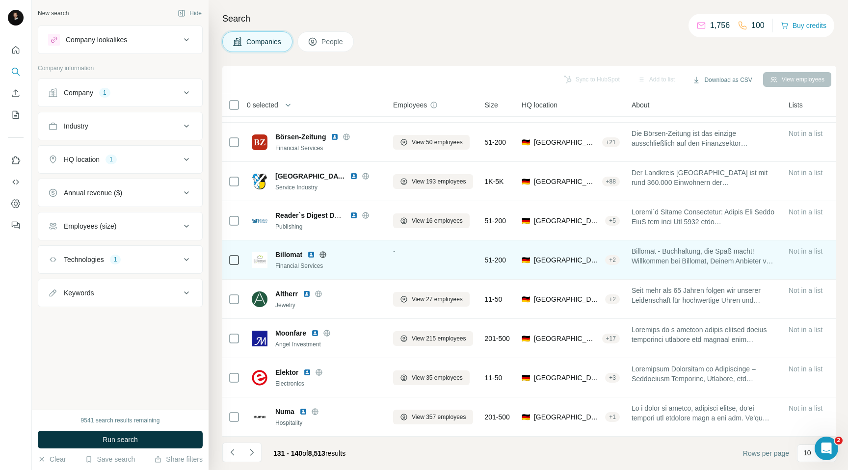
click at [329, 268] on div "Financial Services" at bounding box center [328, 266] width 106 height 9
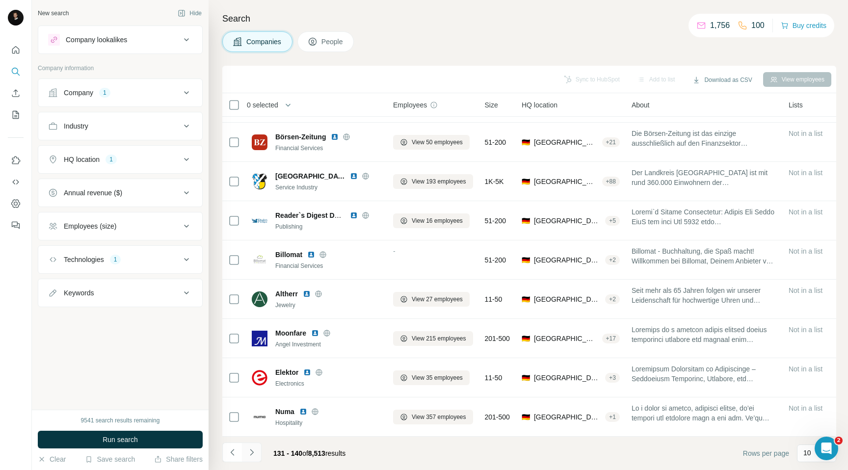
click at [254, 451] on icon "Navigate to next page" at bounding box center [252, 453] width 10 height 10
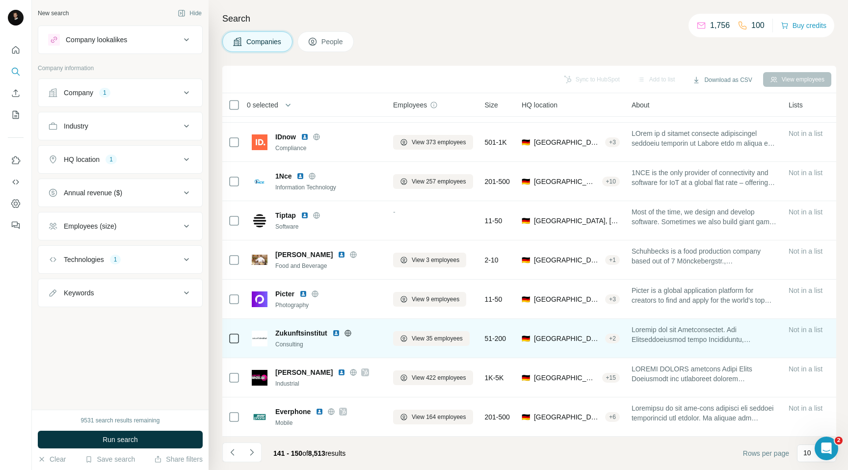
scroll to position [0, 0]
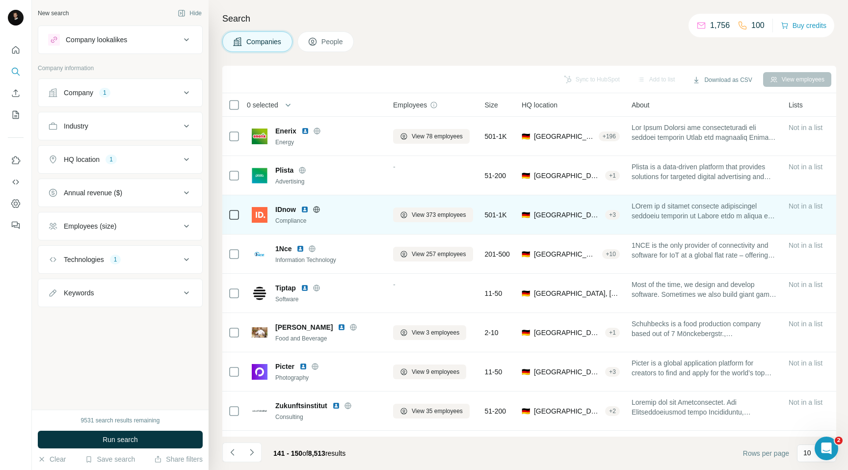
click at [287, 213] on span "IDnow" at bounding box center [285, 210] width 21 height 10
copy span "IDnow"
click at [440, 218] on span "View 373 employees" at bounding box center [439, 215] width 54 height 9
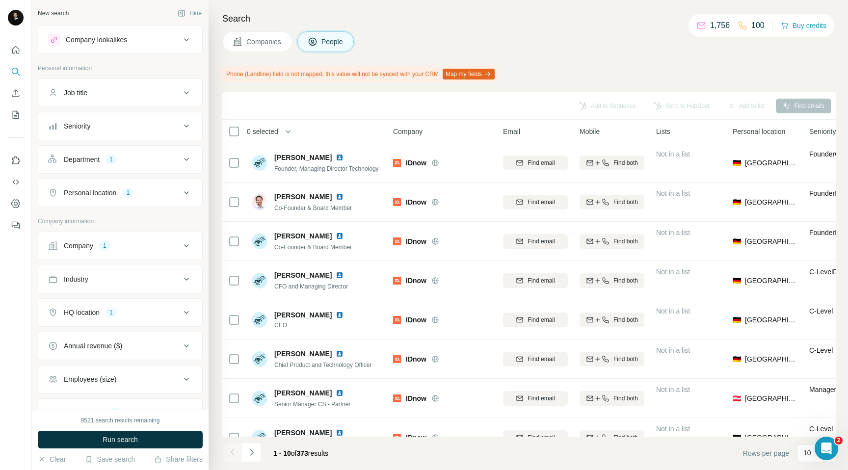
click at [123, 158] on div "Department 1" at bounding box center [114, 160] width 133 height 10
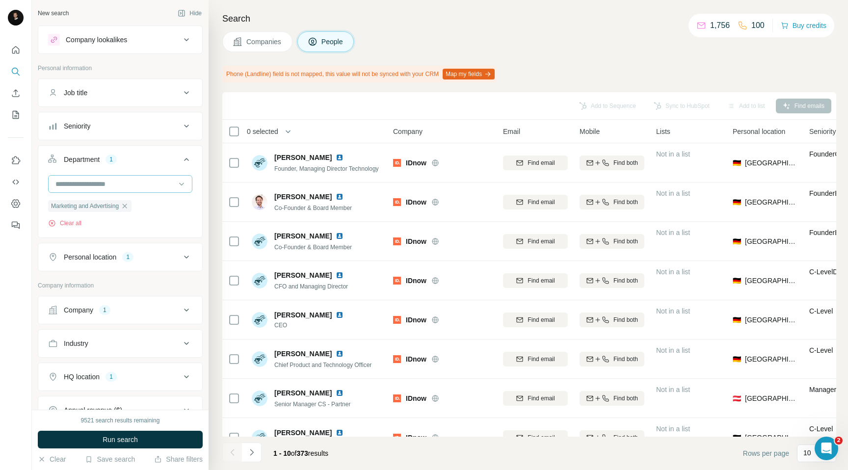
click at [109, 186] on input at bounding box center [114, 184] width 121 height 11
type input "**"
click at [96, 209] on div "Operations" at bounding box center [120, 206] width 128 height 10
click at [87, 436] on button "Run search" at bounding box center [120, 440] width 165 height 18
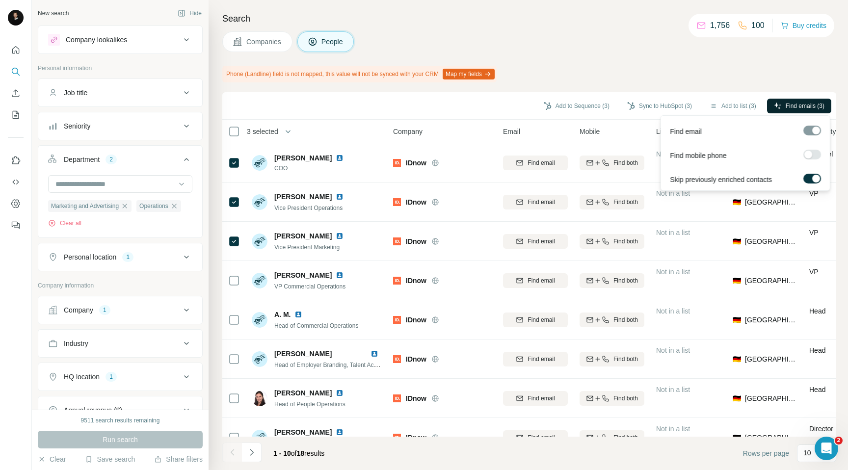
click at [781, 103] on button "Find emails (3)" at bounding box center [799, 106] width 64 height 15
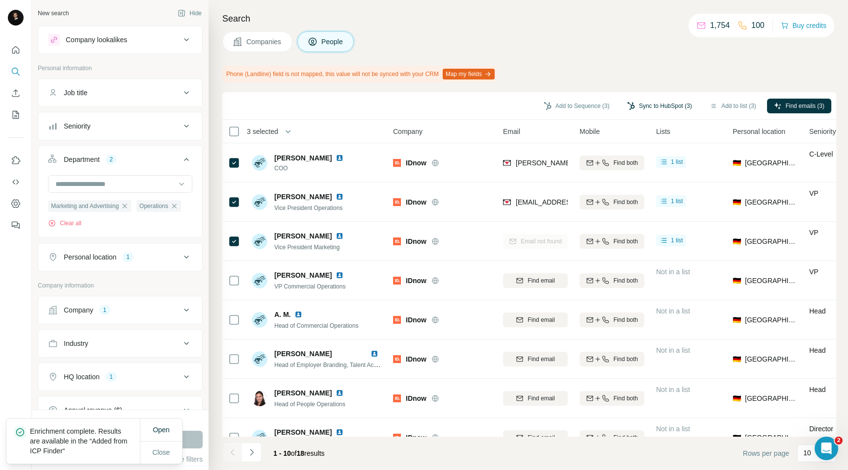
click at [654, 107] on button "Sync to HubSpot (3)" at bounding box center [659, 106] width 79 height 15
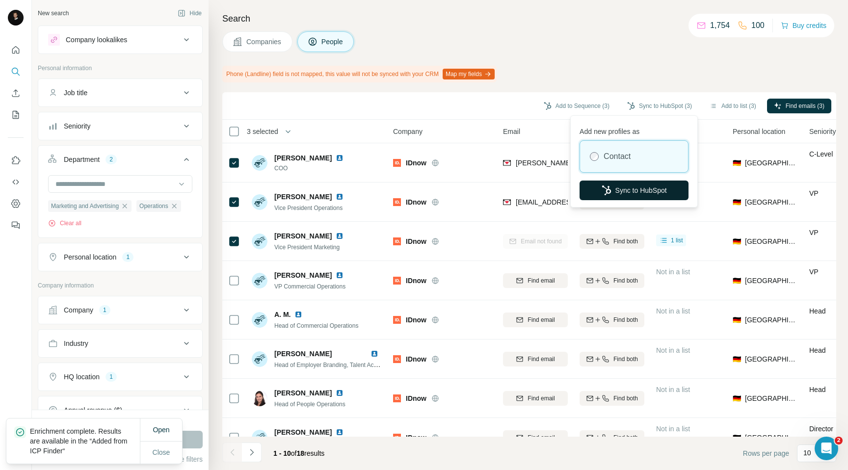
click at [614, 189] on button "Sync to HubSpot" at bounding box center [634, 191] width 109 height 20
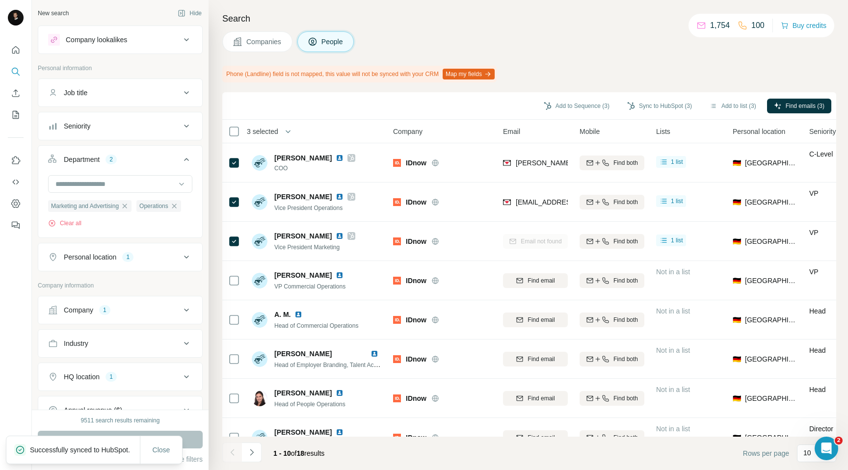
click at [242, 42] on icon at bounding box center [238, 42] width 10 height 10
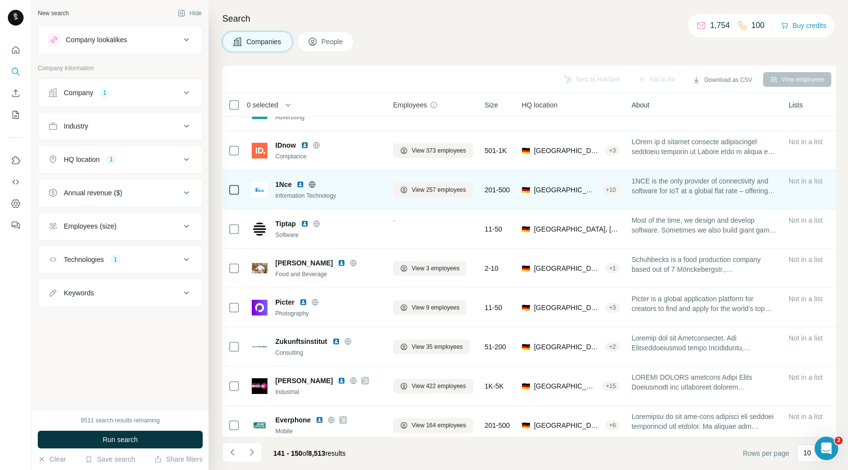
scroll to position [73, 0]
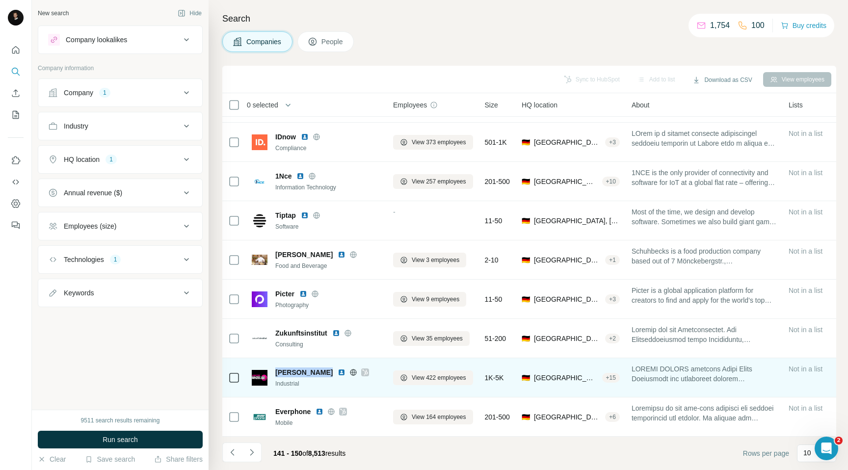
drag, startPoint x: 320, startPoint y: 372, endPoint x: 276, endPoint y: 375, distance: 43.8
click at [276, 375] on div "[PERSON_NAME]" at bounding box center [328, 373] width 106 height 10
copy span "[PERSON_NAME]"
click at [439, 376] on span "View 422 employees" at bounding box center [439, 378] width 54 height 9
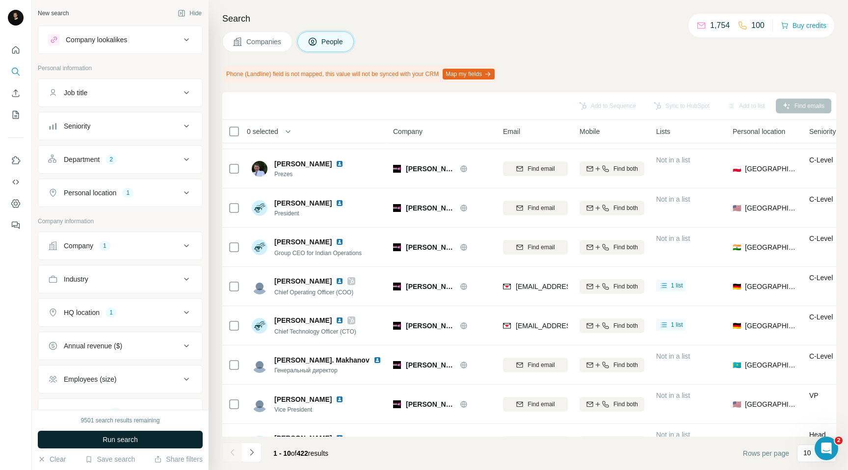
click at [142, 441] on button "Run search" at bounding box center [120, 440] width 165 height 18
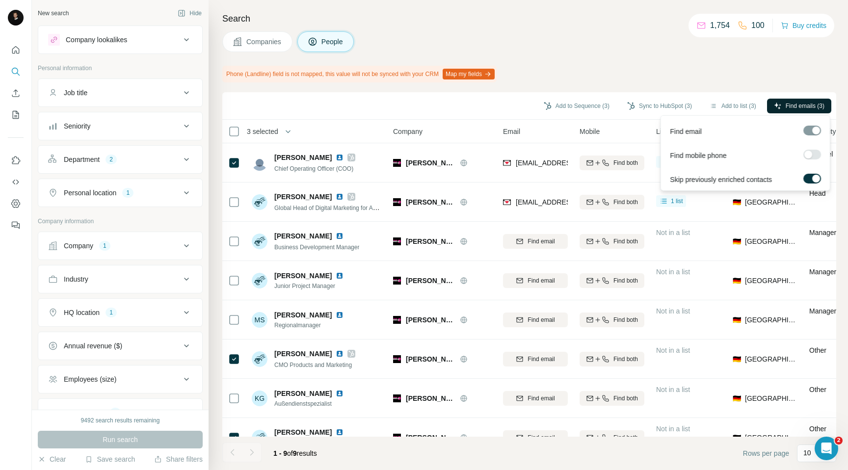
click at [806, 104] on span "Find emails (3)" at bounding box center [805, 106] width 39 height 9
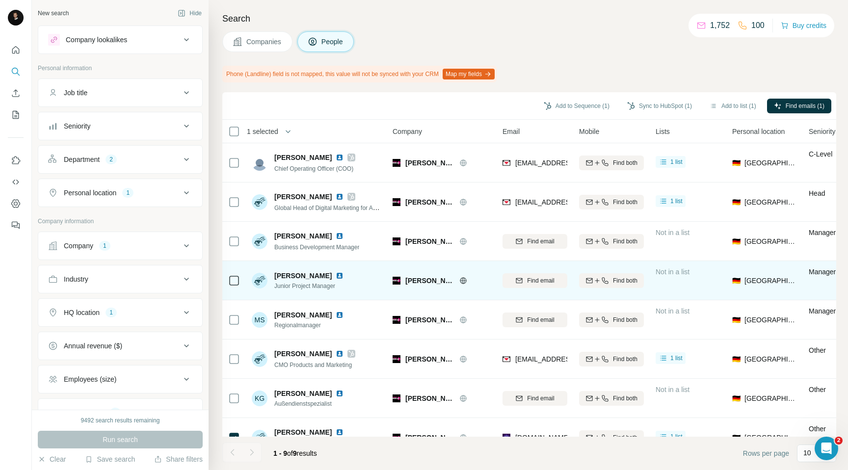
scroll to position [0, 2]
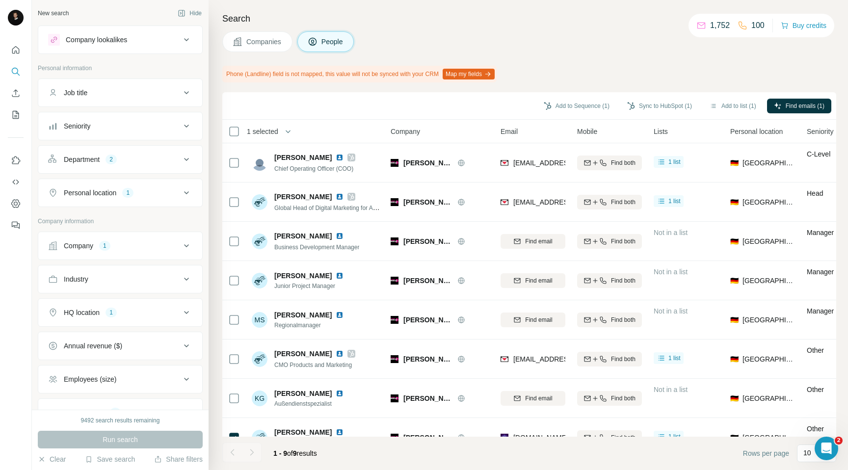
click at [269, 44] on span "Companies" at bounding box center [264, 42] width 36 height 10
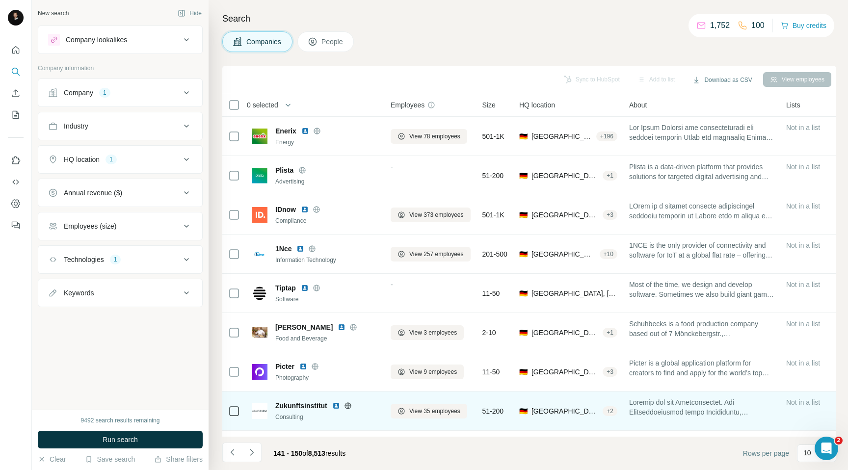
scroll to position [73, 2]
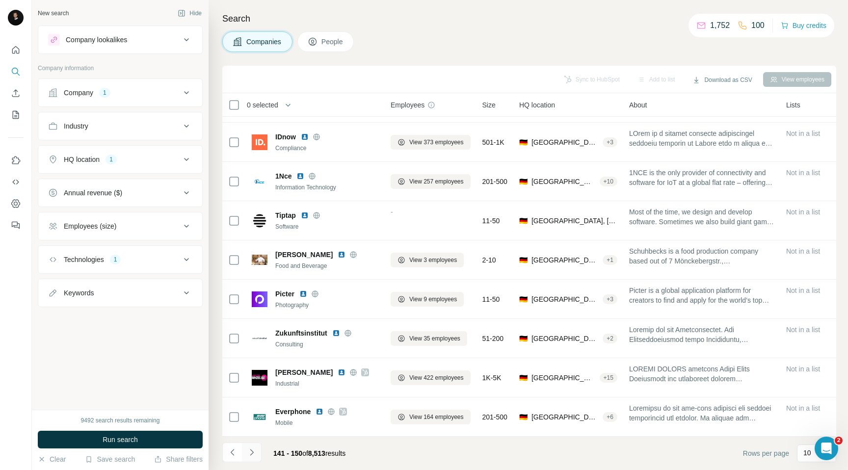
click at [254, 454] on icon "Navigate to next page" at bounding box center [252, 453] width 10 height 10
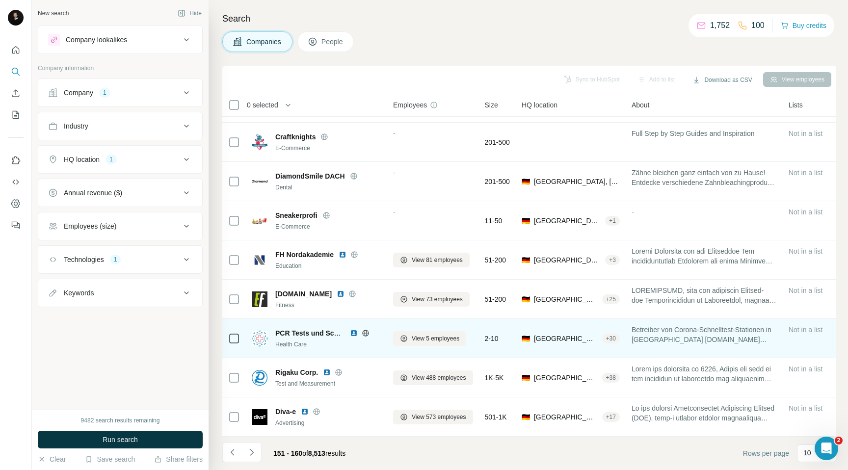
scroll to position [0, 0]
